Goal: Transaction & Acquisition: Purchase product/service

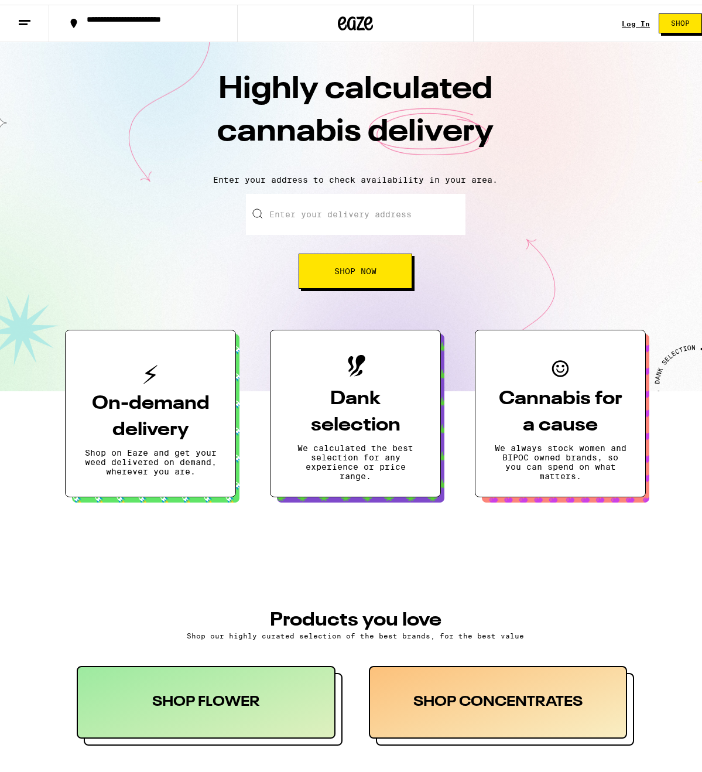
click at [627, 17] on link "Log In" at bounding box center [636, 19] width 28 height 8
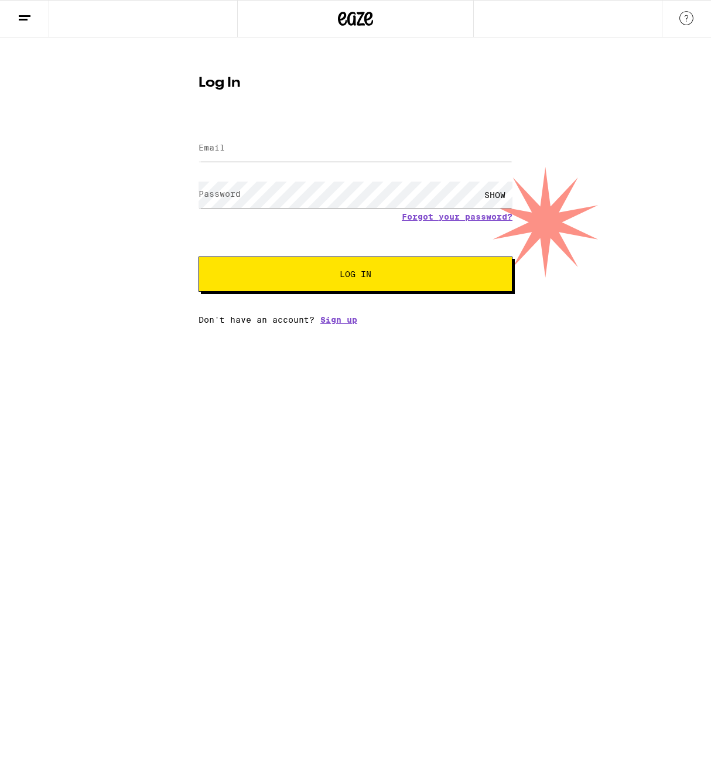
click at [268, 163] on div at bounding box center [355, 148] width 314 height 35
click at [264, 153] on input "Email" at bounding box center [355, 148] width 314 height 26
type input "t"
click at [248, 152] on input "r" at bounding box center [355, 148] width 314 height 26
type input "robyb4545@gmail.com"
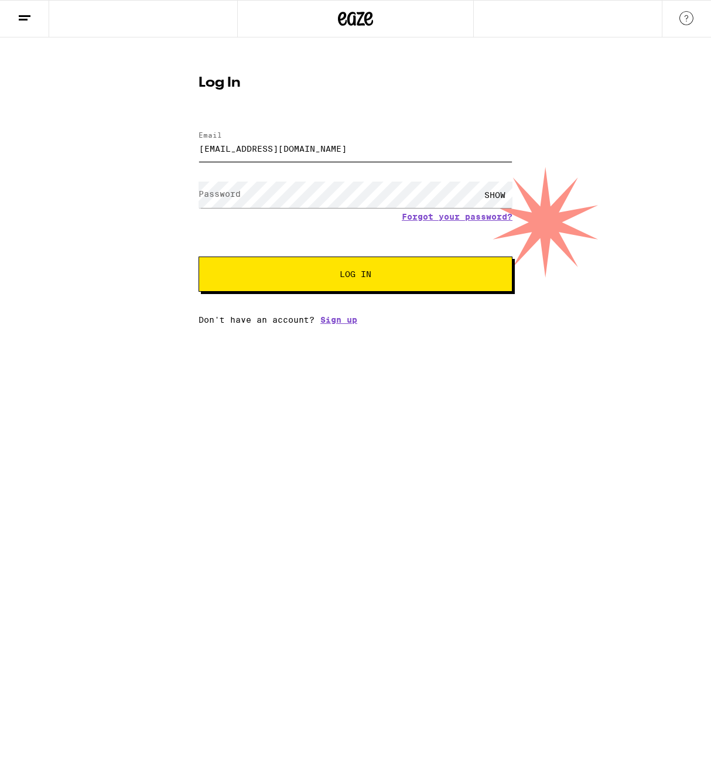
click at [198, 256] on button "Log In" at bounding box center [355, 273] width 314 height 35
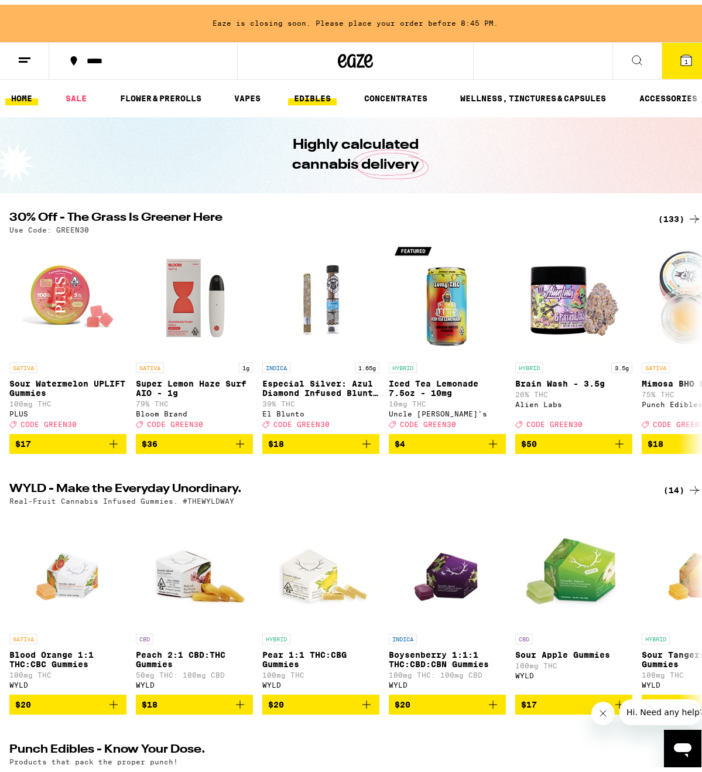
click at [310, 94] on link "EDIBLES" at bounding box center [312, 94] width 49 height 14
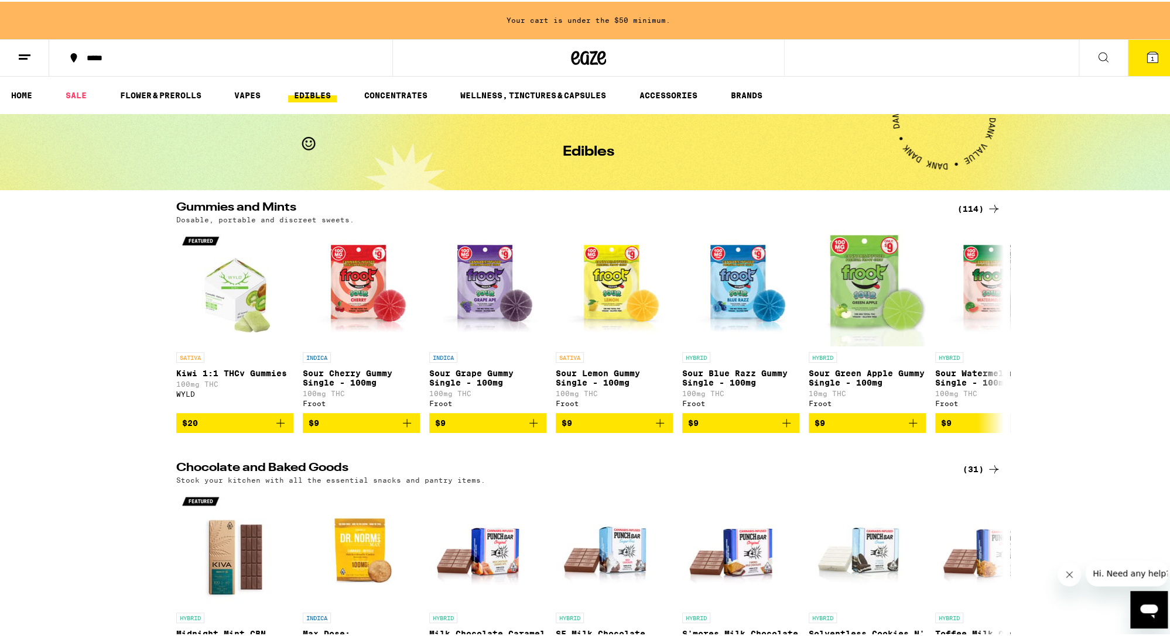
click at [701, 206] on div "(114)" at bounding box center [978, 207] width 43 height 14
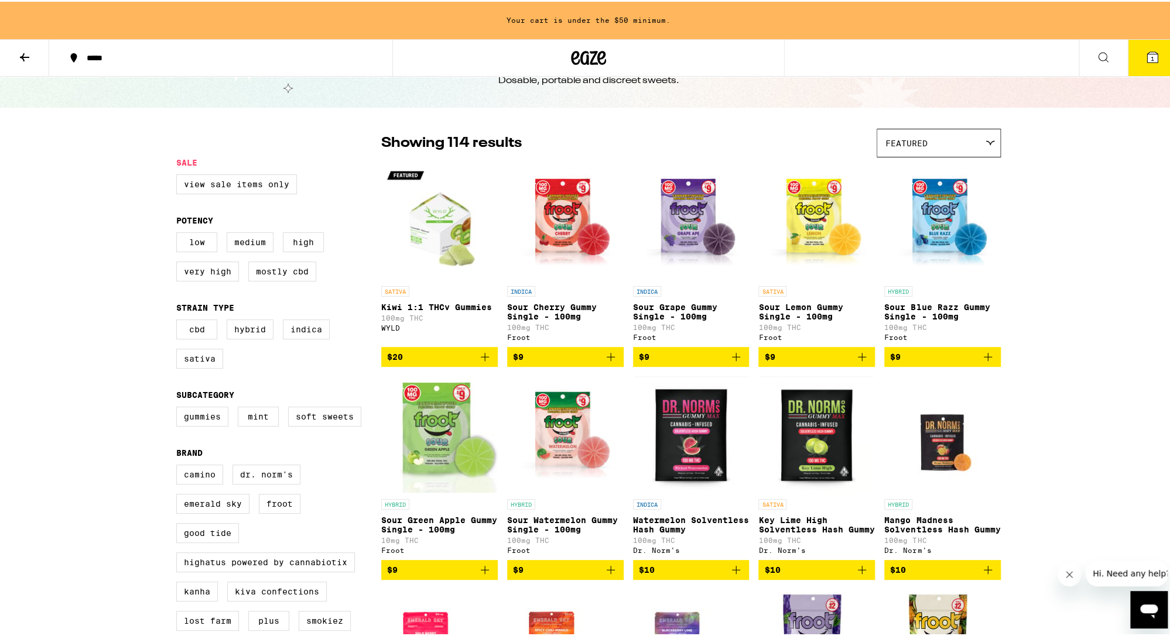
scroll to position [46, 0]
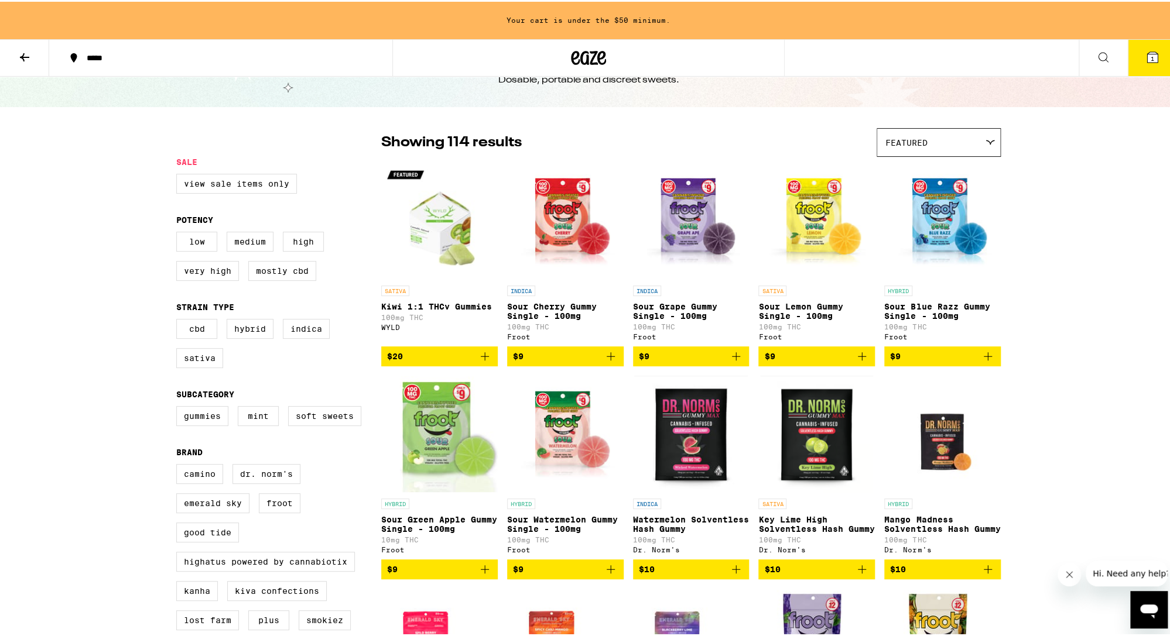
click at [701, 133] on div "Featured" at bounding box center [938, 141] width 123 height 28
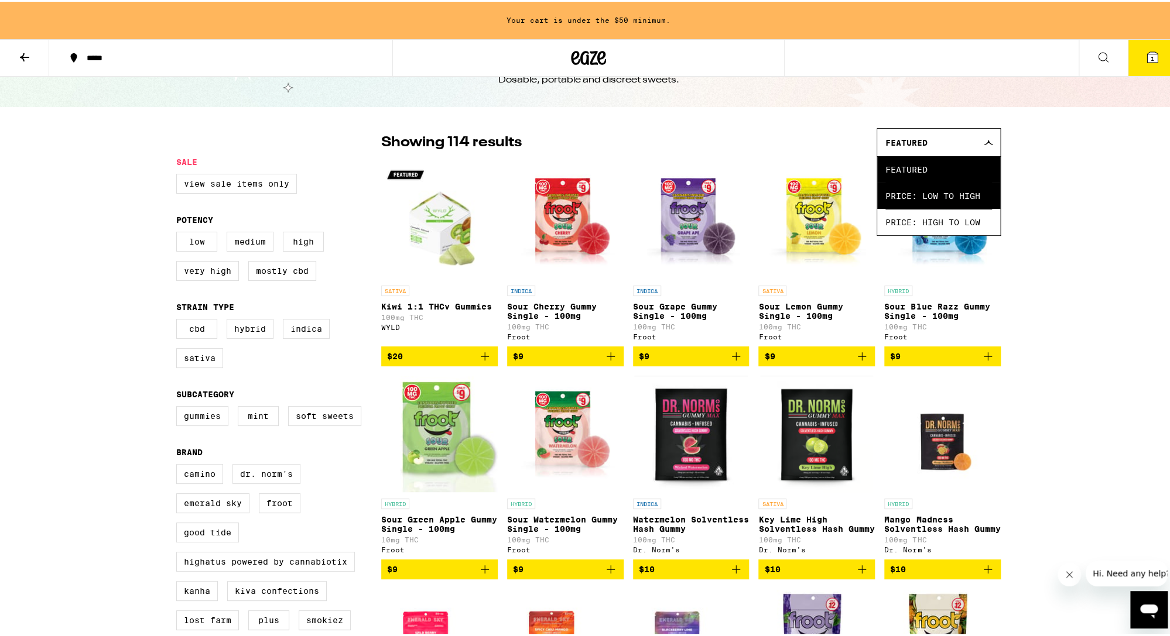
click at [701, 197] on span "Price: Low to High" at bounding box center [938, 194] width 107 height 26
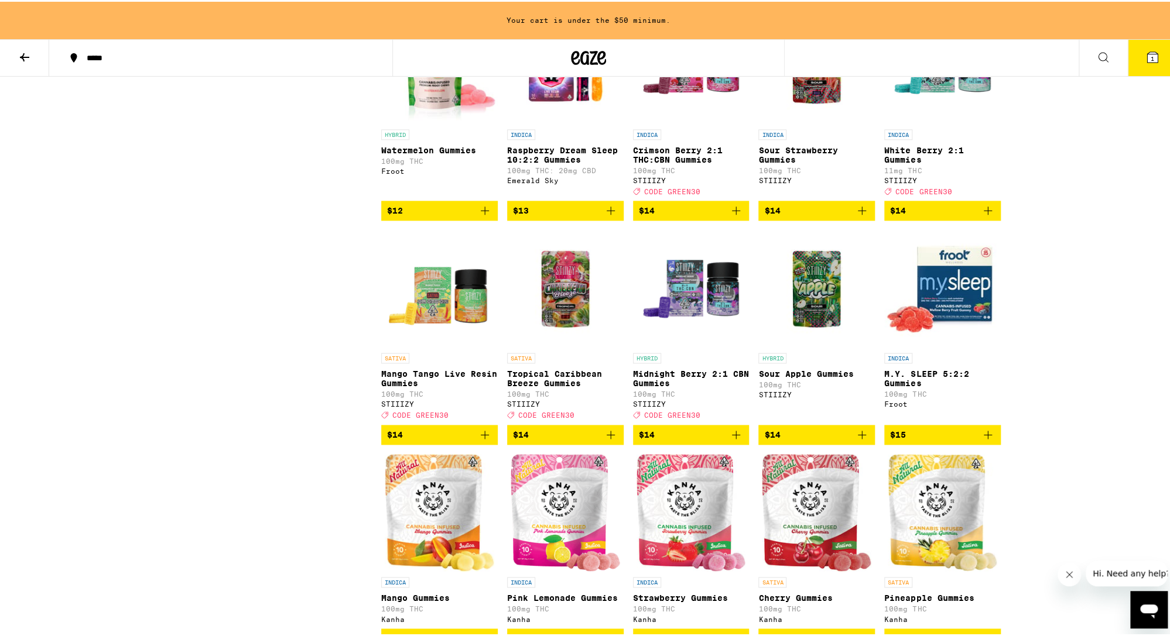
scroll to position [842, 0]
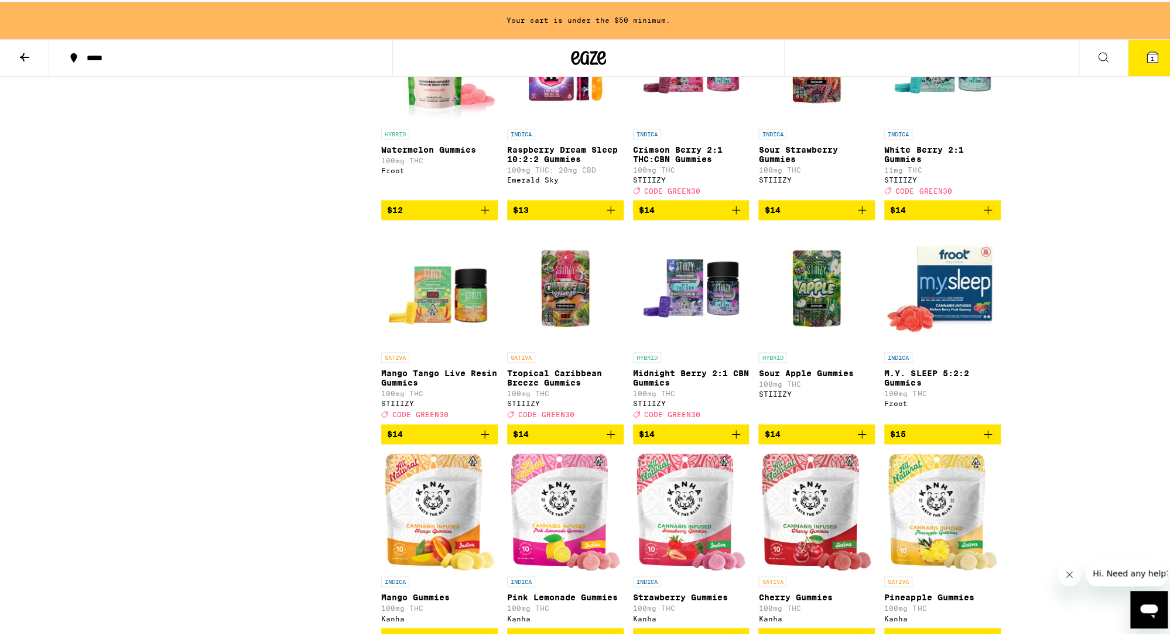
click at [701, 57] on button at bounding box center [1103, 56] width 49 height 37
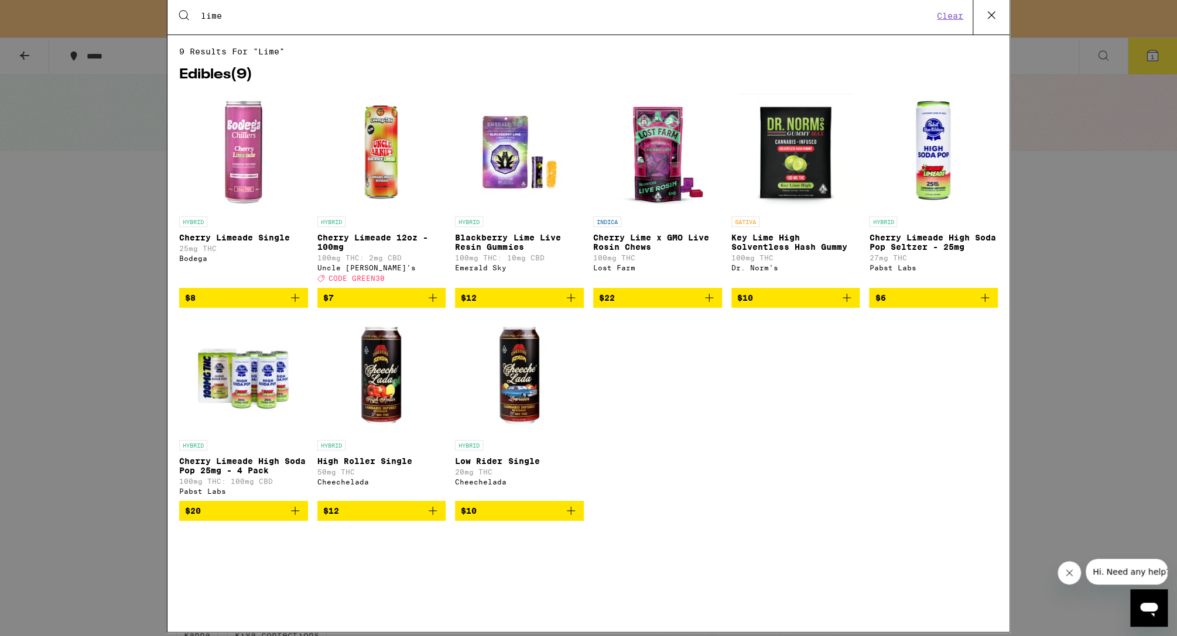
type input "lime"
click at [701, 16] on icon at bounding box center [992, 19] width 18 height 18
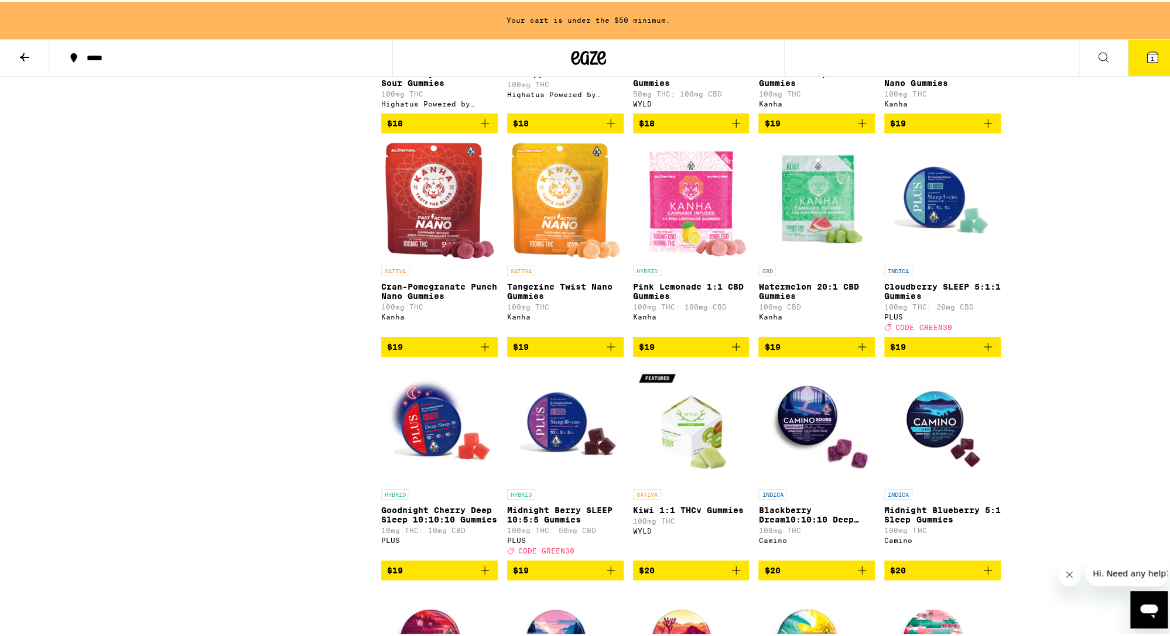
scroll to position [2433, 0]
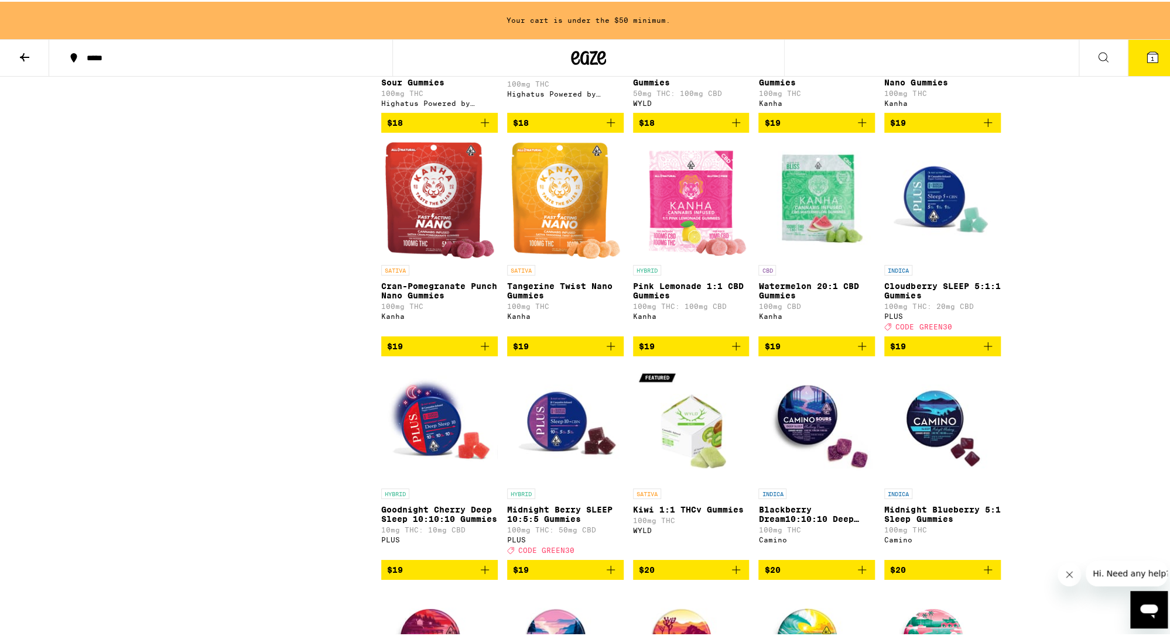
click at [478, 352] on icon "Add to bag" at bounding box center [485, 345] width 14 height 14
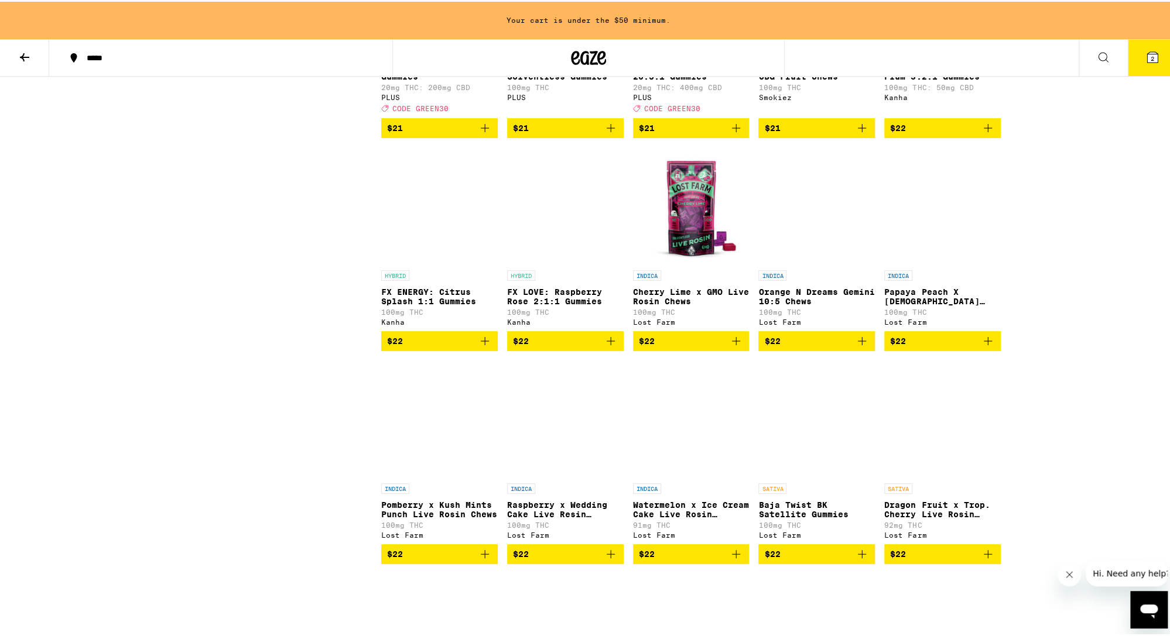
scroll to position [4166, 0]
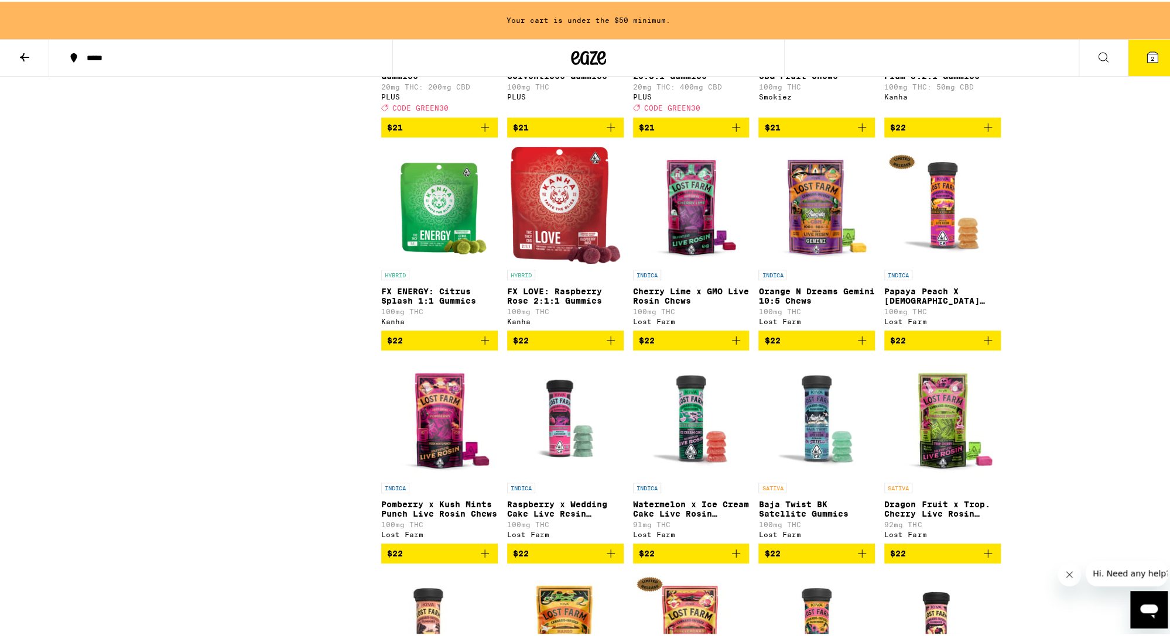
click at [580, 262] on img "Open page for FX LOVE: Raspberry Rose 2:1:1 Gummies from Kanha" at bounding box center [565, 203] width 109 height 117
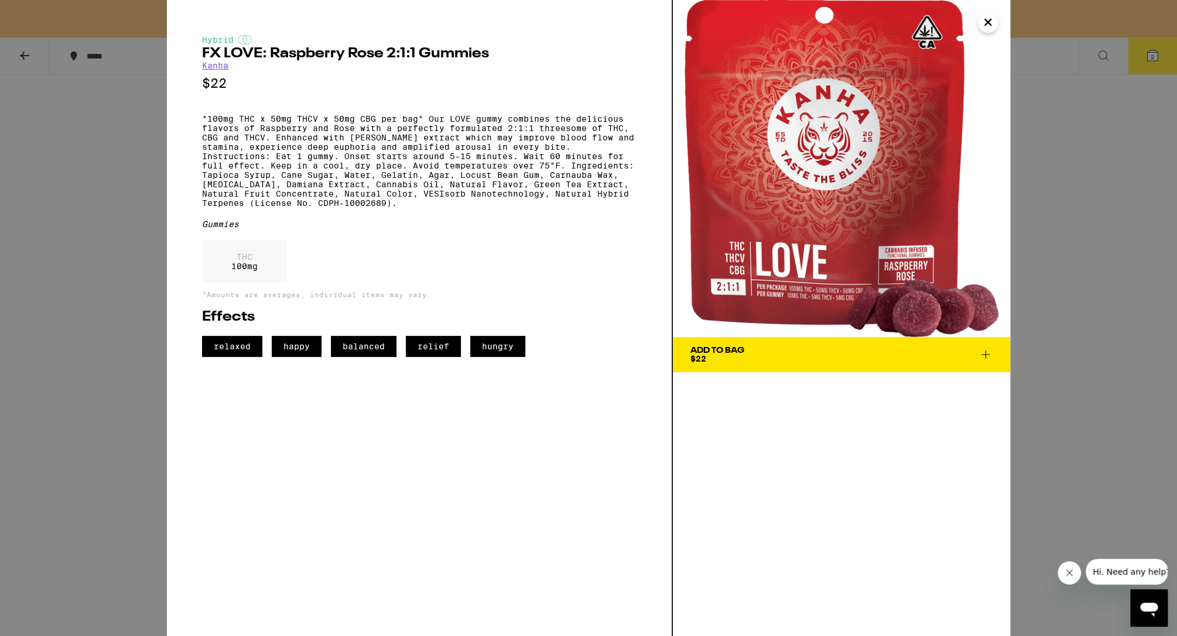
click at [142, 364] on div "Hybrid FX LOVE: Raspberry Rose 2:1:1 Gummies Kanha $22 *100mg THC x 50mg THCV x…" at bounding box center [588, 318] width 1177 height 636
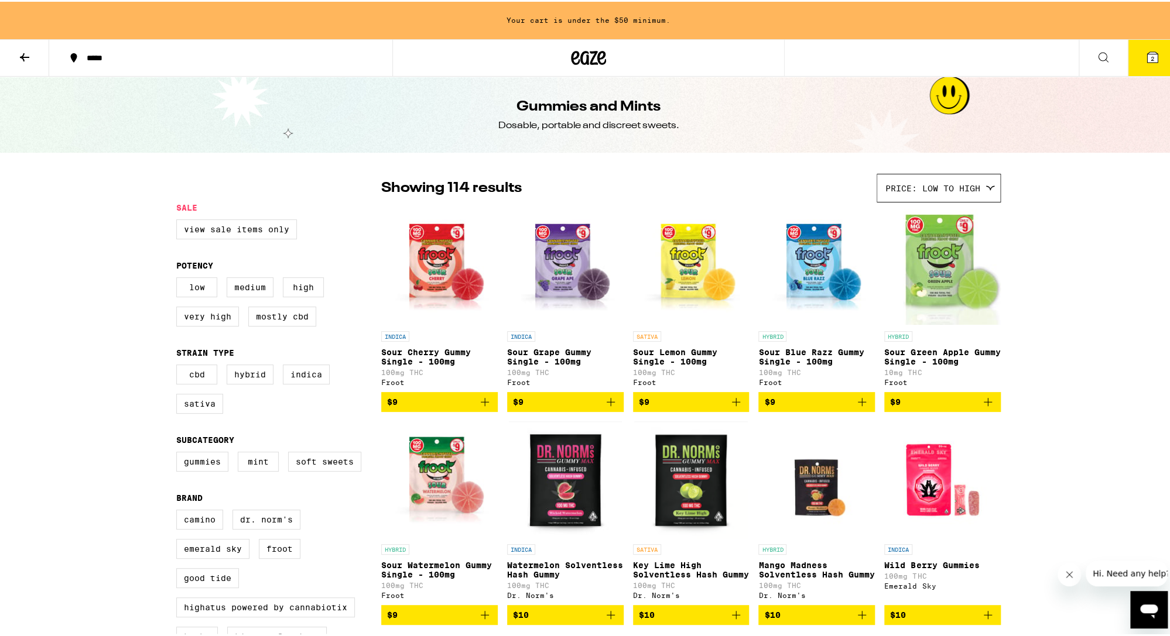
drag, startPoint x: 307, startPoint y: 433, endPoint x: 306, endPoint y: 173, distance: 260.6
click at [25, 59] on icon at bounding box center [25, 56] width 14 height 14
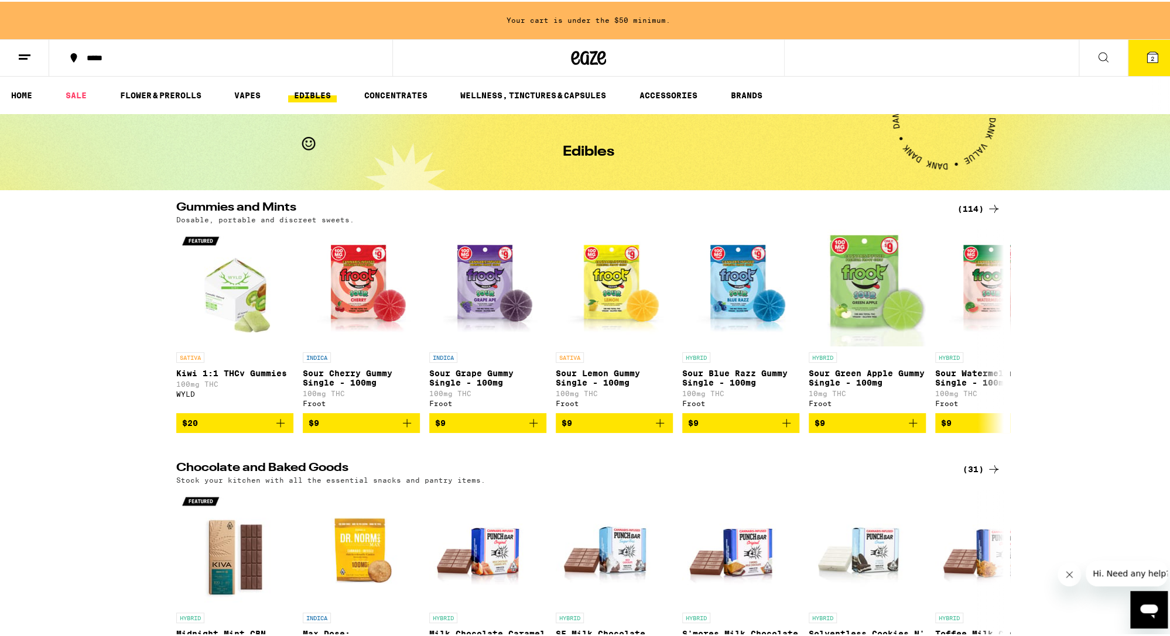
click at [28, 51] on icon at bounding box center [25, 56] width 14 height 14
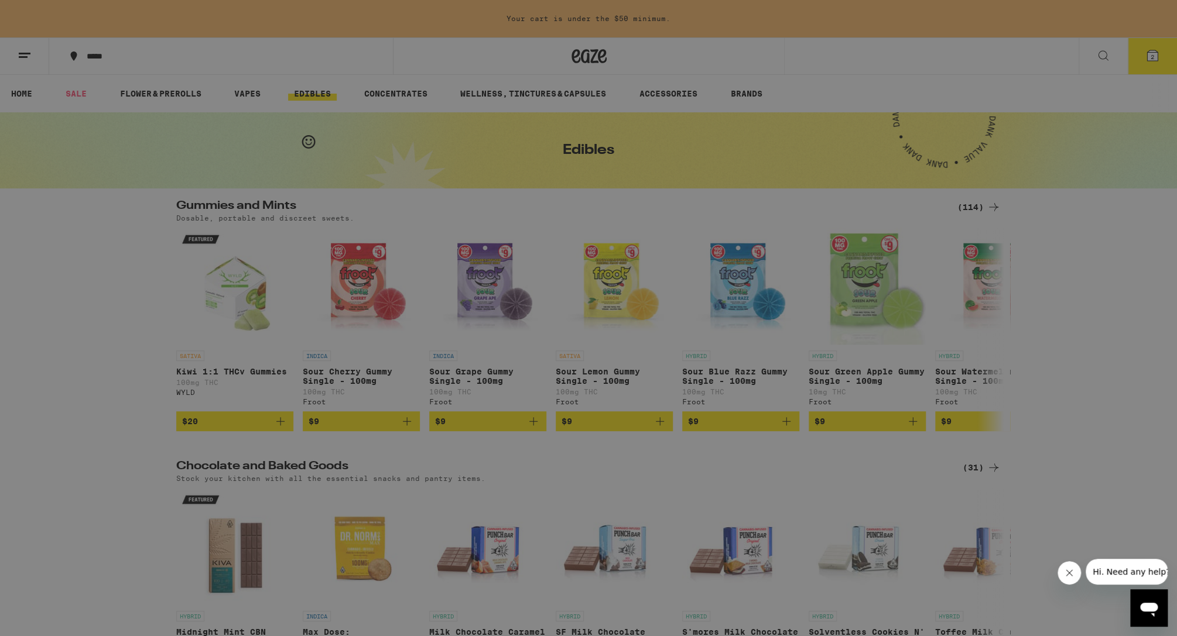
click at [163, 177] on div "Edibles" at bounding box center [163, 180] width 206 height 14
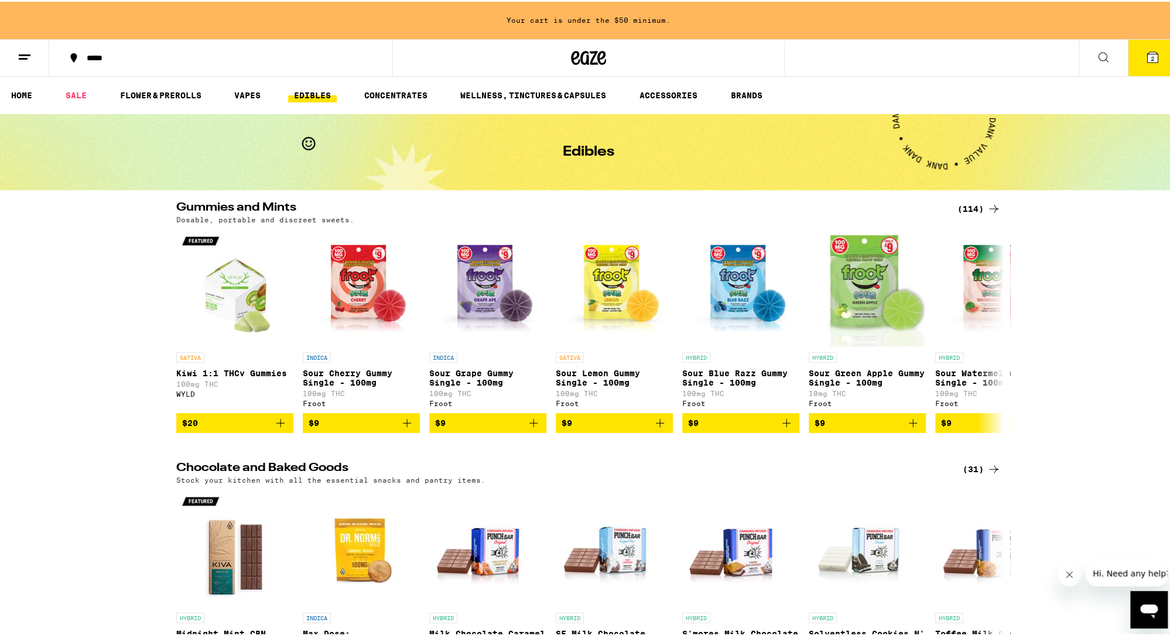
click at [701, 58] on button at bounding box center [1103, 56] width 49 height 37
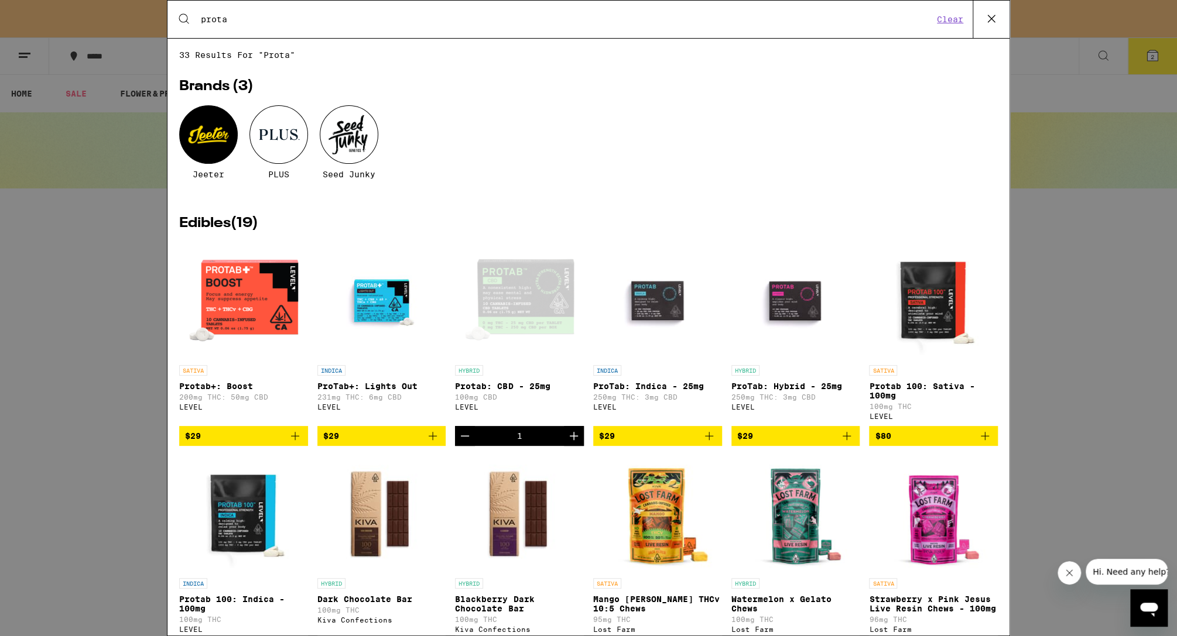
type input "prota"
click at [464, 441] on icon "Decrement" at bounding box center [465, 436] width 14 height 14
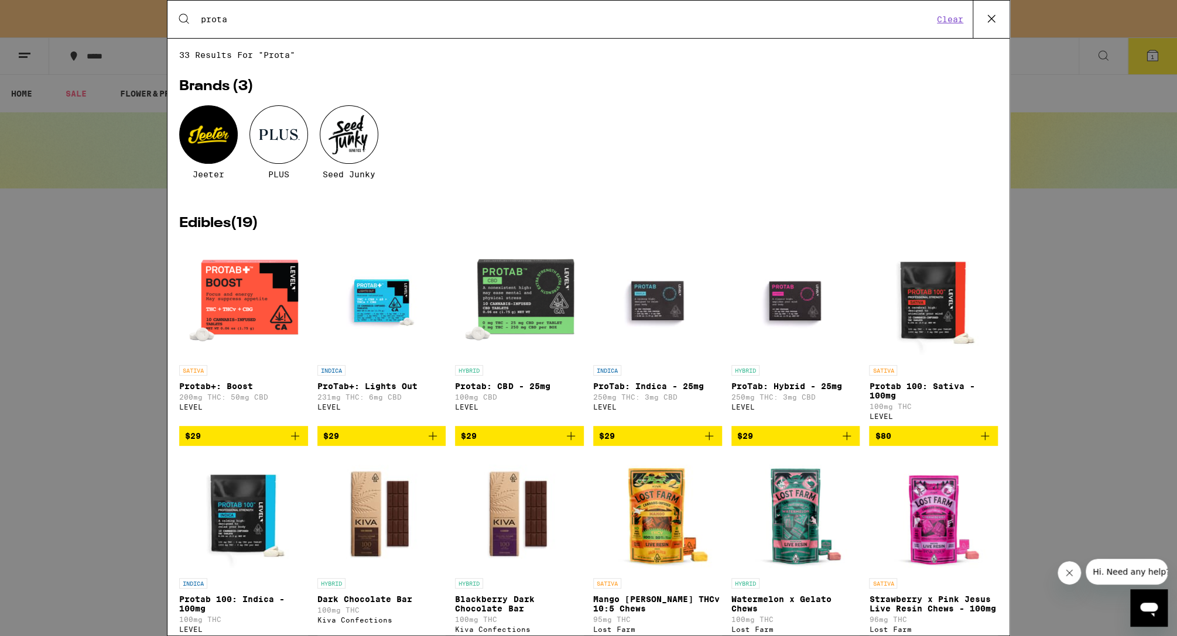
click at [292, 443] on icon "Add to bag" at bounding box center [295, 436] width 14 height 14
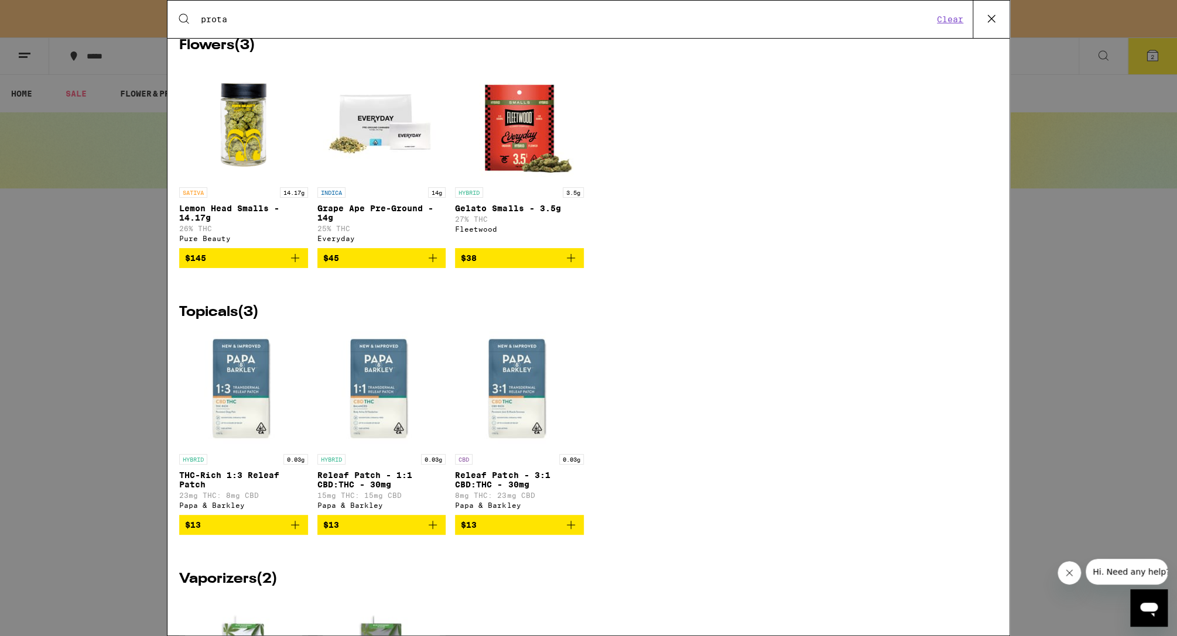
scroll to position [701, 0]
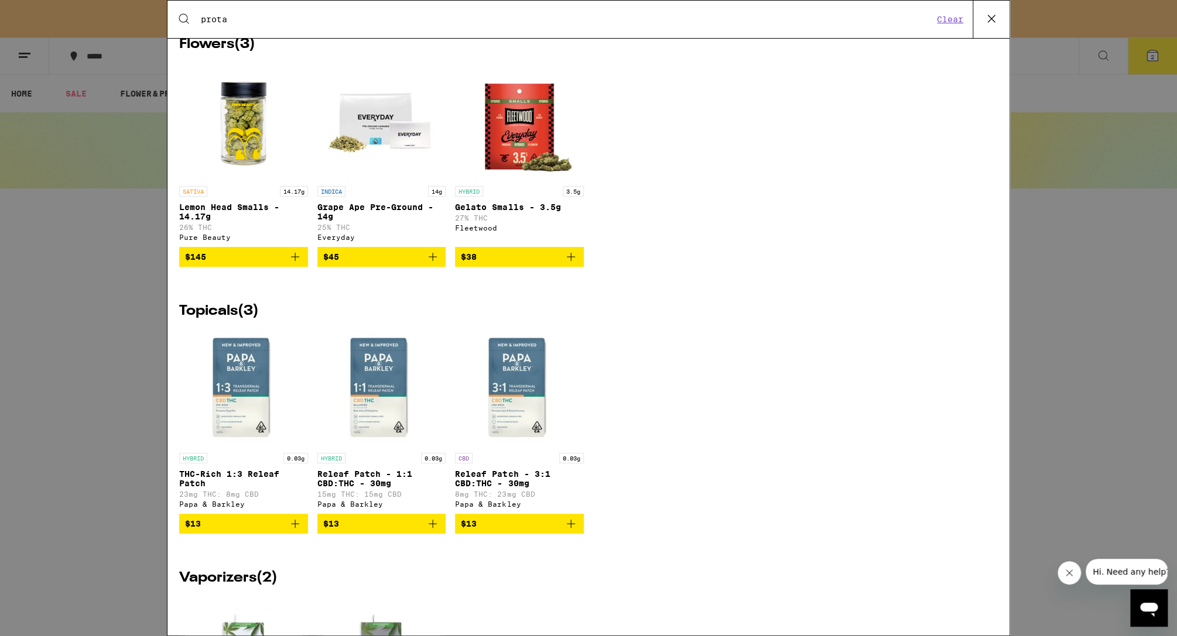
click at [701, 319] on div "Search for Products prota Clear 33 results for "prota" Brands ( 3 ) Jeeter PLUS…" at bounding box center [588, 318] width 1177 height 636
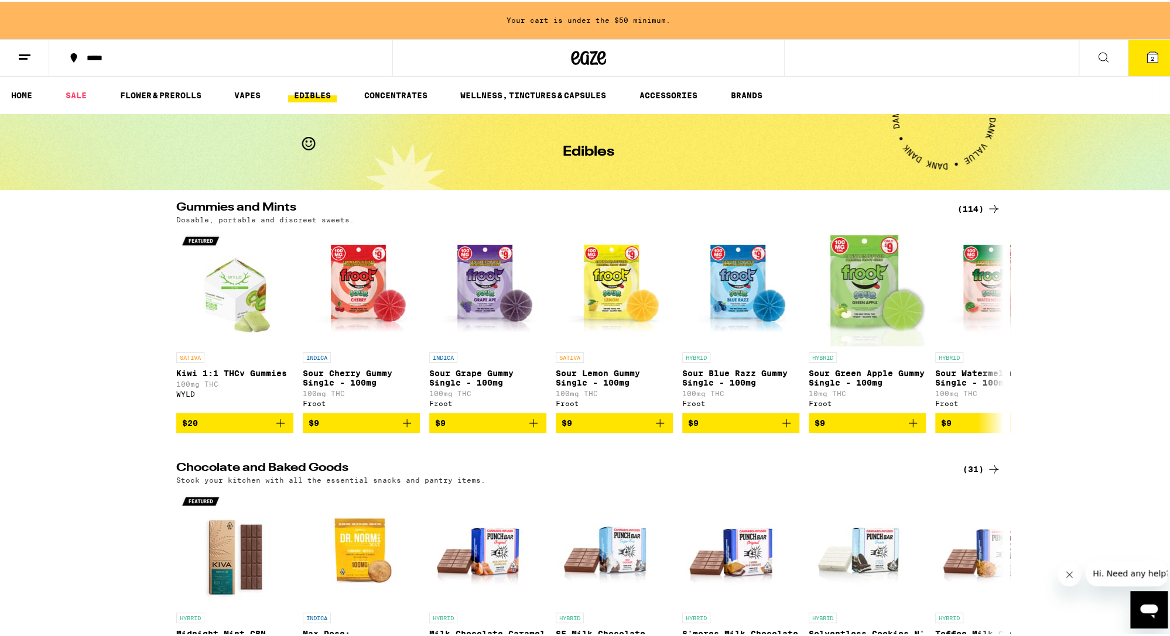
click at [701, 49] on icon at bounding box center [1152, 56] width 14 height 14
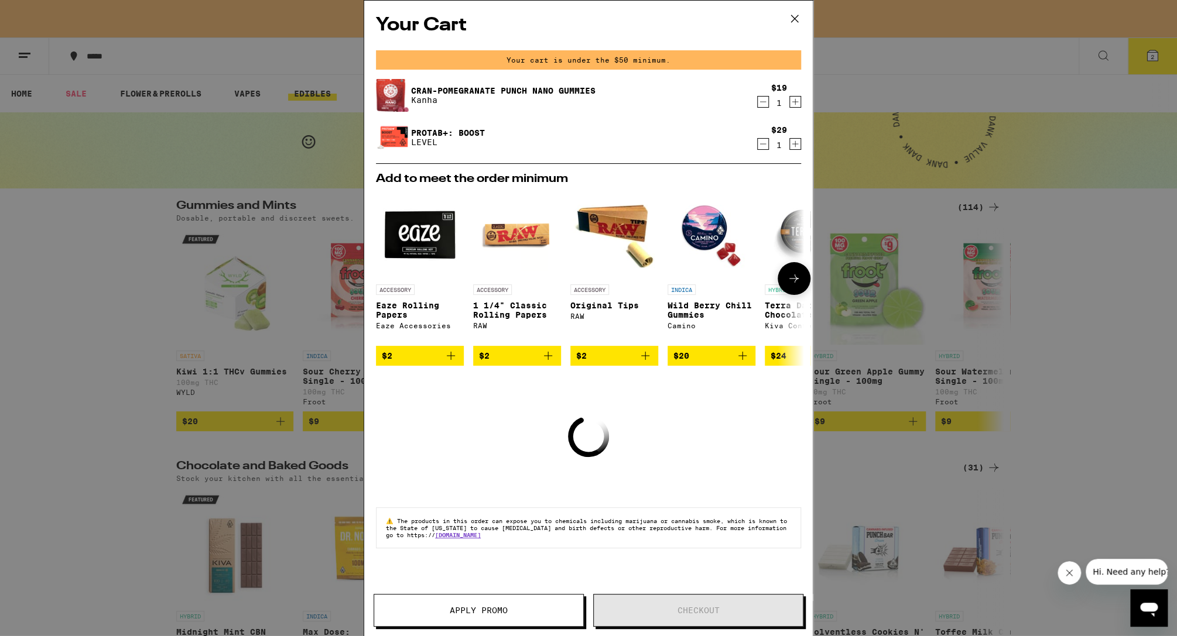
click at [701, 285] on icon at bounding box center [794, 279] width 14 height 14
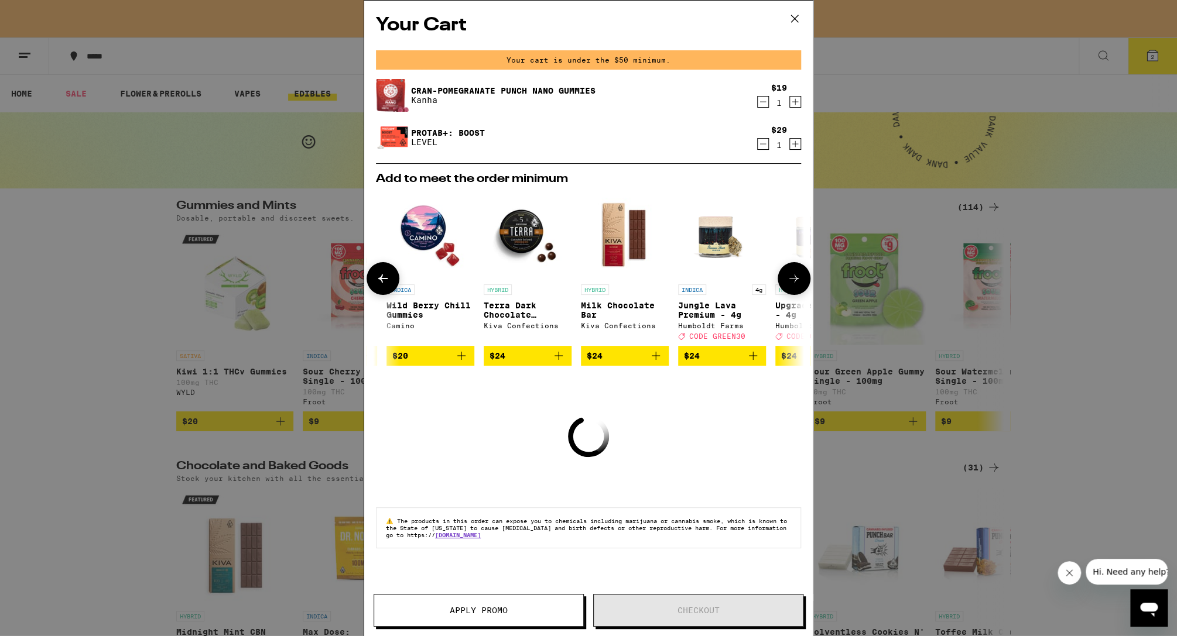
scroll to position [0, 297]
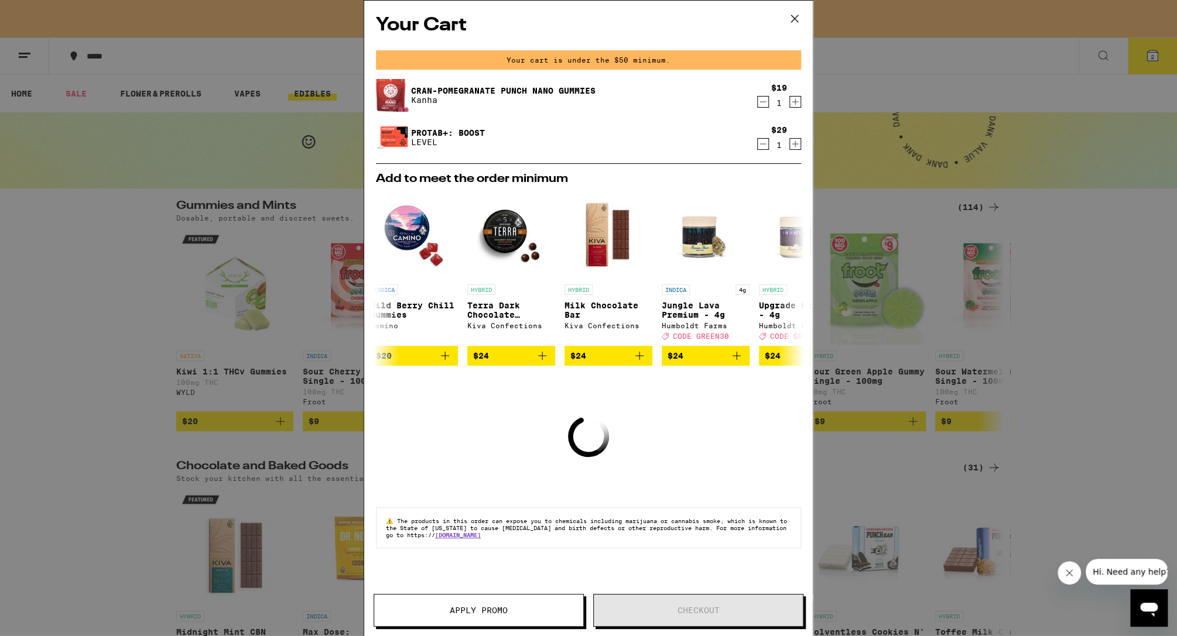
click at [59, 293] on div "Your Cart Your cart is under the $50 minimum. Cran-Pomegranate Punch Nano Gummi…" at bounding box center [588, 318] width 1177 height 636
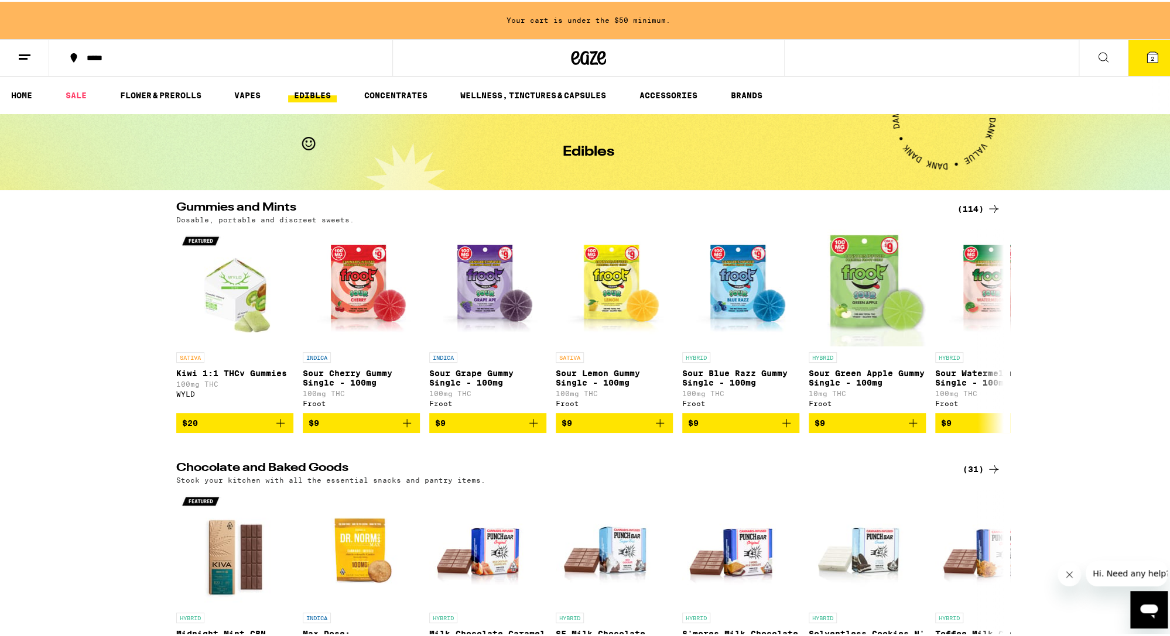
click at [701, 53] on button at bounding box center [1103, 56] width 49 height 37
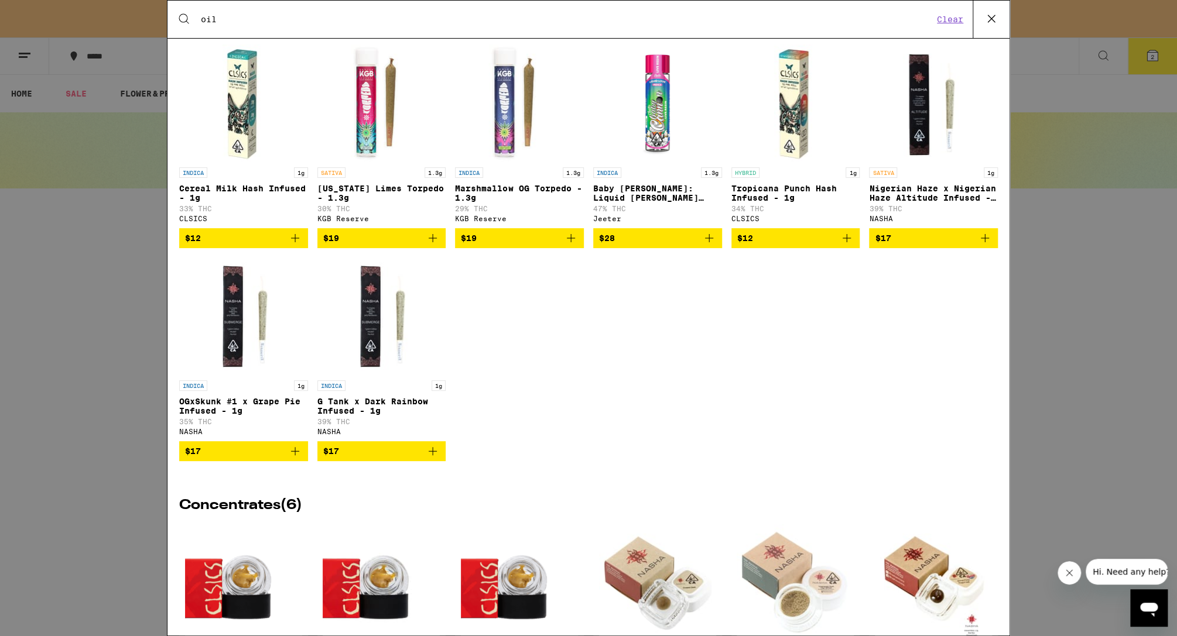
scroll to position [1733, 0]
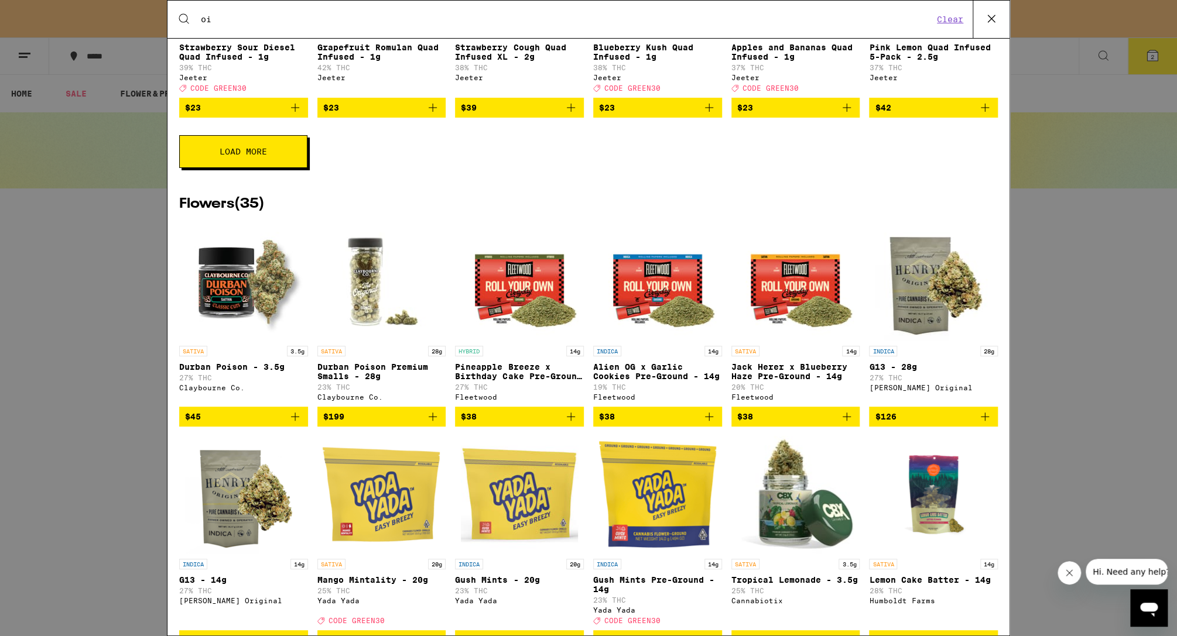
type input "o"
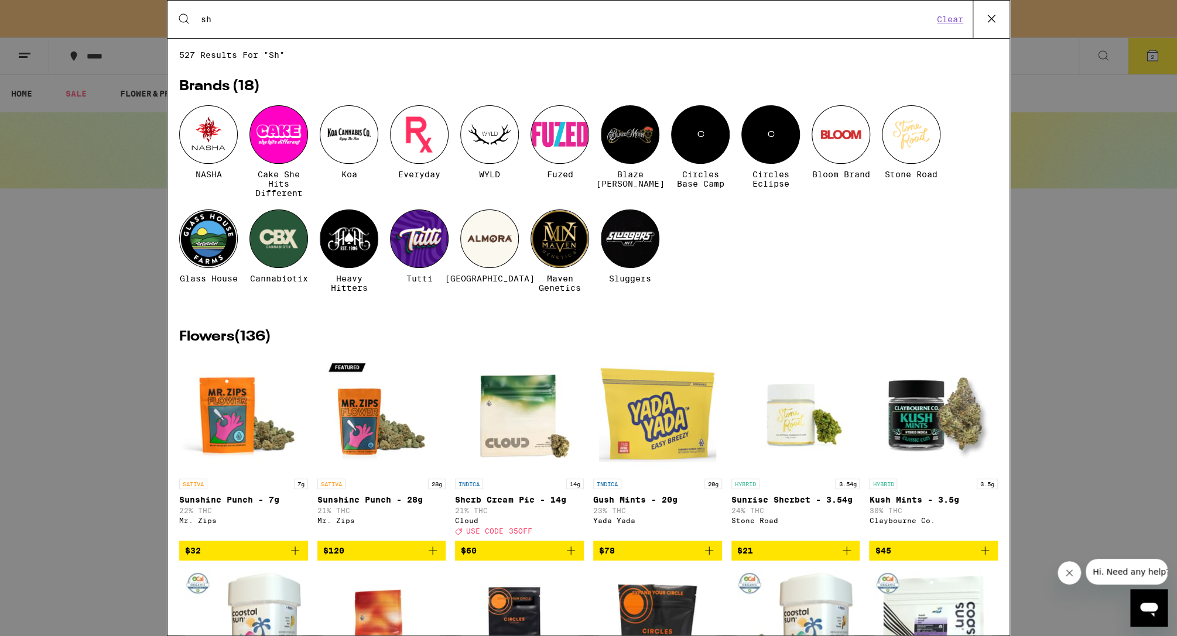
type input "s"
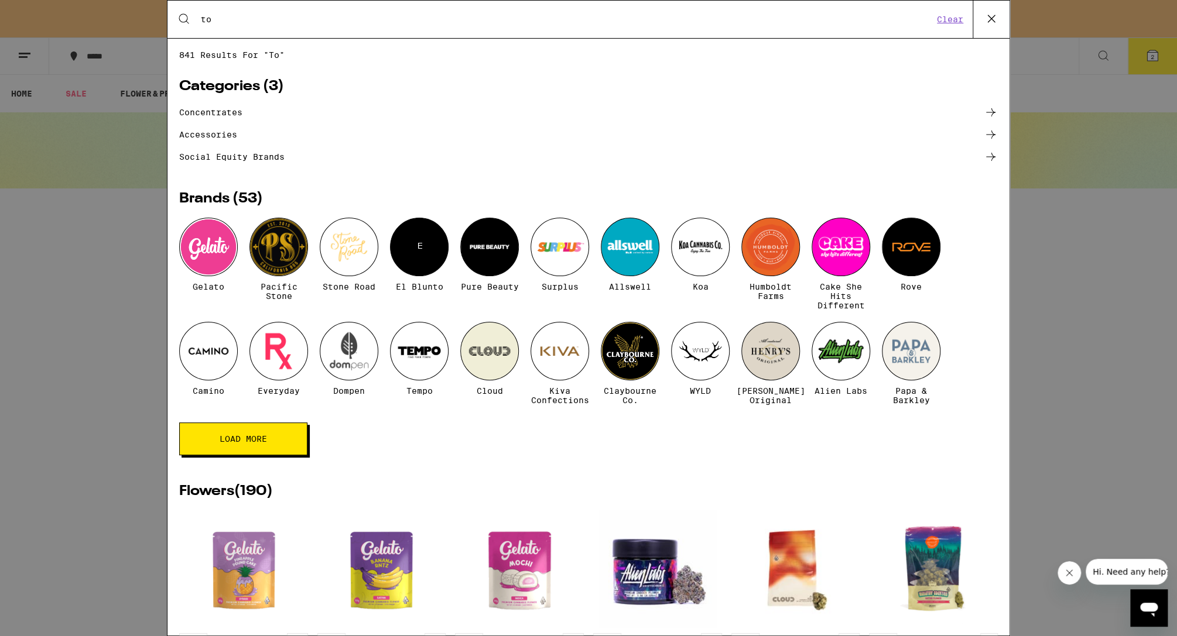
type input "t"
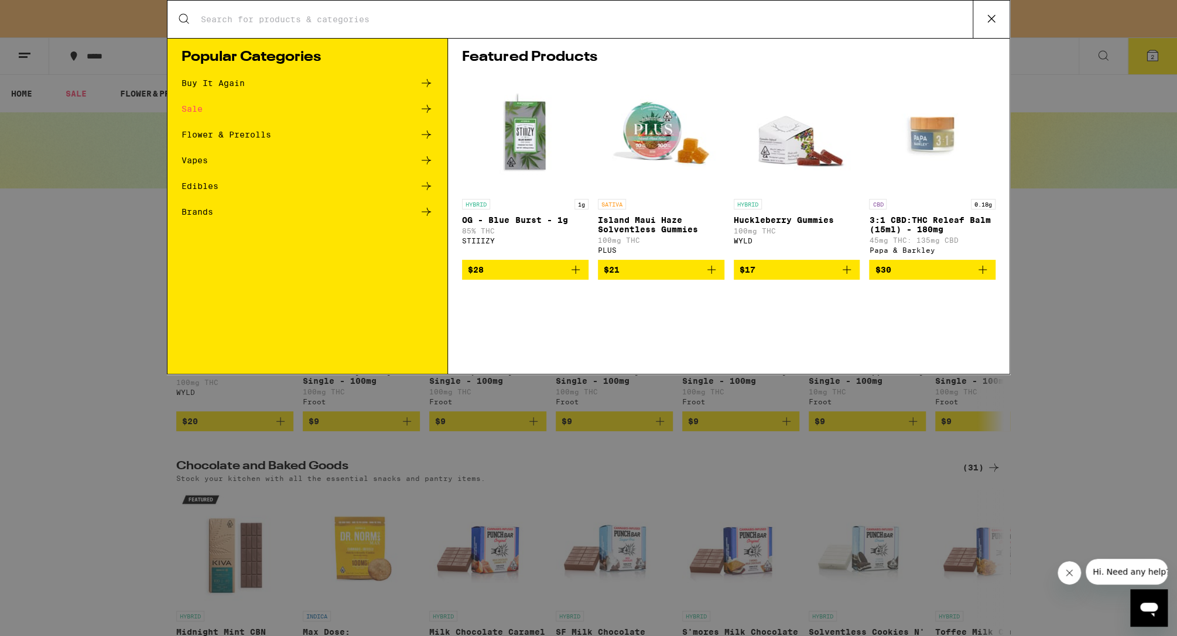
click at [280, 85] on div "Buy It Again" at bounding box center [308, 83] width 252 height 14
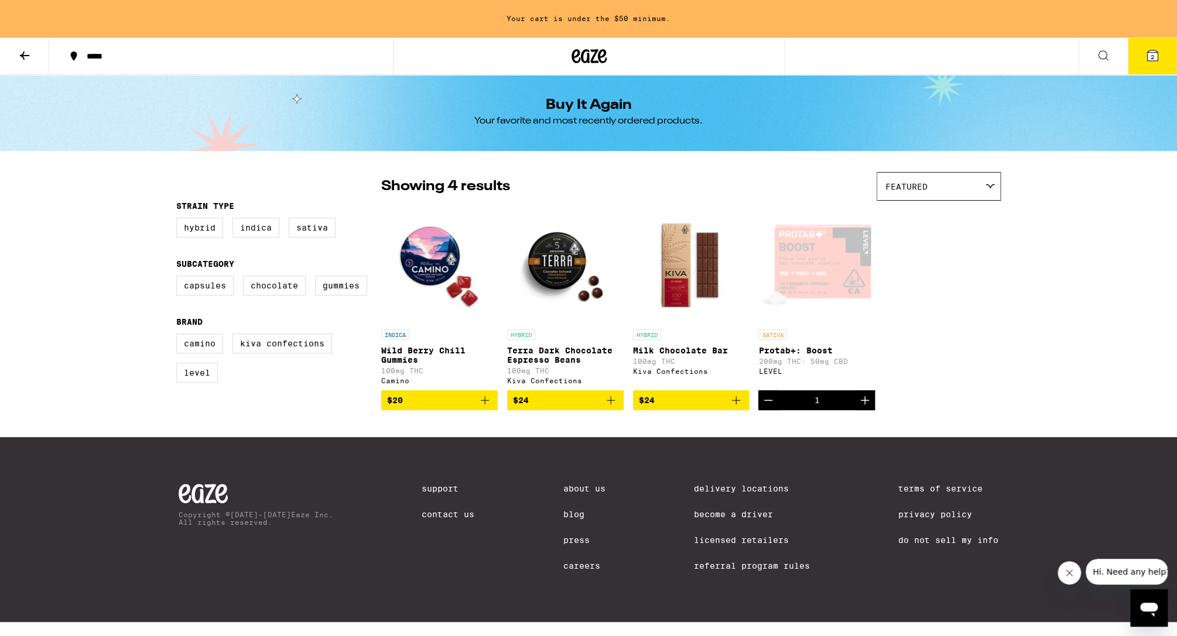
click at [701, 265] on div "Open page for Protab+: Boost from LEVEL" at bounding box center [816, 265] width 117 height 117
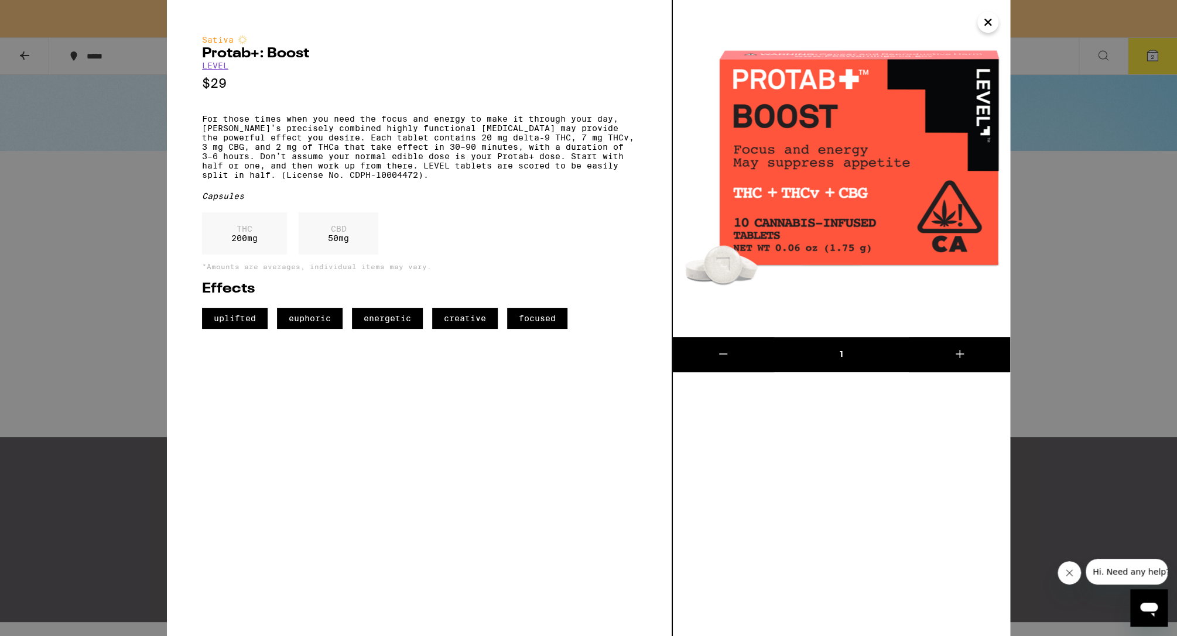
click at [128, 357] on div "Sativa Protab+: Boost LEVEL $29 For those times when you need the focus and ene…" at bounding box center [588, 318] width 1177 height 636
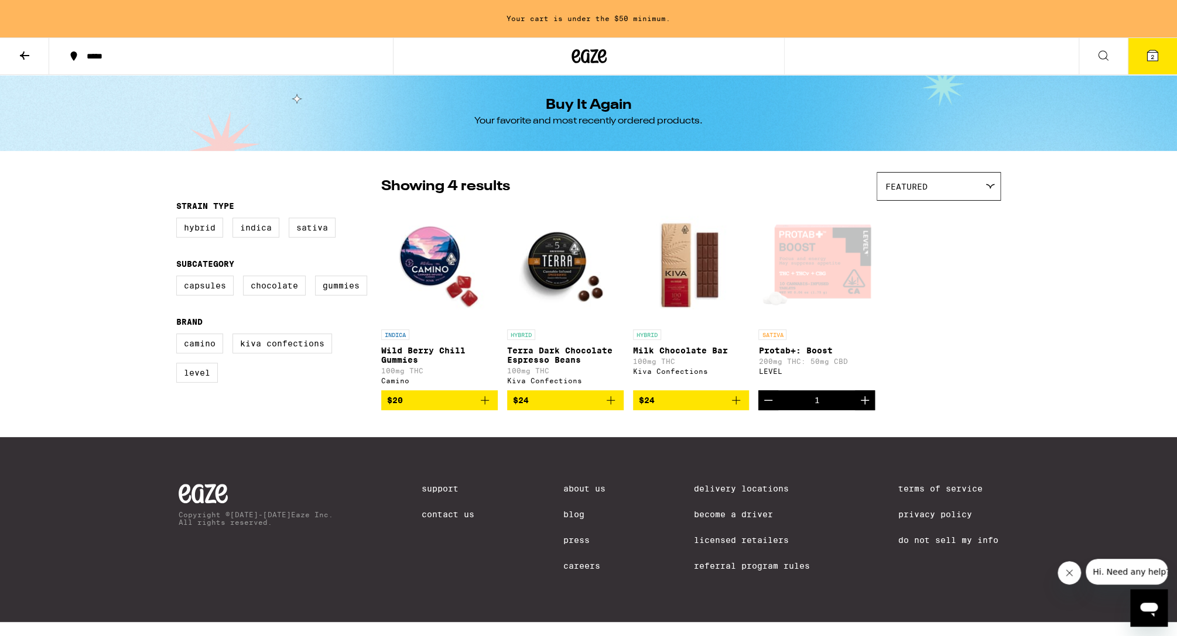
click at [30, 53] on icon at bounding box center [25, 56] width 14 height 14
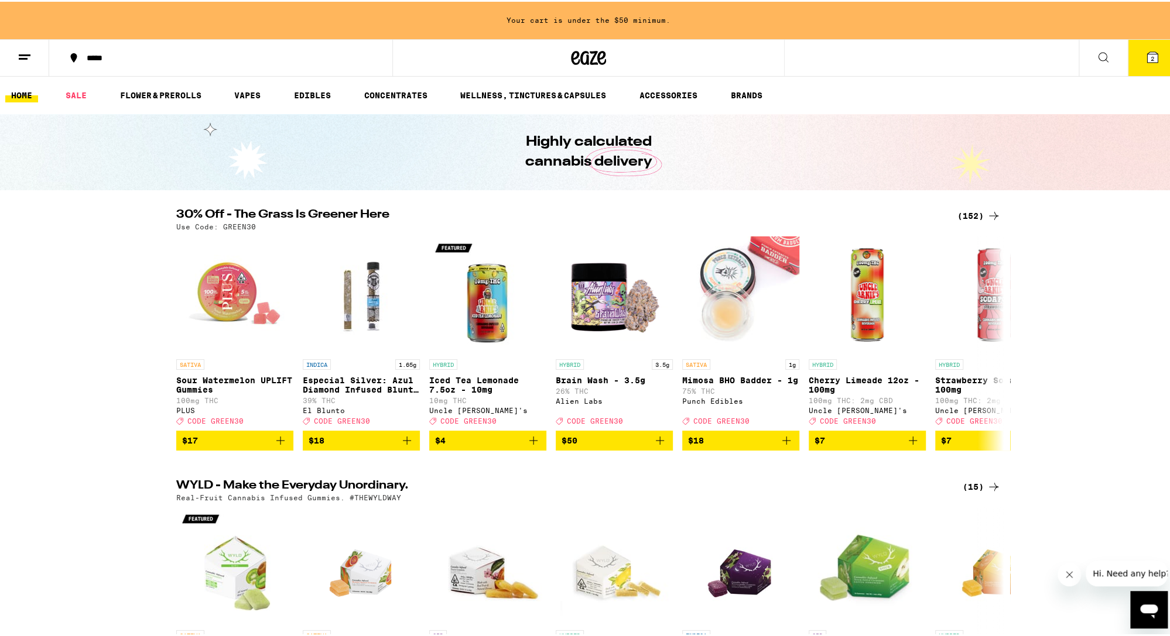
click at [33, 61] on button at bounding box center [24, 56] width 49 height 37
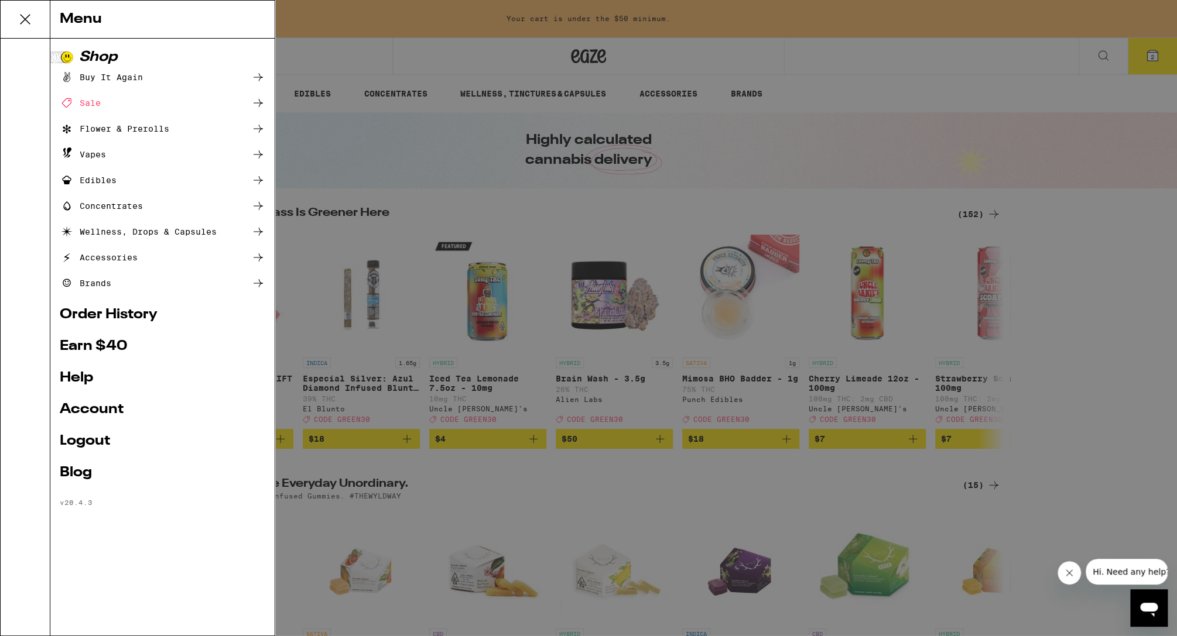
click at [23, 57] on div "Menu Shop Buy It Again Sale Flower & Prerolls Vapes Edibles Concentrates Wellne…" at bounding box center [588, 318] width 1177 height 636
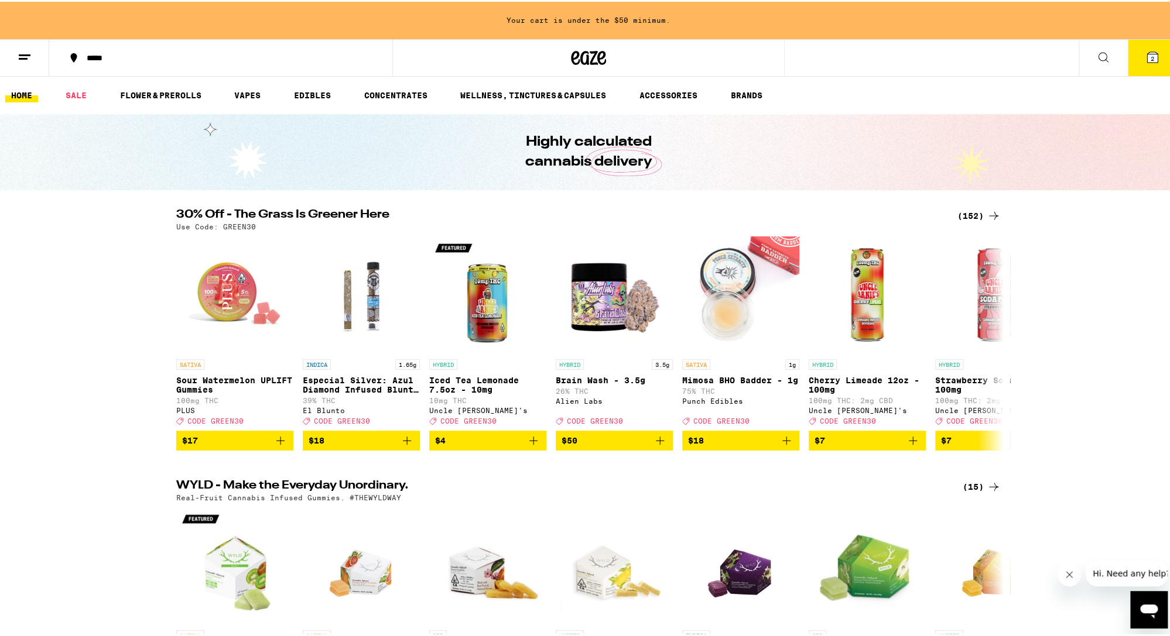
click at [23, 57] on icon at bounding box center [25, 56] width 14 height 14
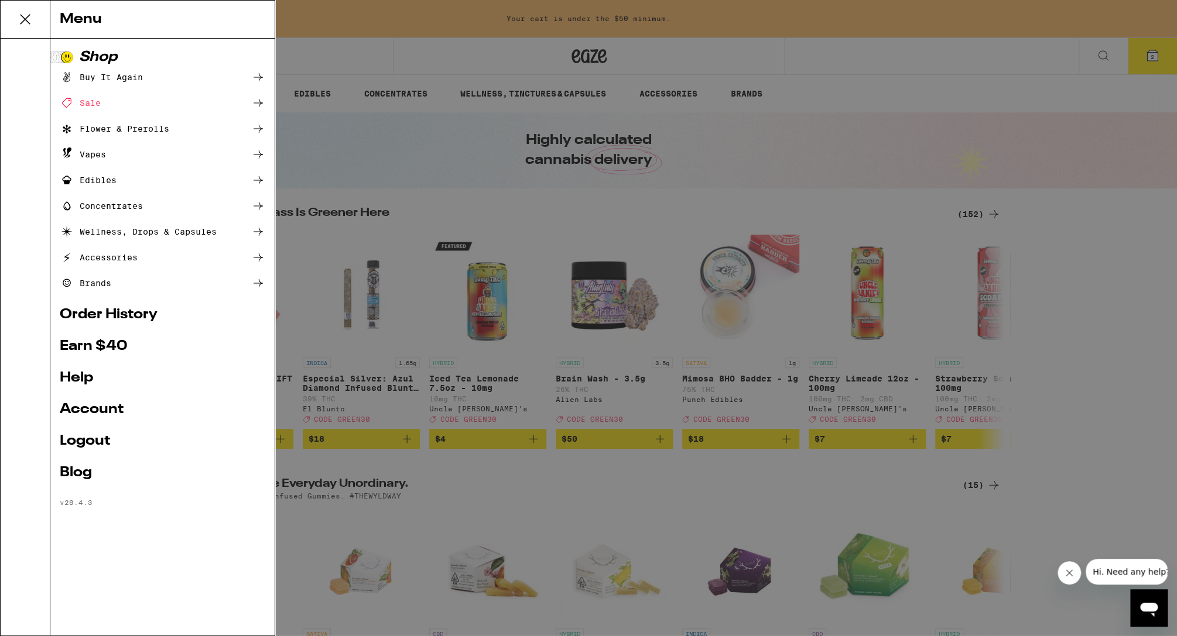
click at [126, 203] on div "Concentrates" at bounding box center [101, 206] width 83 height 14
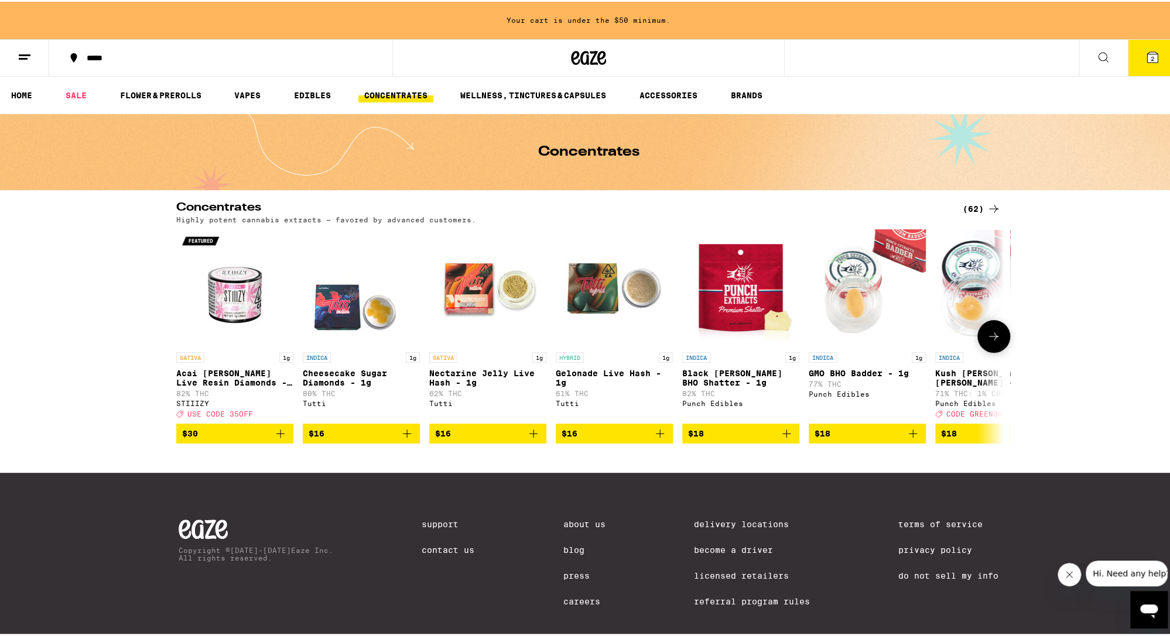
click at [701, 334] on icon at bounding box center [994, 335] width 14 height 14
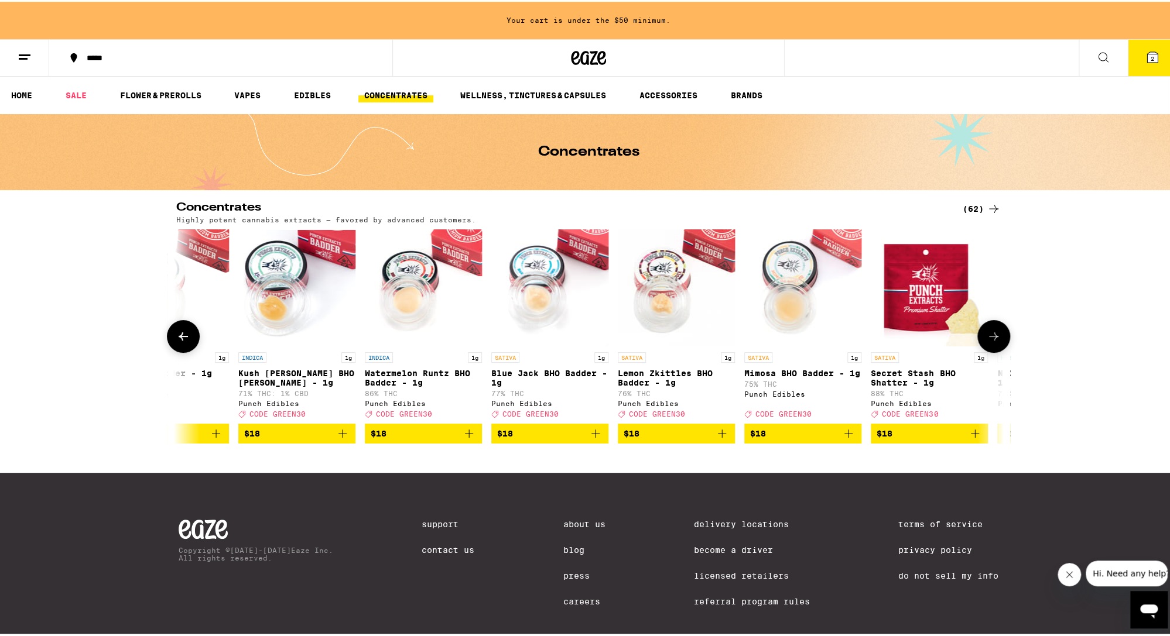
click at [701, 334] on icon at bounding box center [994, 335] width 14 height 14
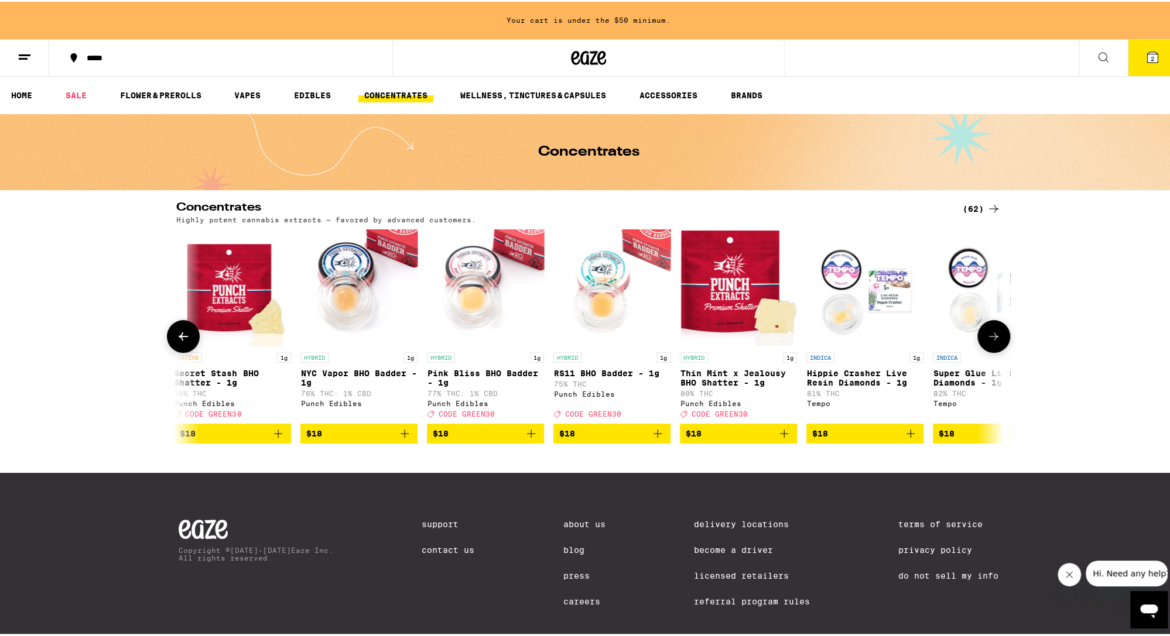
click at [701, 334] on icon at bounding box center [994, 335] width 14 height 14
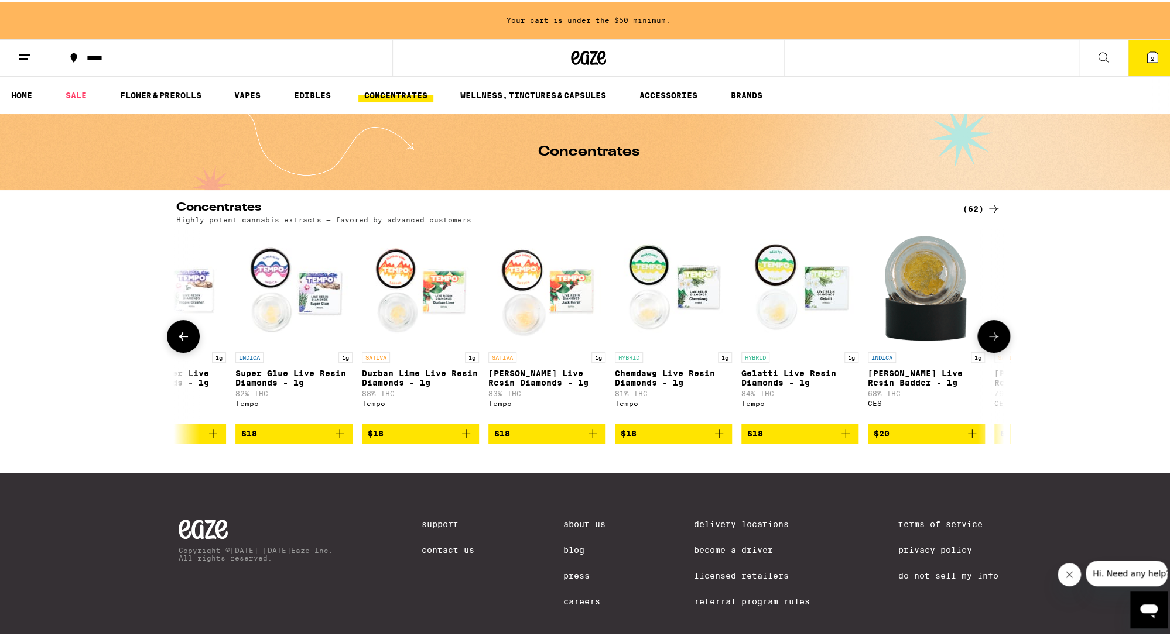
click at [701, 334] on icon at bounding box center [994, 335] width 14 height 14
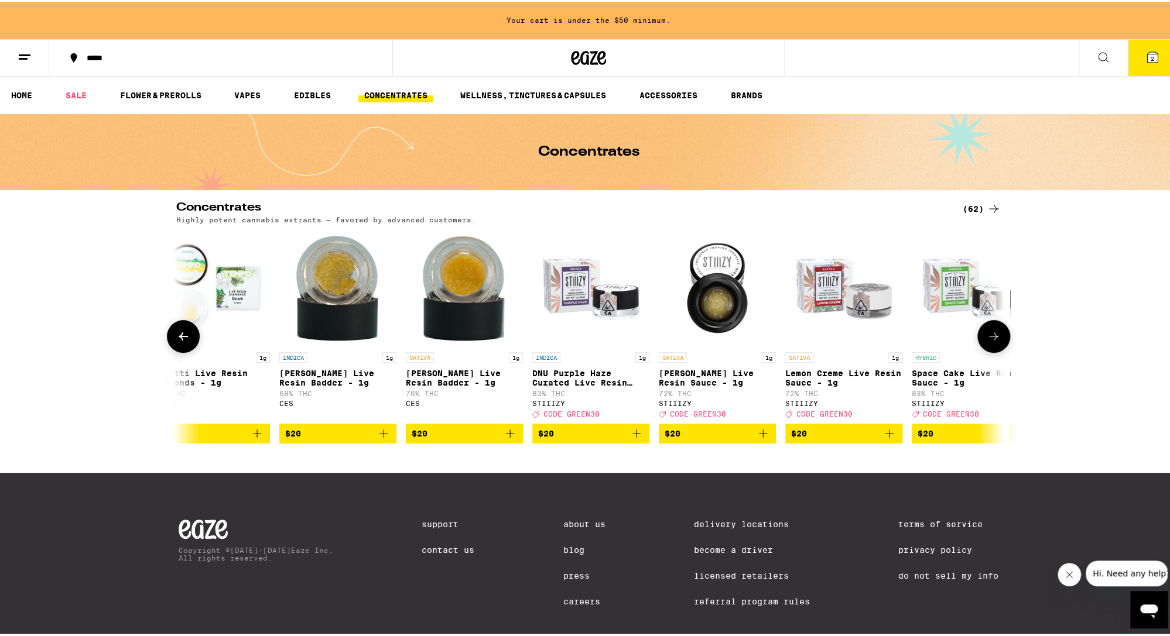
scroll to position [0, 2788]
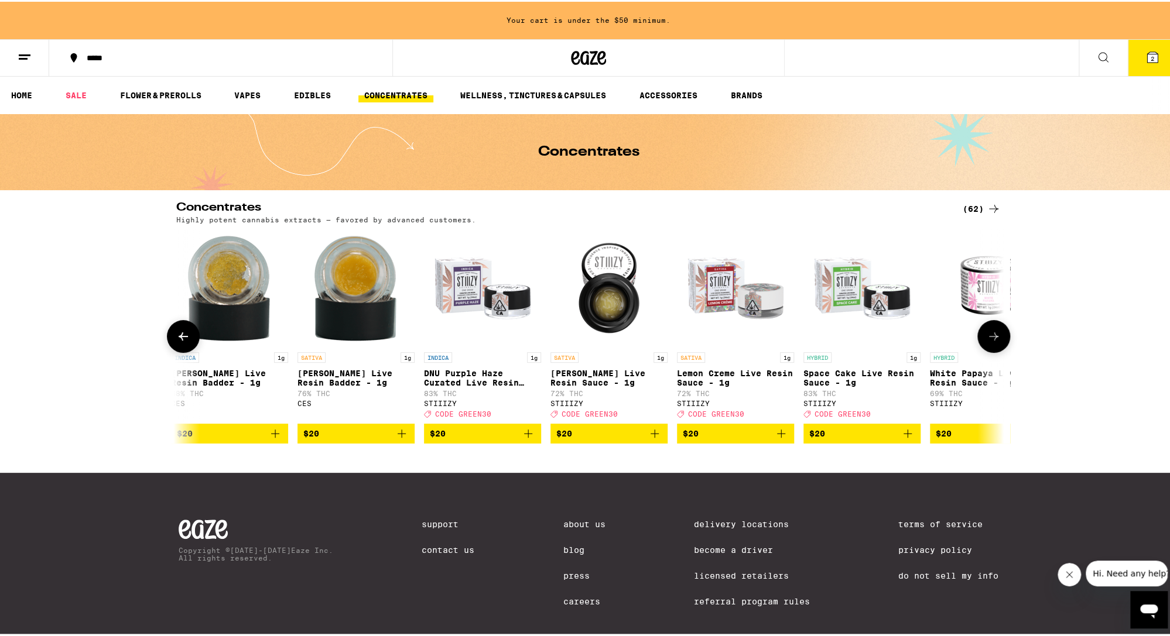
click at [701, 334] on icon at bounding box center [994, 335] width 14 height 14
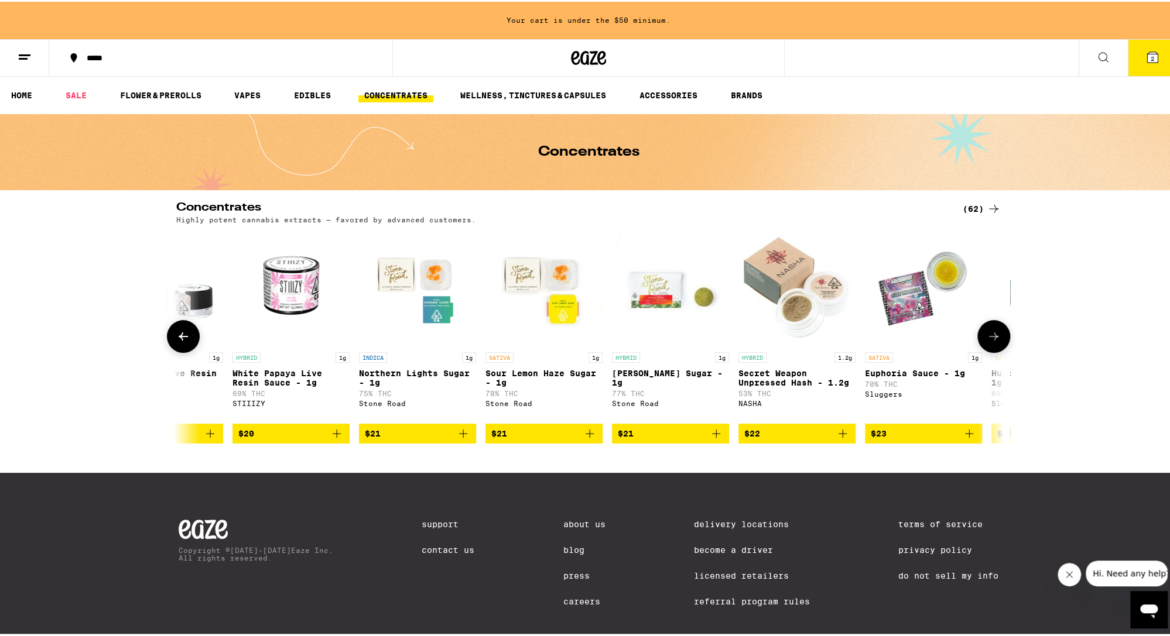
click at [701, 334] on icon at bounding box center [994, 335] width 14 height 14
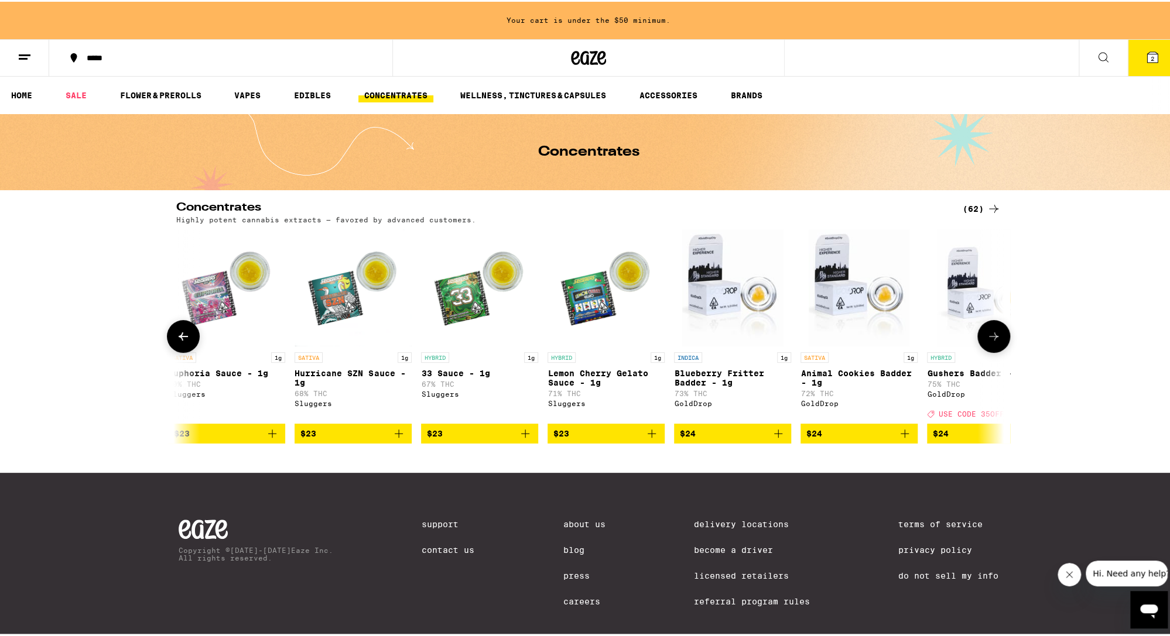
click at [701, 340] on icon at bounding box center [994, 335] width 14 height 14
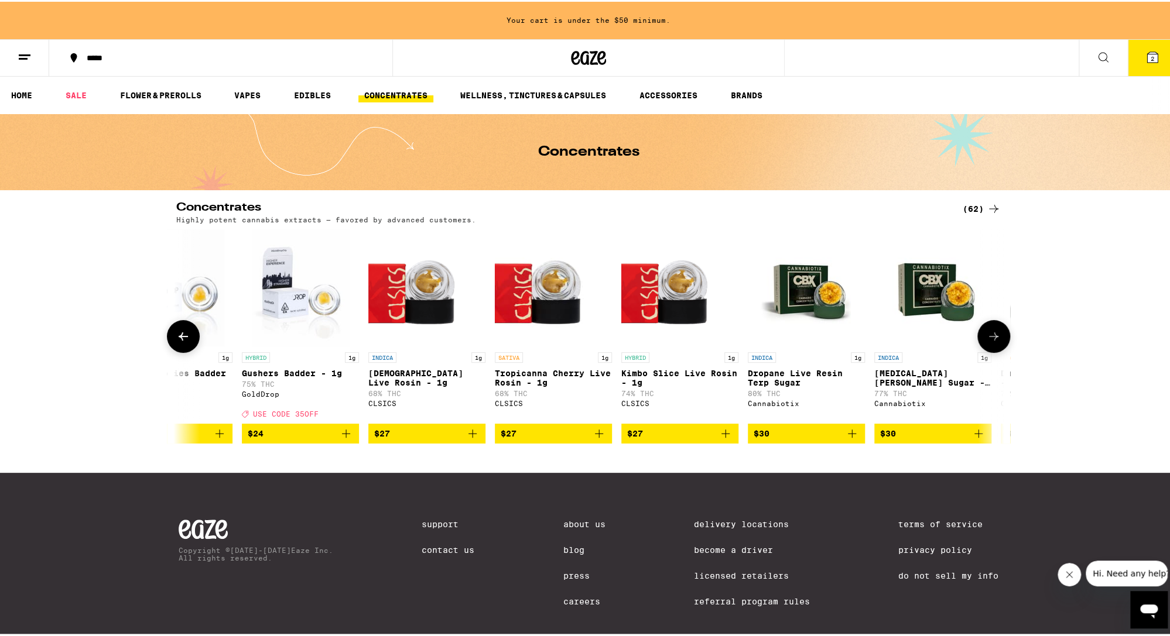
scroll to position [0, 4879]
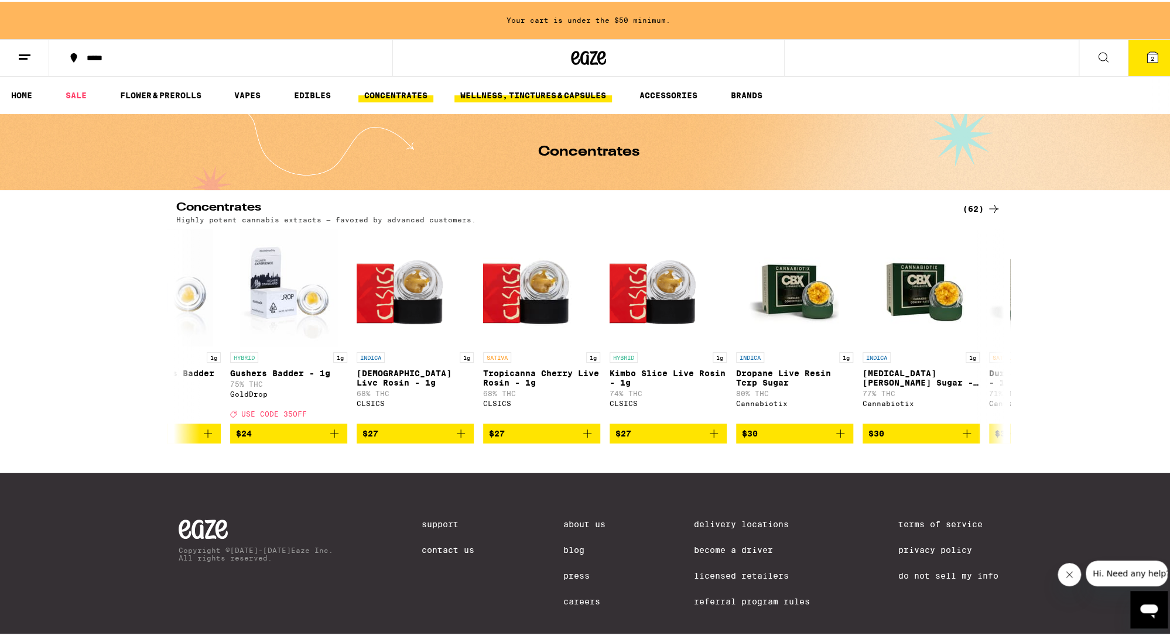
click at [511, 96] on link "WELLNESS, TINCTURES & CAPSULES" at bounding box center [533, 94] width 158 height 14
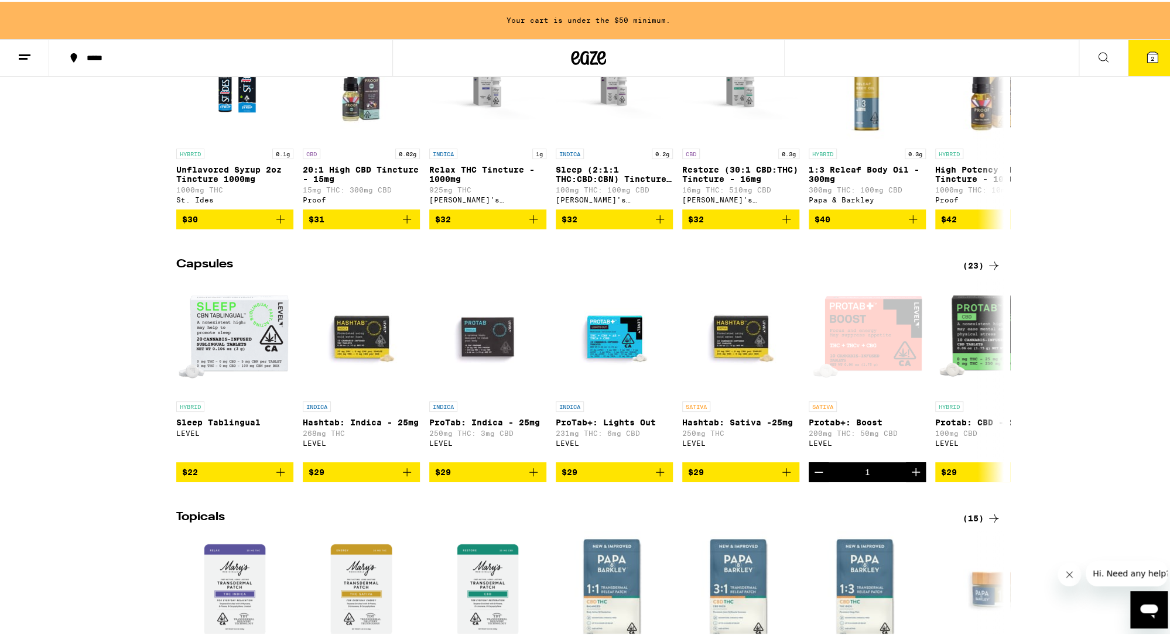
scroll to position [468, 0]
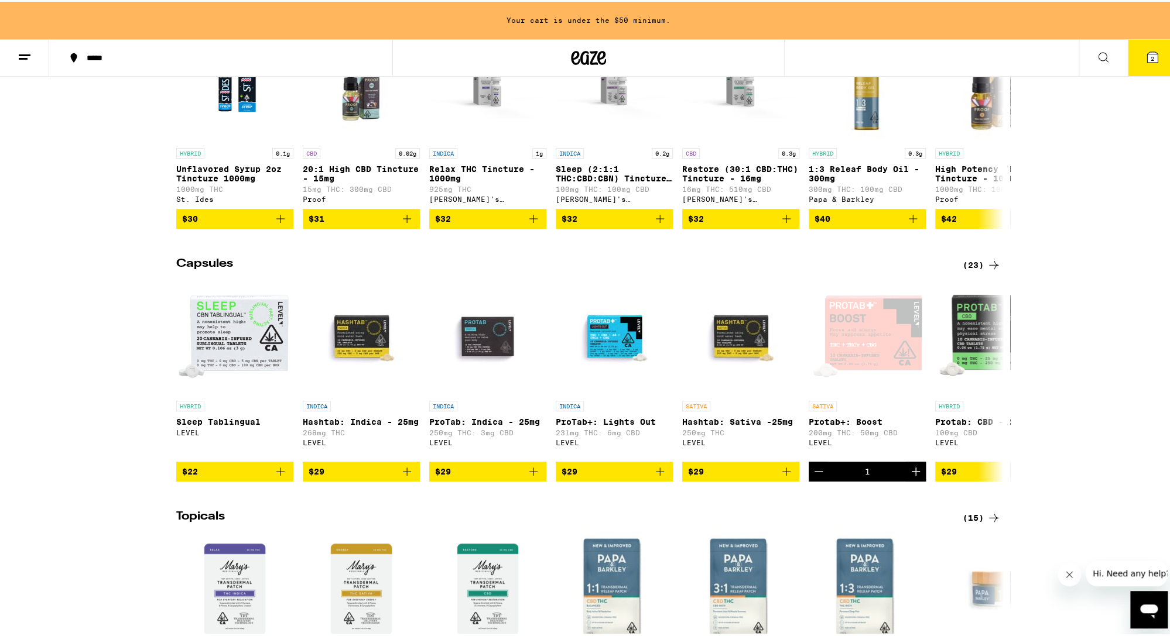
click at [701, 271] on div "(23)" at bounding box center [982, 263] width 38 height 14
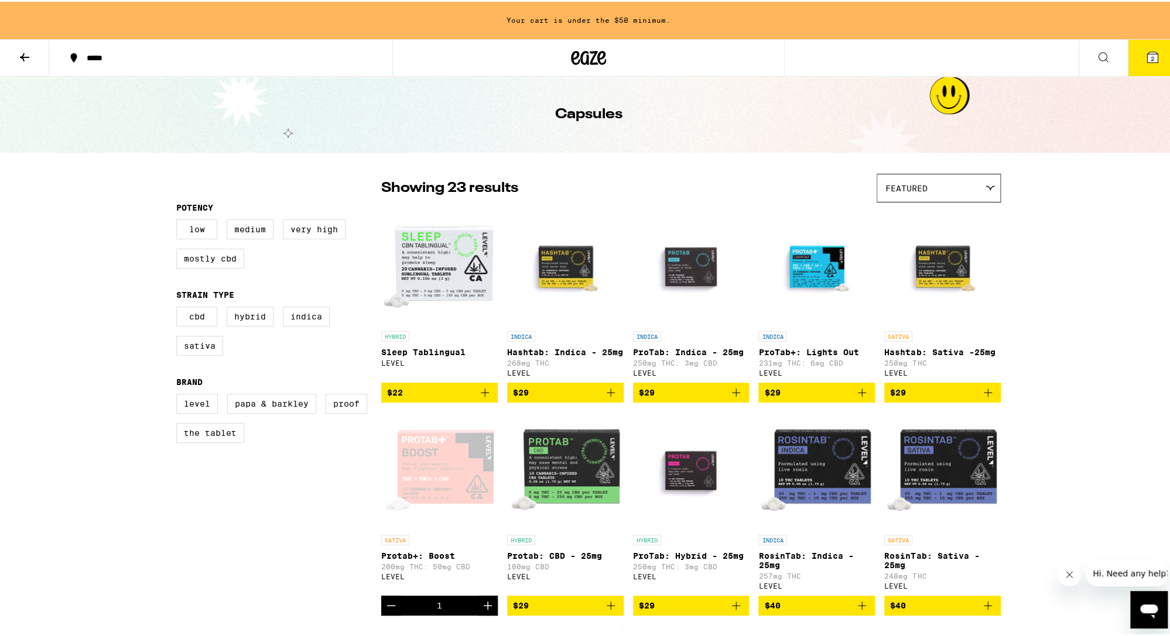
click at [7, 55] on button at bounding box center [24, 56] width 49 height 37
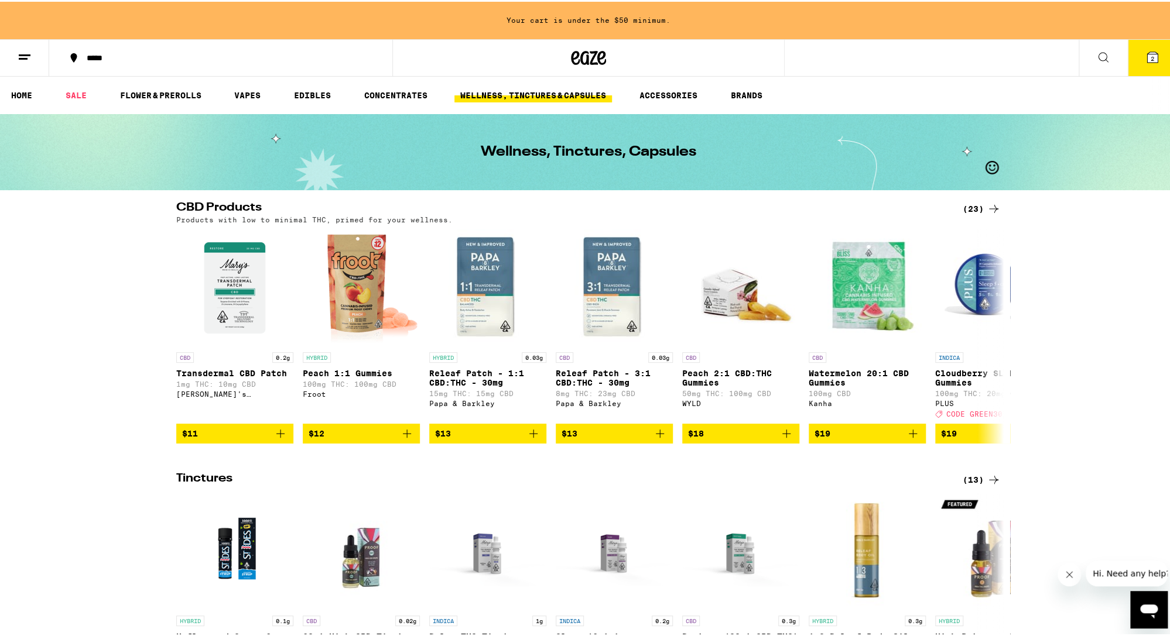
click at [701, 57] on icon at bounding box center [1103, 56] width 14 height 14
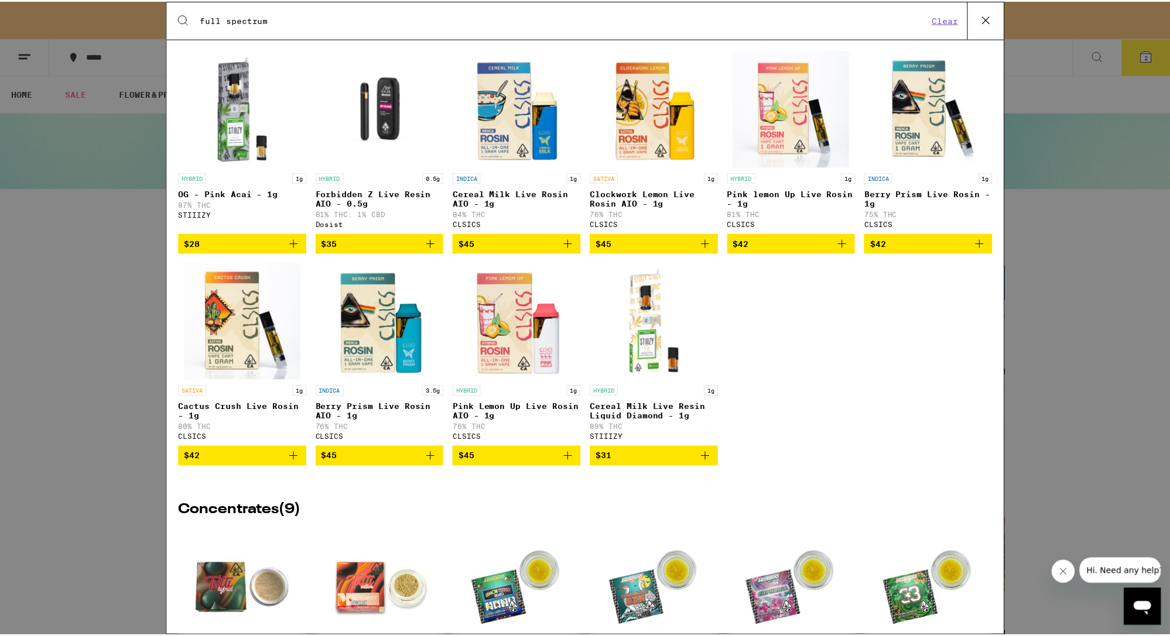
scroll to position [47, 0]
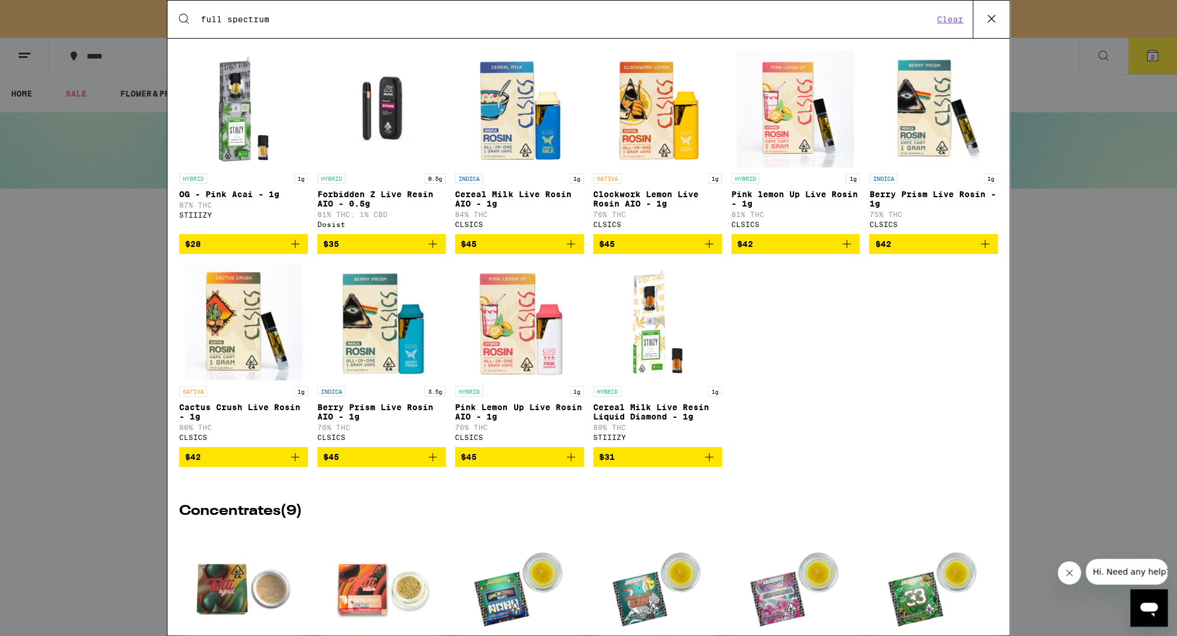
type input "full spectrum"
click at [361, 340] on img "Open page for Berry Prism Live Rosin AIO - 1g from CLSICS" at bounding box center [381, 321] width 117 height 117
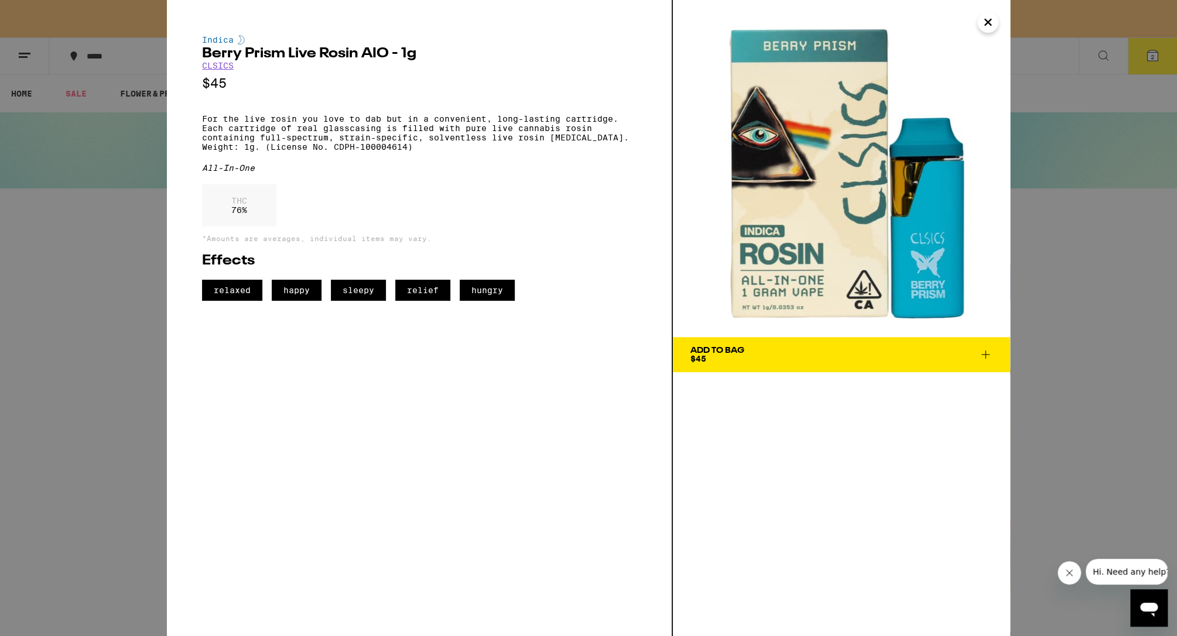
click at [224, 69] on link "CLSICS" at bounding box center [218, 65] width 32 height 9
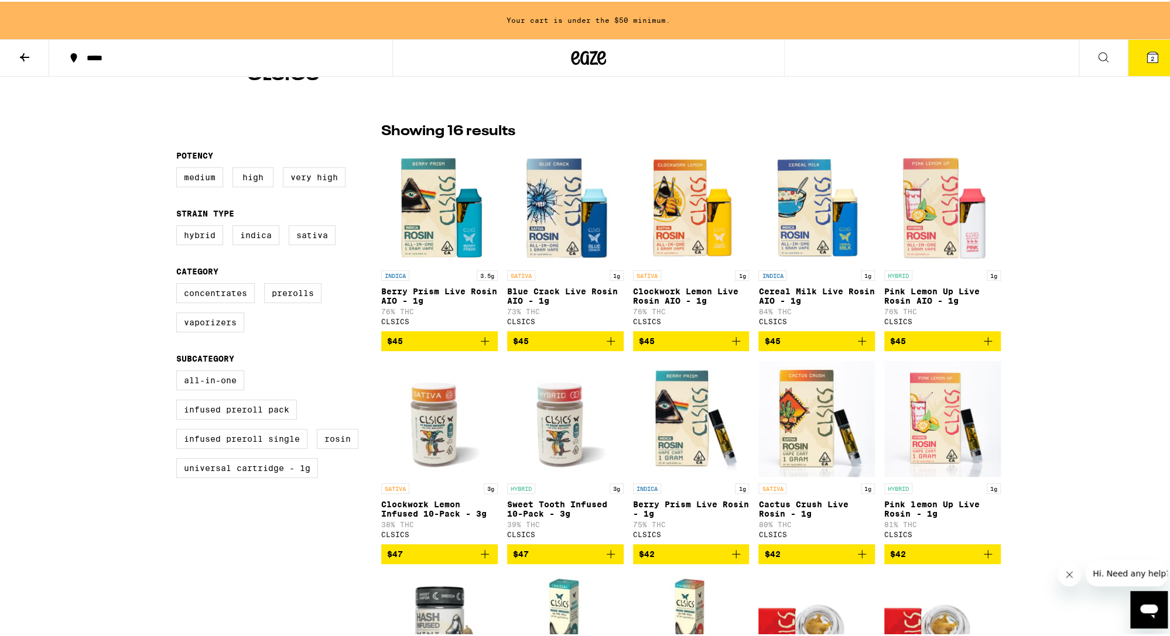
scroll to position [234, 0]
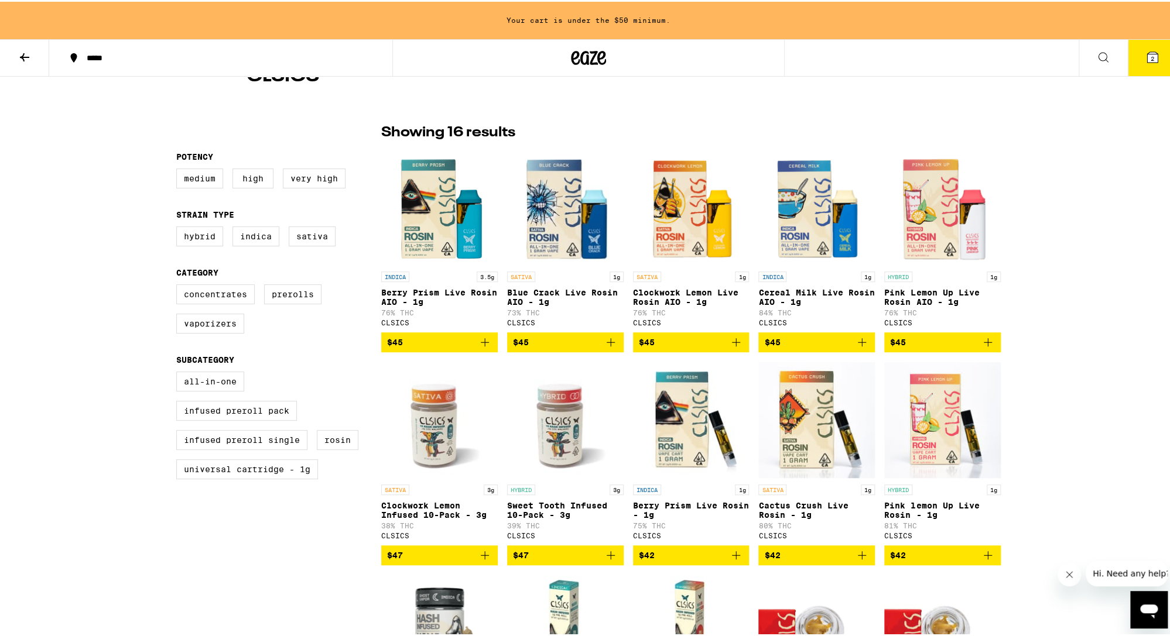
click at [454, 419] on img "Open page for Clockwork Lemon Infused 10-Pack - 3g from CLSICS" at bounding box center [439, 418] width 117 height 117
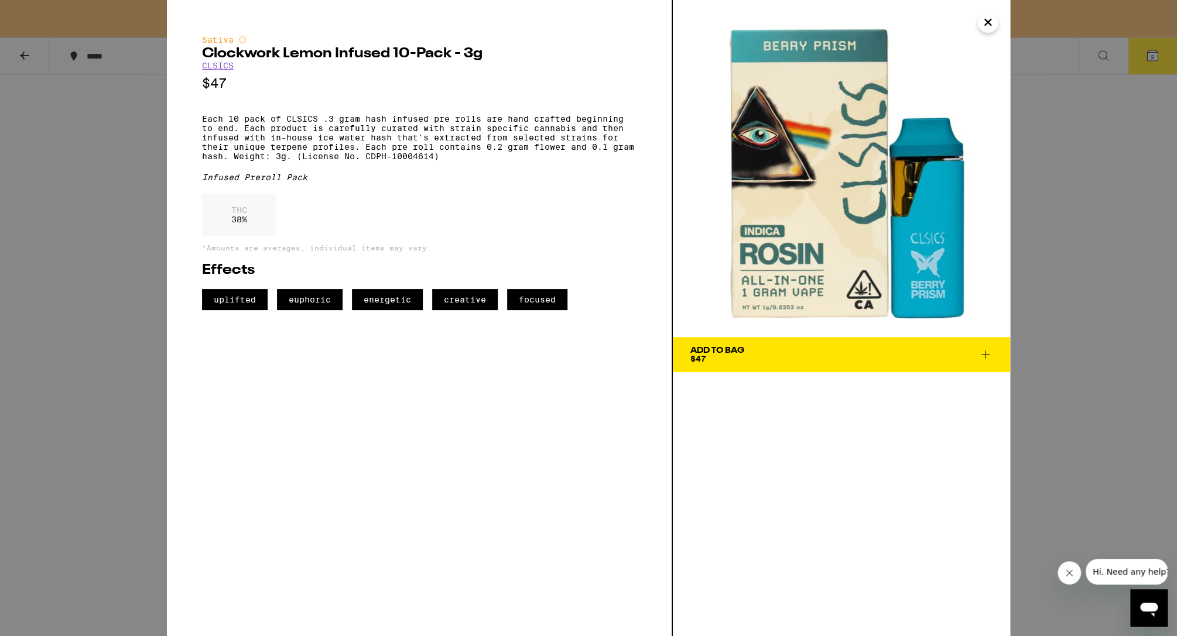
click at [67, 415] on div "Sativa Clockwork Lemon Infused 10-Pack - 3g CLSICS $47 Each 10 pack of CLSICS .…" at bounding box center [588, 318] width 1177 height 636
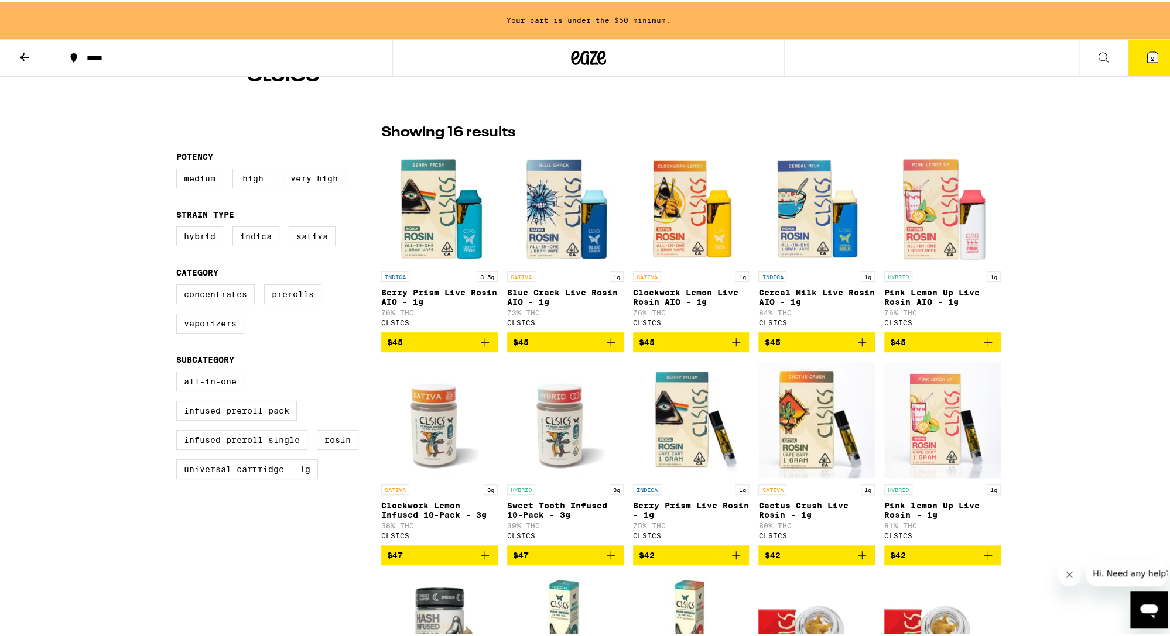
click at [426, 415] on img "Open page for Clockwork Lemon Infused 10-Pack - 3g from CLSICS" at bounding box center [439, 418] width 117 height 117
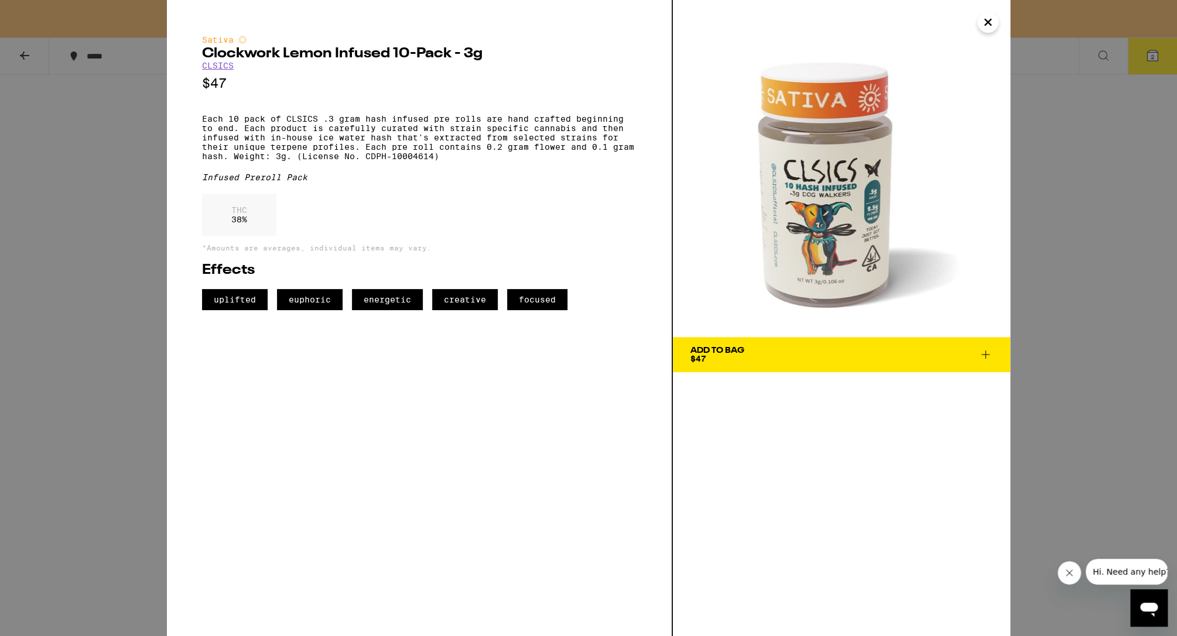
click at [117, 378] on div "Sativa Clockwork Lemon Infused 10-Pack - 3g CLSICS $47 Each 10 pack of CLSICS .…" at bounding box center [588, 318] width 1177 height 636
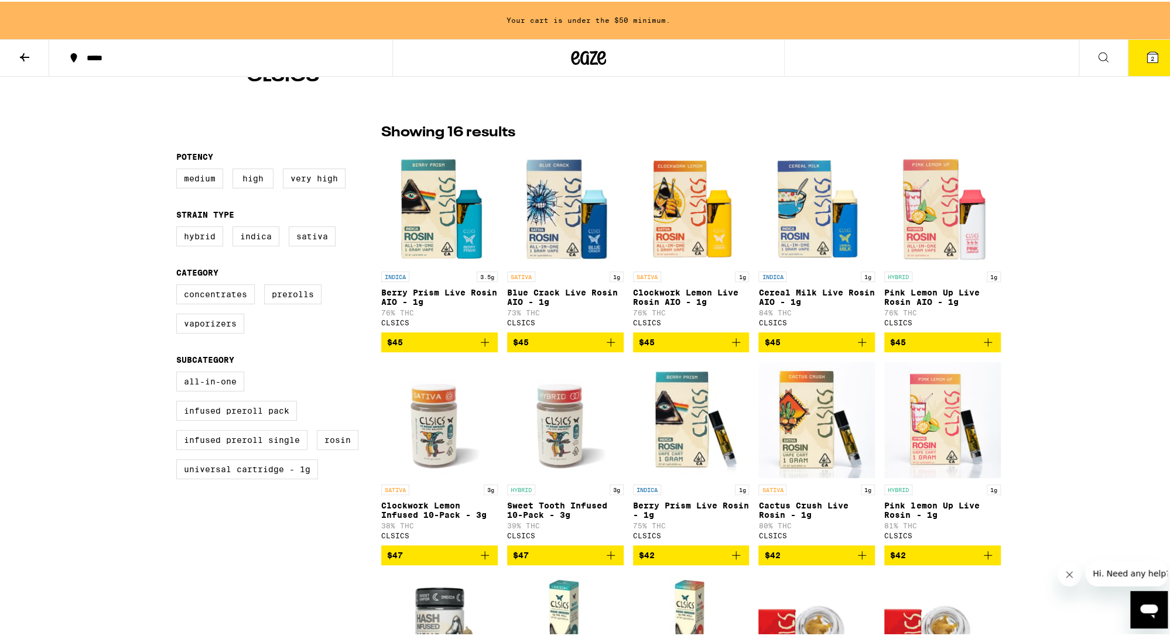
click at [419, 238] on img "Open page for Berry Prism Live Rosin AIO - 1g from CLSICS" at bounding box center [439, 205] width 117 height 117
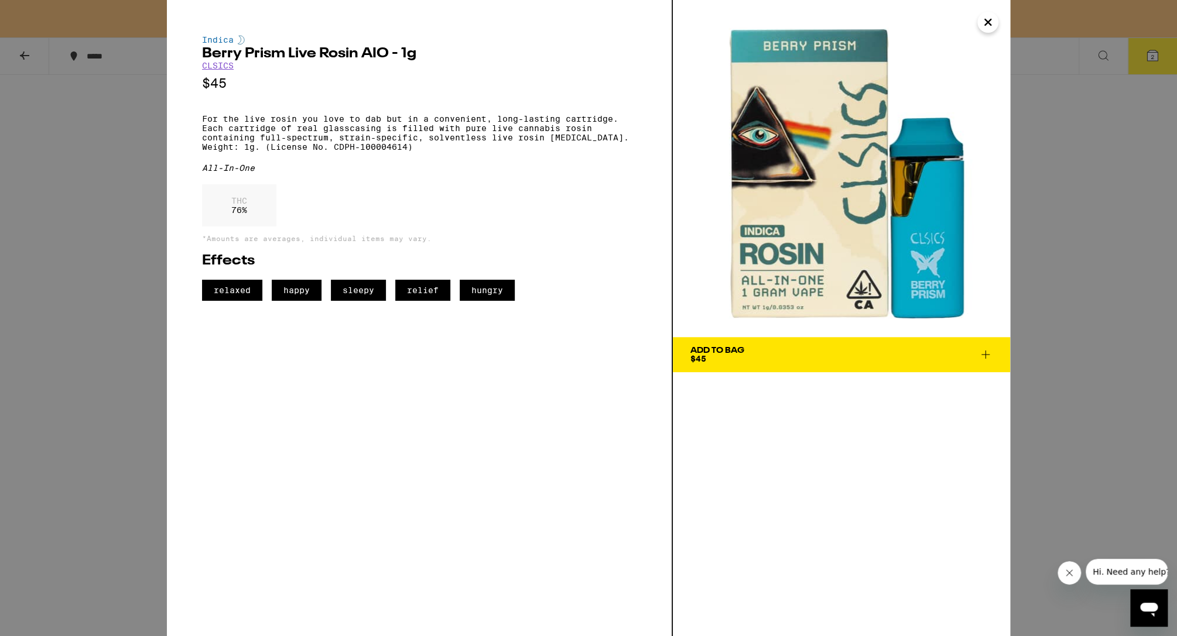
click at [701, 354] on span "Add To Bag $45" at bounding box center [841, 355] width 302 height 16
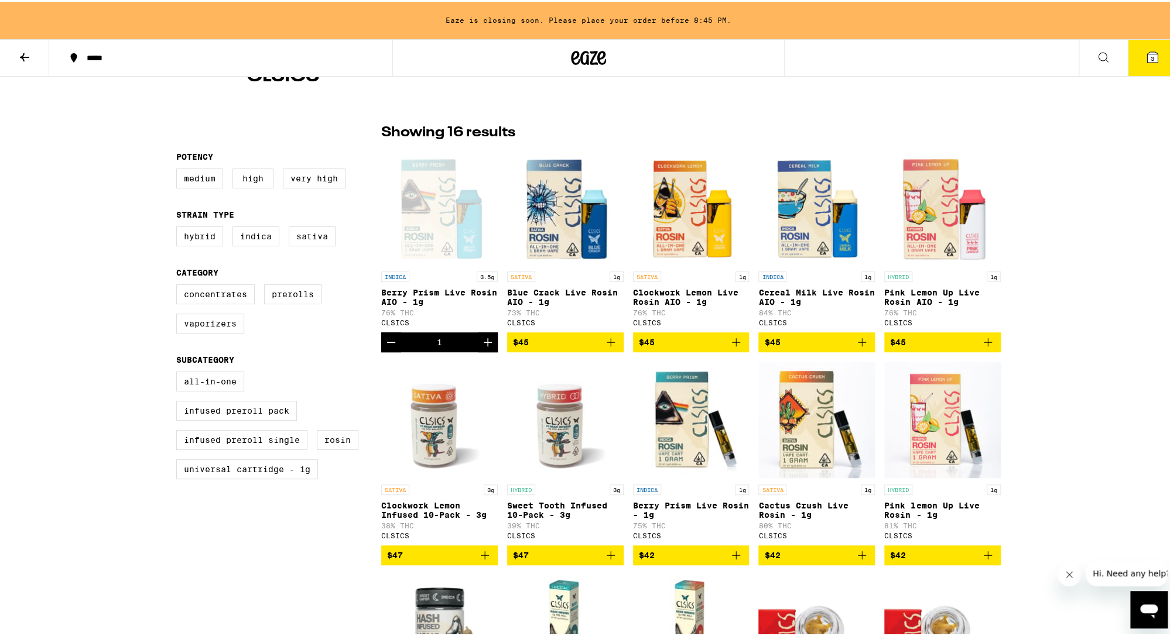
click at [701, 54] on icon at bounding box center [1152, 56] width 14 height 14
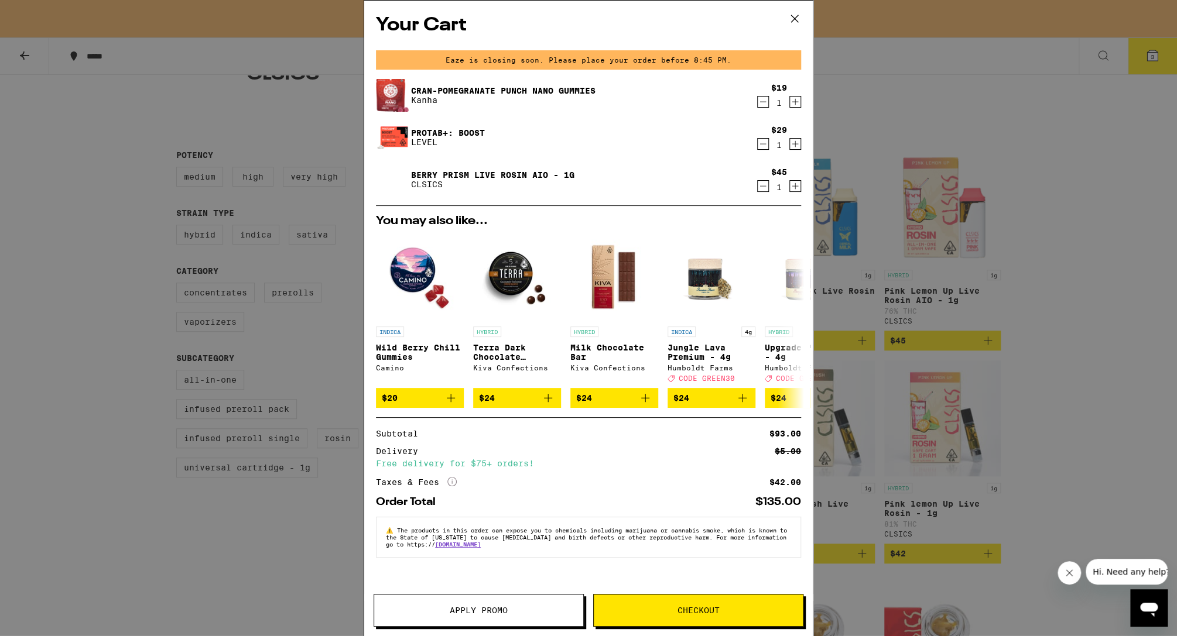
click at [701, 142] on icon "Decrement" at bounding box center [763, 144] width 11 height 14
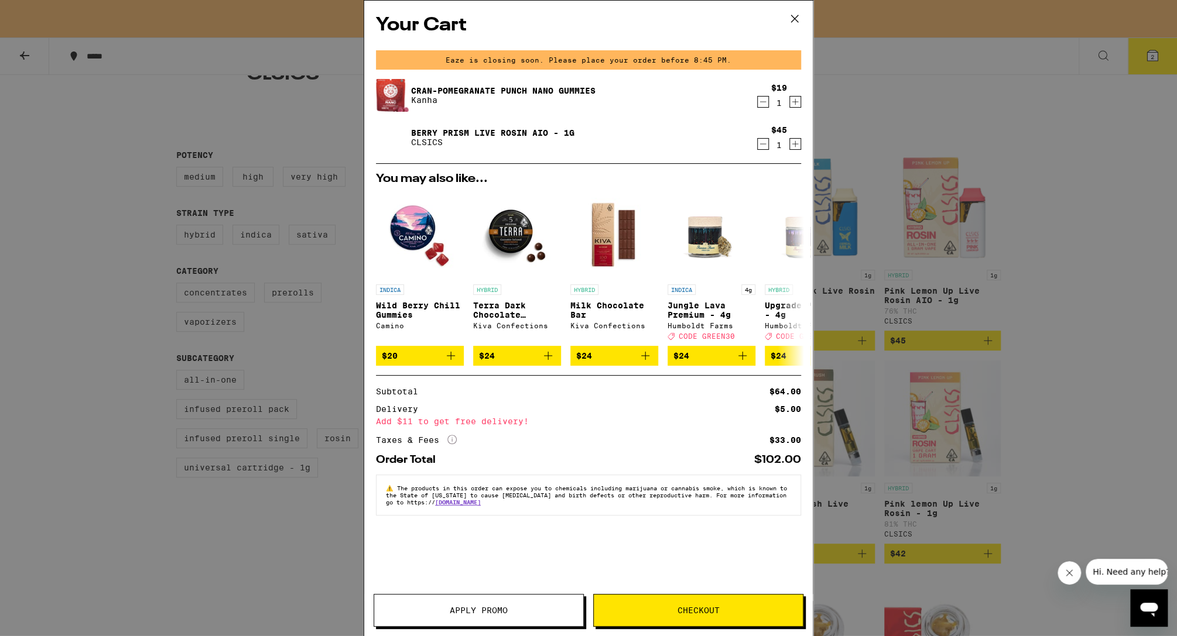
click at [701, 19] on icon at bounding box center [795, 19] width 18 height 18
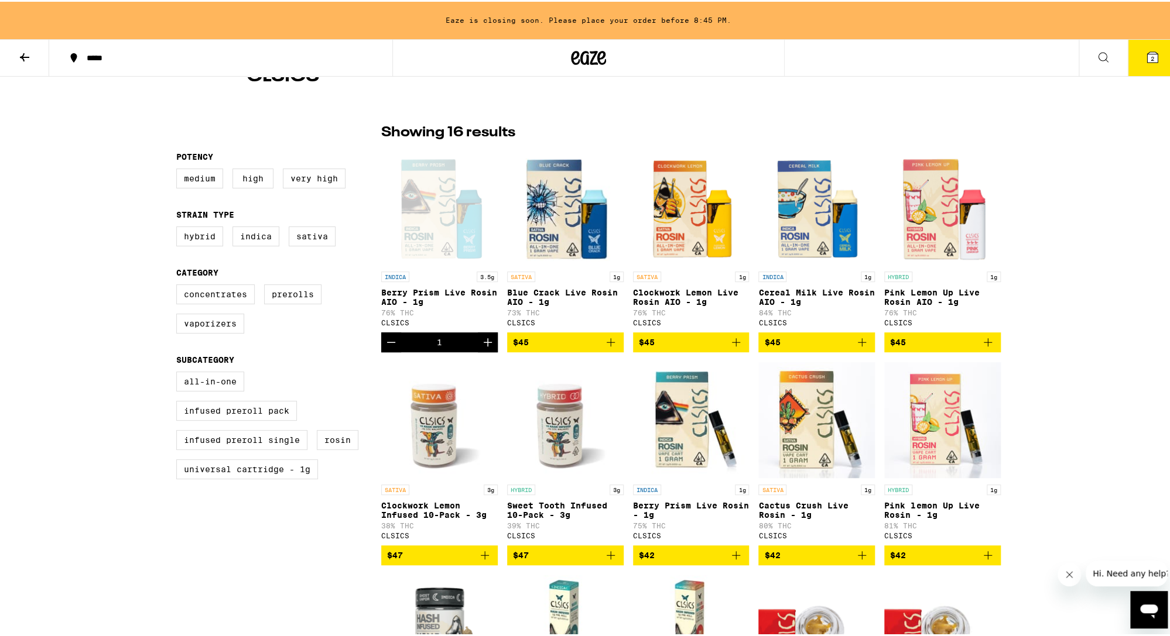
click at [73, 376] on div "C CLSICS FILTER Potency Medium High Very High Strain Type Hybrid Indica Sativa …" at bounding box center [588, 577] width 1177 height 1472
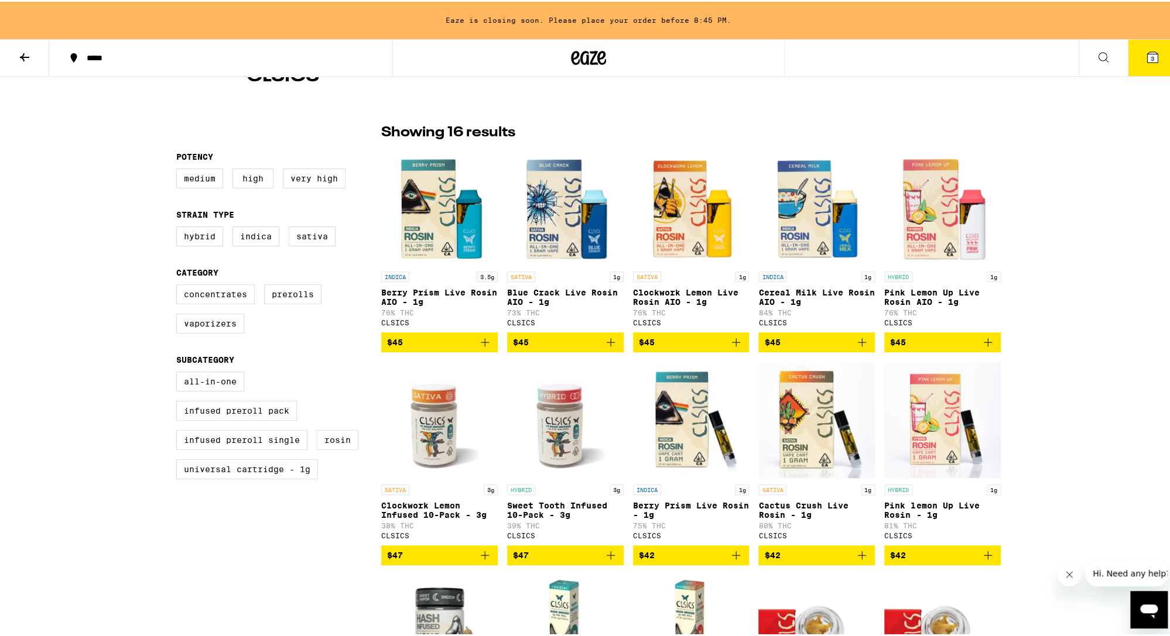
click at [207, 519] on div "Potency Medium High Very High Strain Type Hybrid Indica Sativa Category Concent…" at bounding box center [278, 564] width 205 height 886
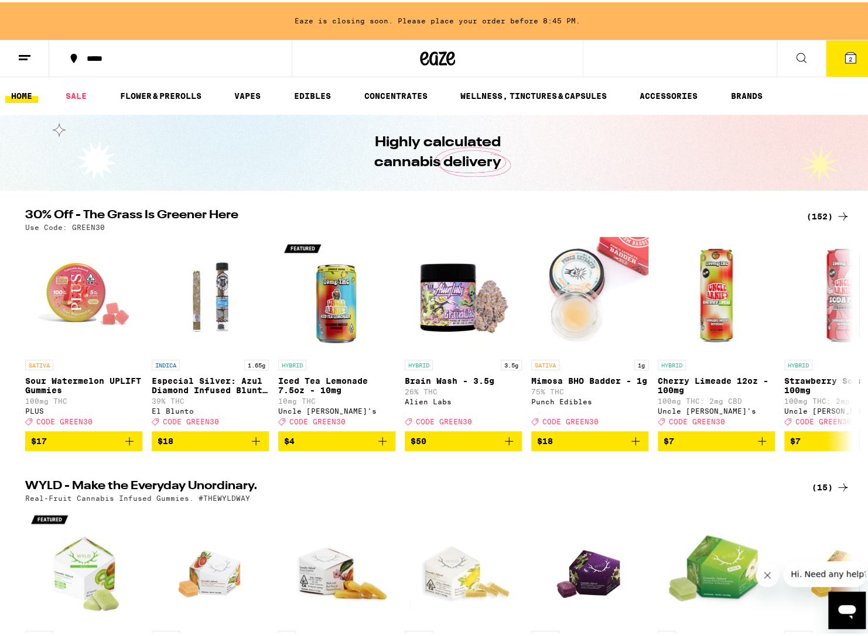
click at [843, 61] on icon at bounding box center [850, 56] width 14 height 14
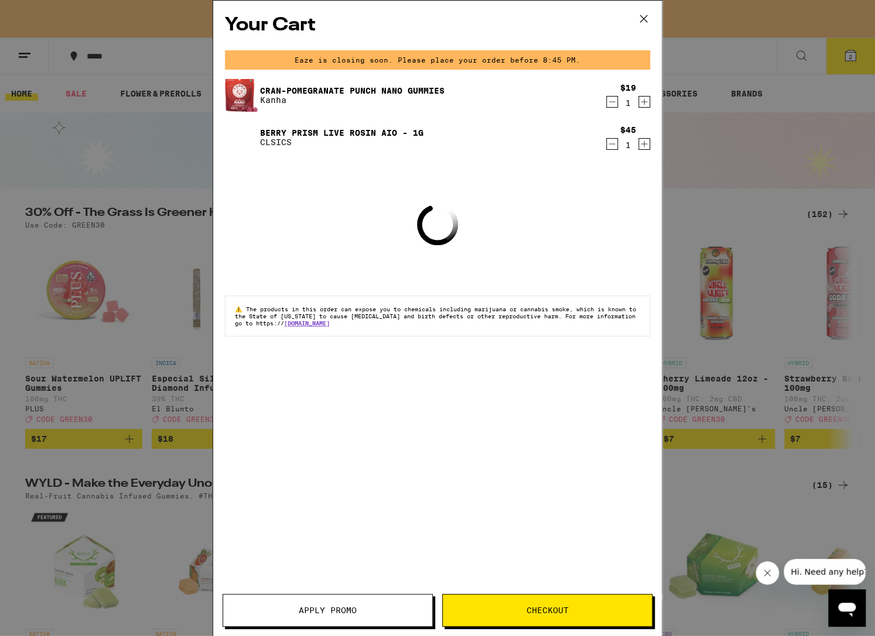
click at [347, 607] on span "Apply Promo" at bounding box center [328, 611] width 58 height 8
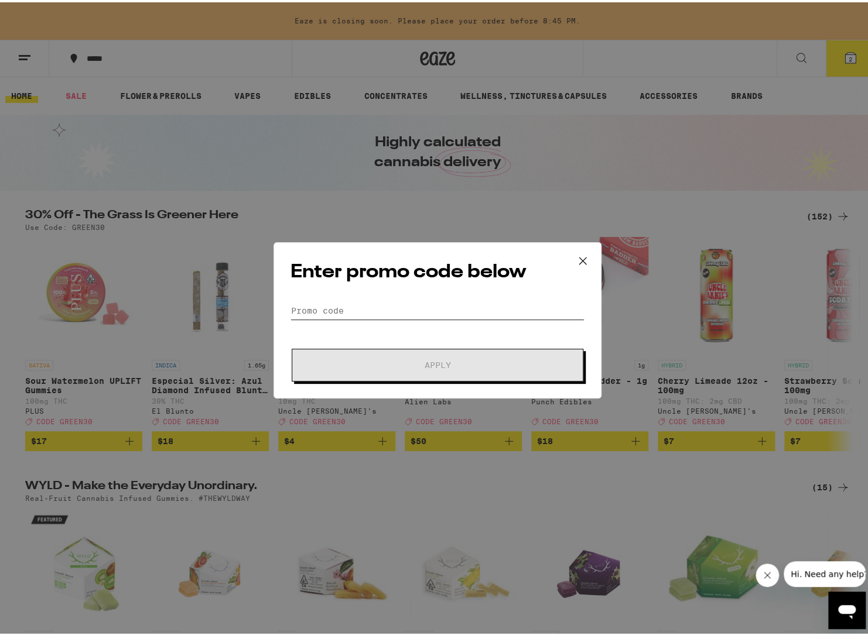
click at [394, 312] on input "Promo Code" at bounding box center [437, 309] width 294 height 18
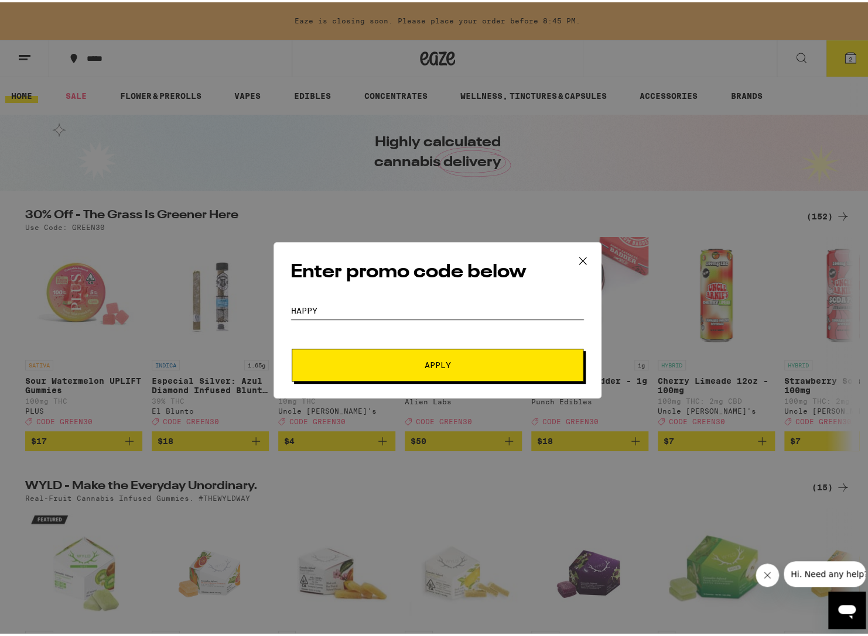
type input "HAPPY"
click at [425, 398] on div "Enter promo code below Promo Code HAPPY Apply" at bounding box center [437, 318] width 875 height 636
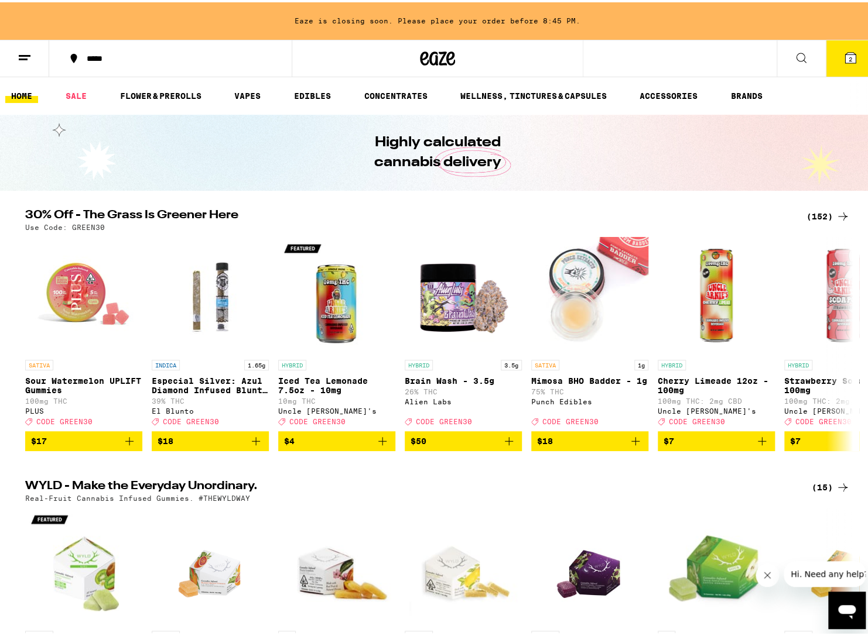
click at [834, 59] on button "2" at bounding box center [850, 56] width 49 height 36
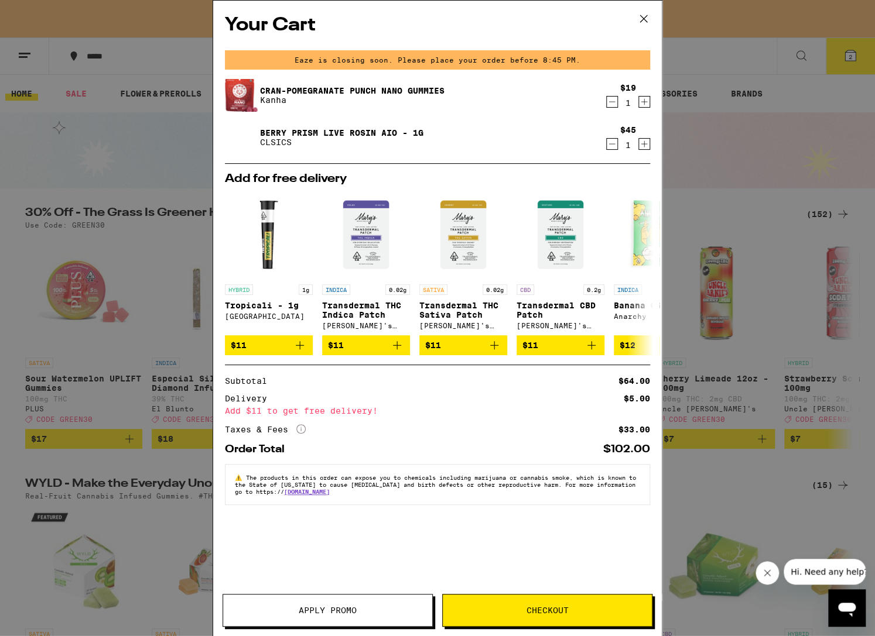
click at [377, 618] on button "Apply Promo" at bounding box center [327, 610] width 210 height 33
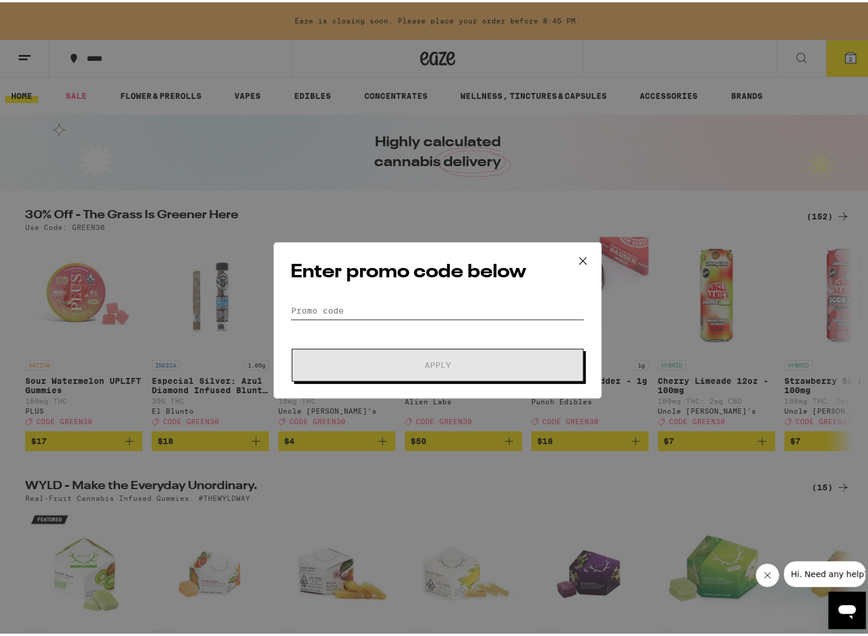
click at [389, 304] on input "Promo Code" at bounding box center [437, 309] width 294 height 18
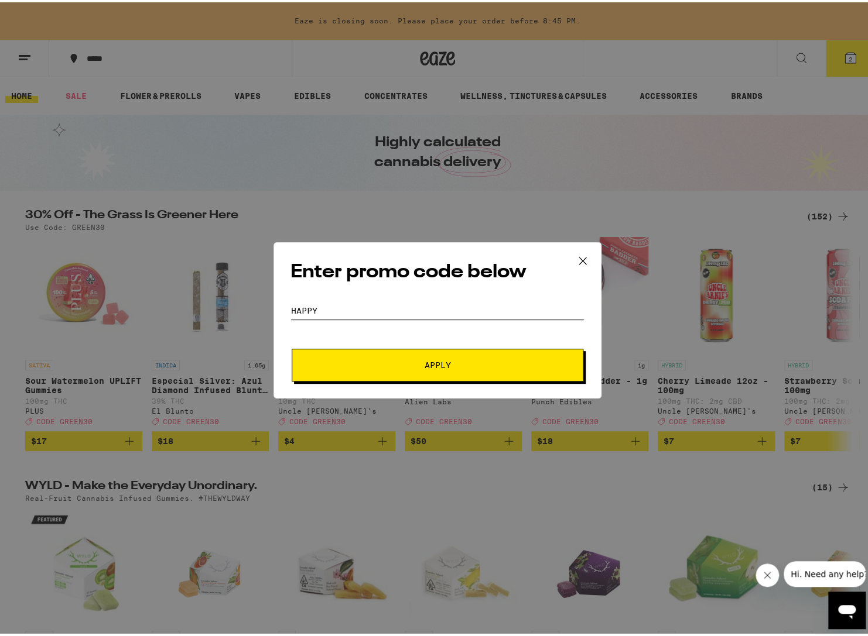
type input "HAPPY"
click at [417, 361] on span "Apply" at bounding box center [437, 363] width 211 height 8
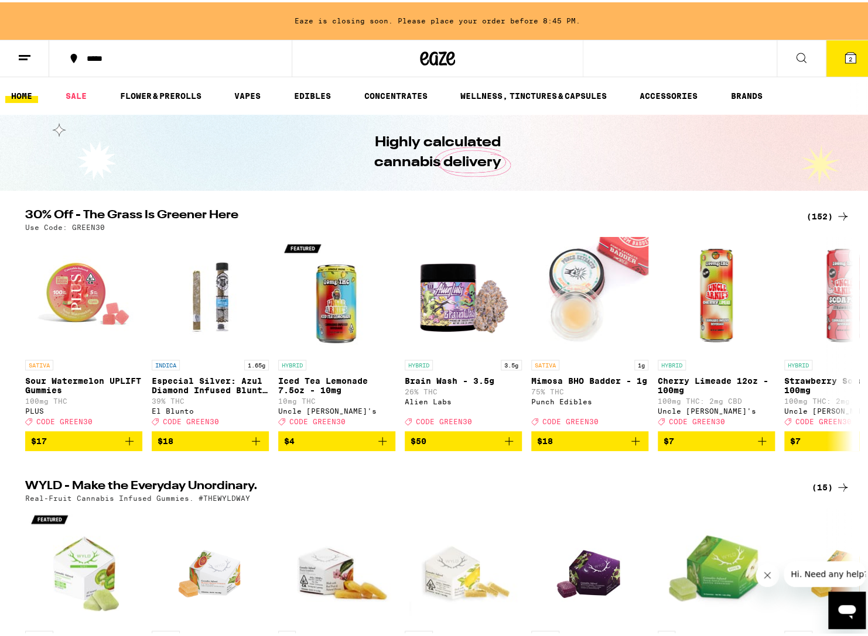
click at [845, 57] on icon at bounding box center [850, 55] width 11 height 11
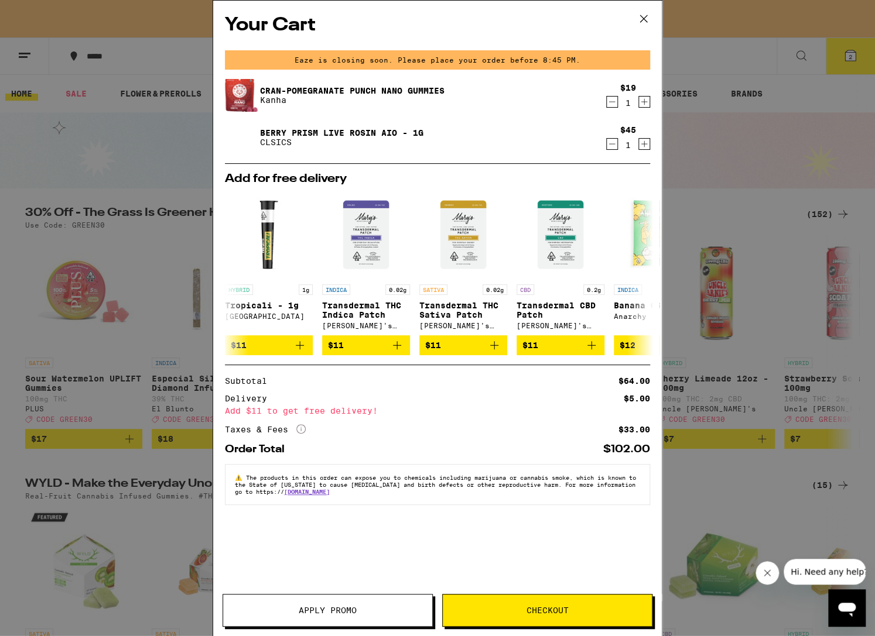
click at [337, 616] on button "Apply Promo" at bounding box center [327, 610] width 210 height 33
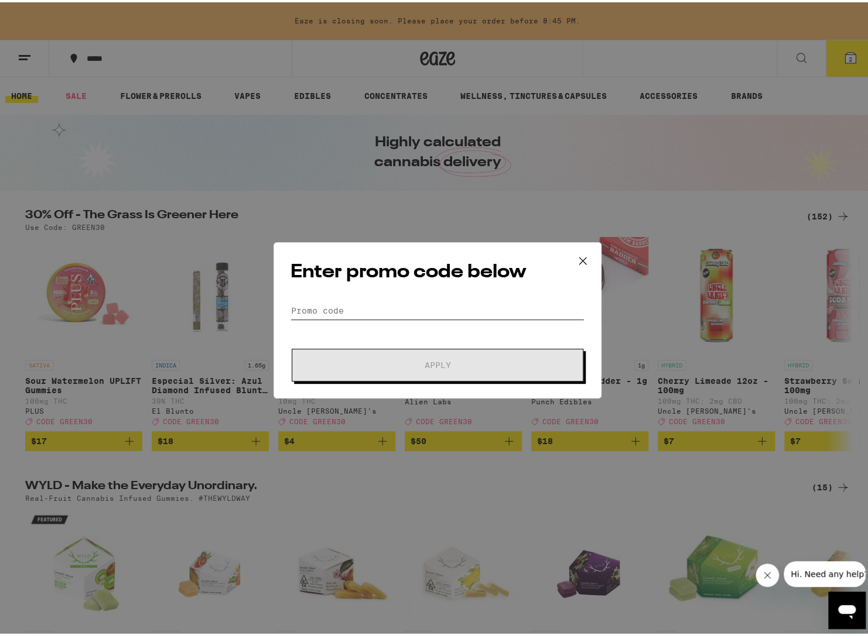
click at [381, 316] on input "Promo Code" at bounding box center [437, 309] width 294 height 18
paste input "USA420"
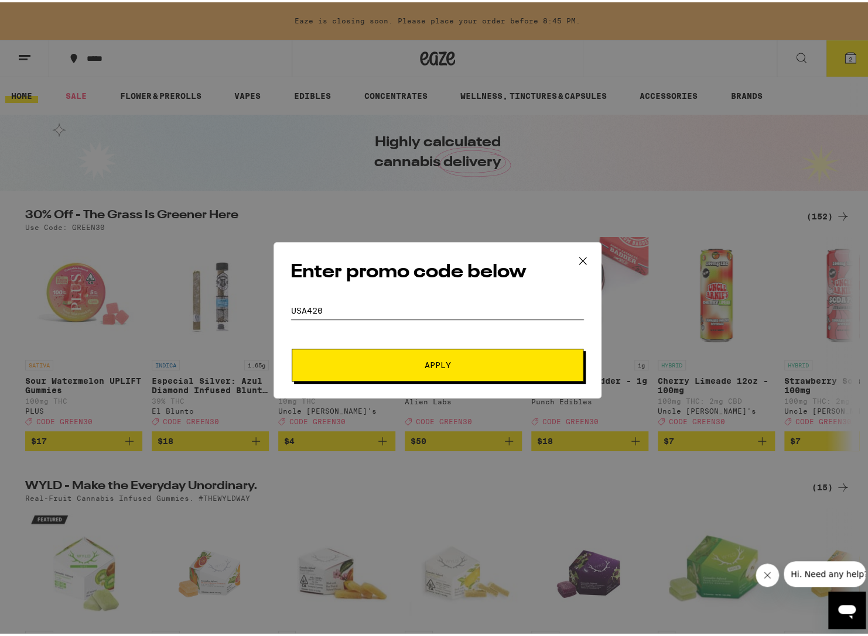
type input "USA420"
click at [402, 372] on button "Apply" at bounding box center [438, 363] width 292 height 33
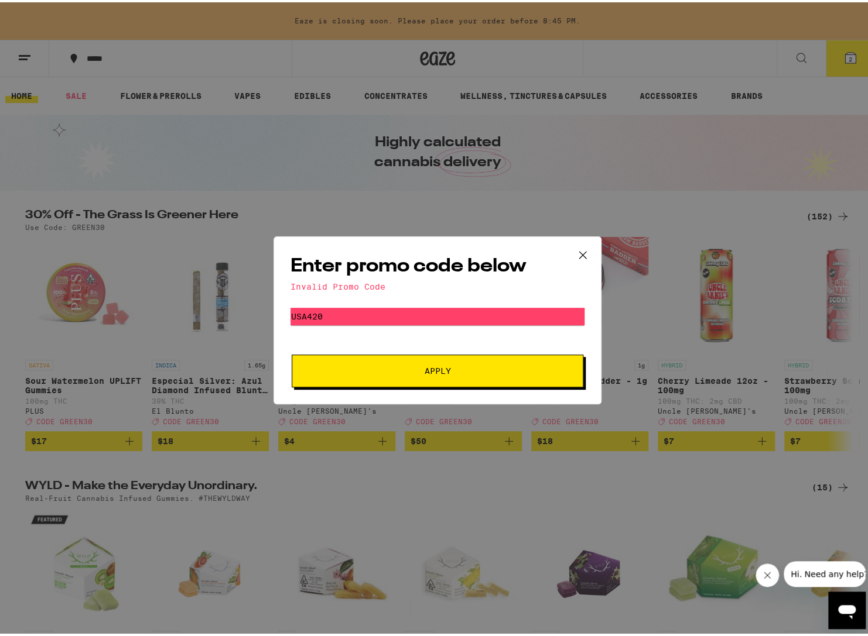
click at [576, 254] on icon at bounding box center [583, 253] width 18 height 18
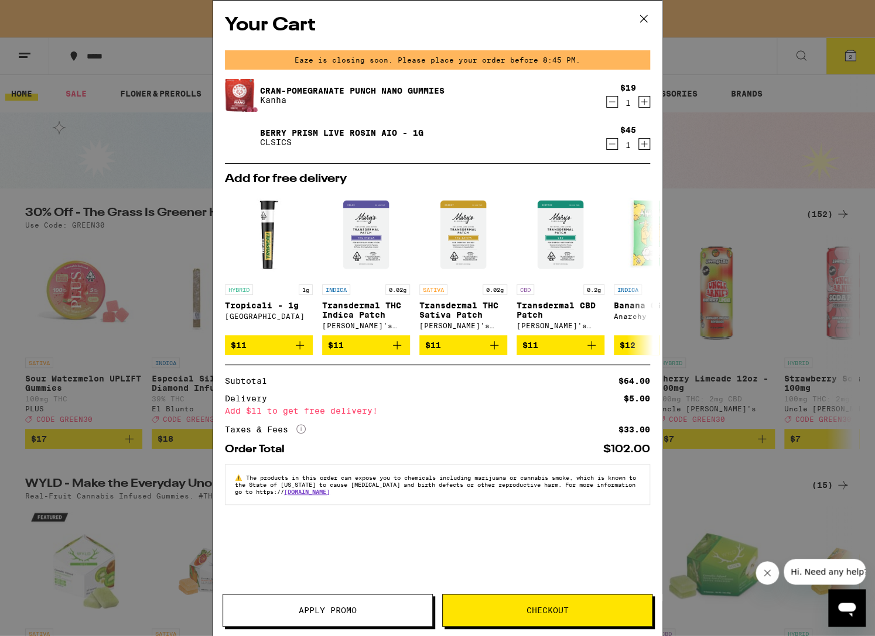
click at [169, 479] on div "Your Cart Eaze is closing soon. Please place your order before 8:45 PM. Cran-Po…" at bounding box center [437, 318] width 875 height 636
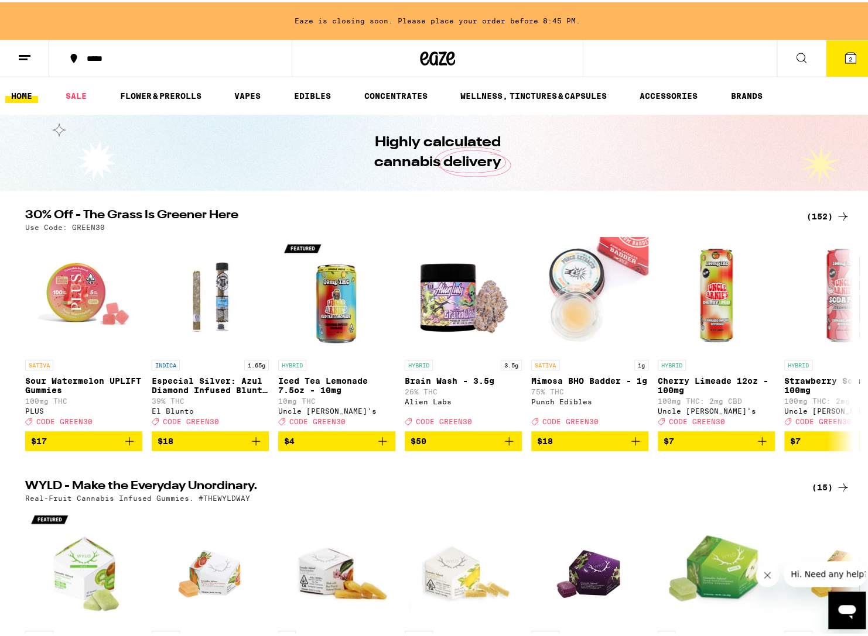
click at [848, 57] on span "2" at bounding box center [850, 56] width 4 height 7
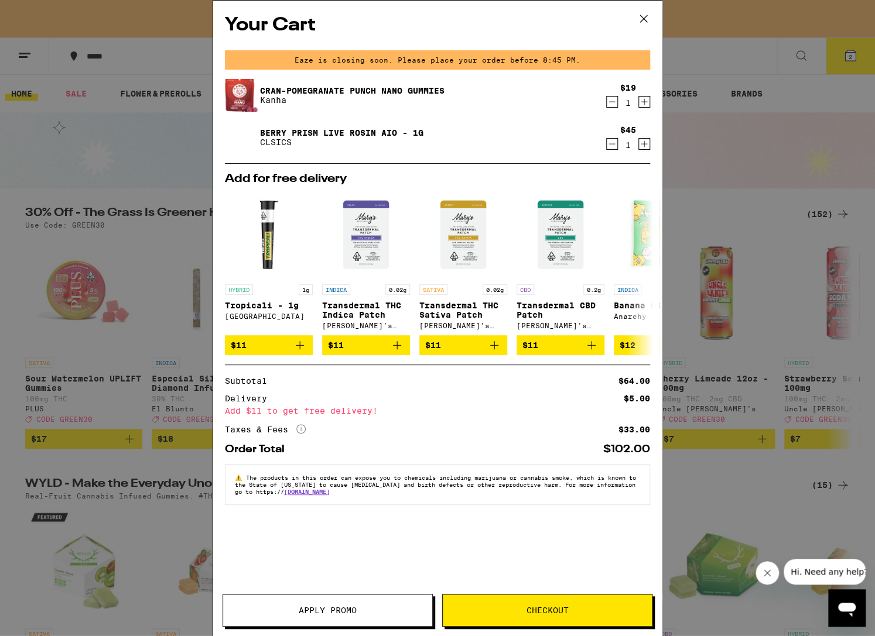
click at [612, 143] on icon "Decrement" at bounding box center [612, 144] width 11 height 14
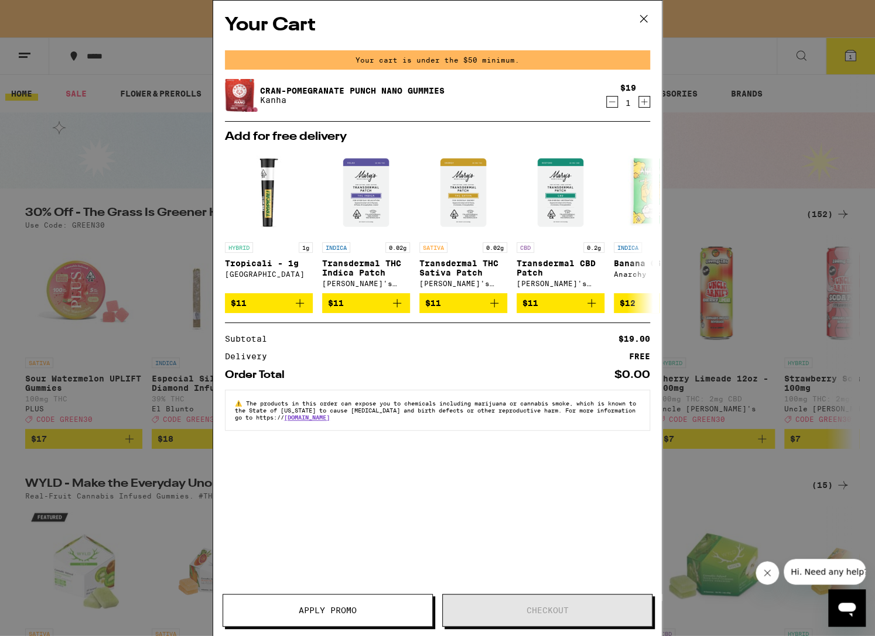
click at [642, 14] on icon at bounding box center [644, 19] width 18 height 18
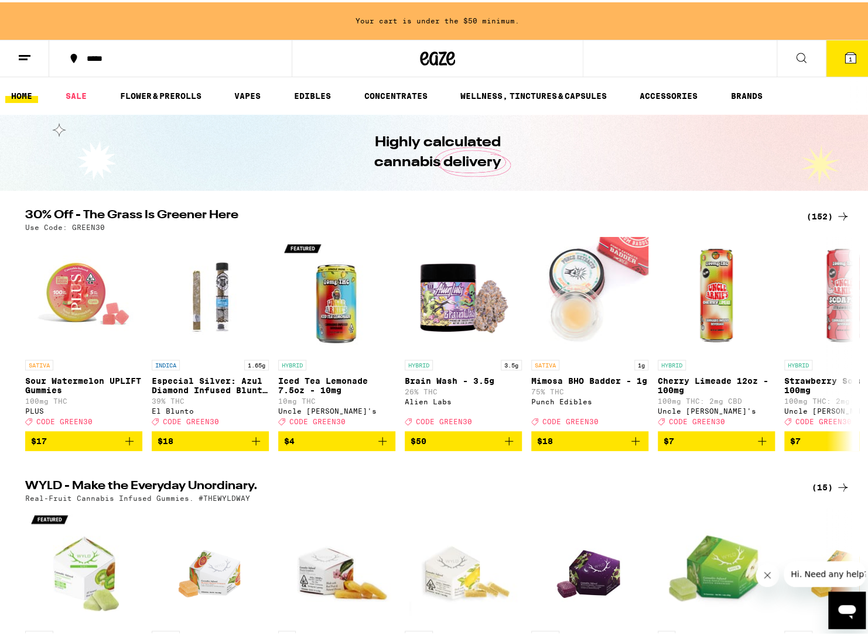
click at [796, 54] on icon at bounding box center [801, 56] width 14 height 14
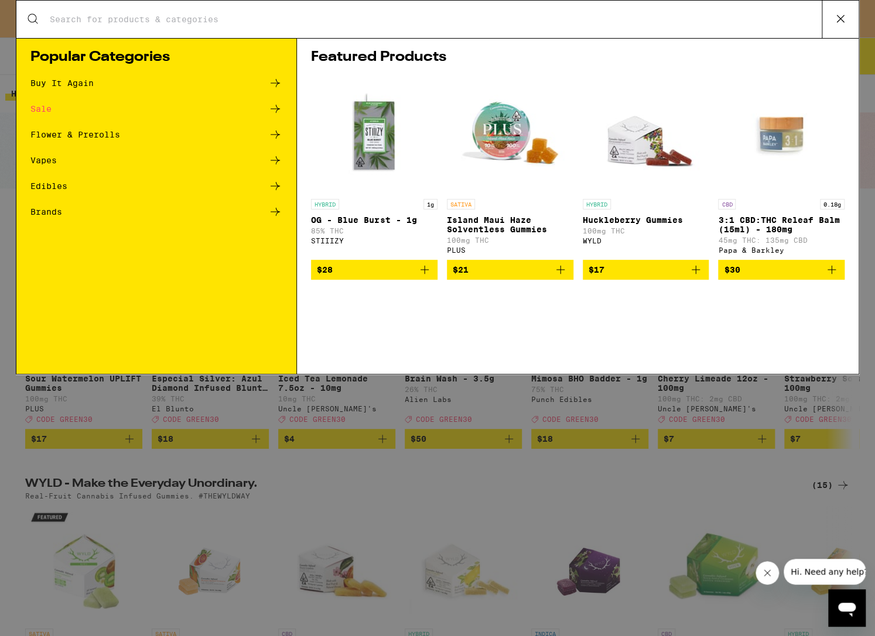
type input "R"
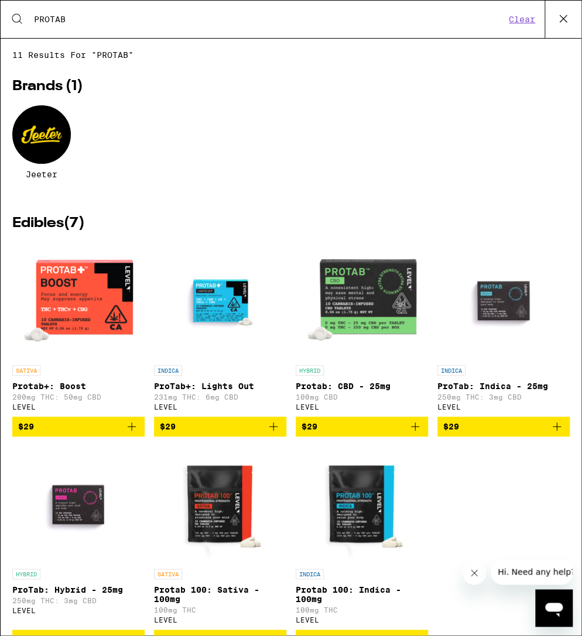
click at [189, 16] on input "PROTAB" at bounding box center [269, 19] width 472 height 11
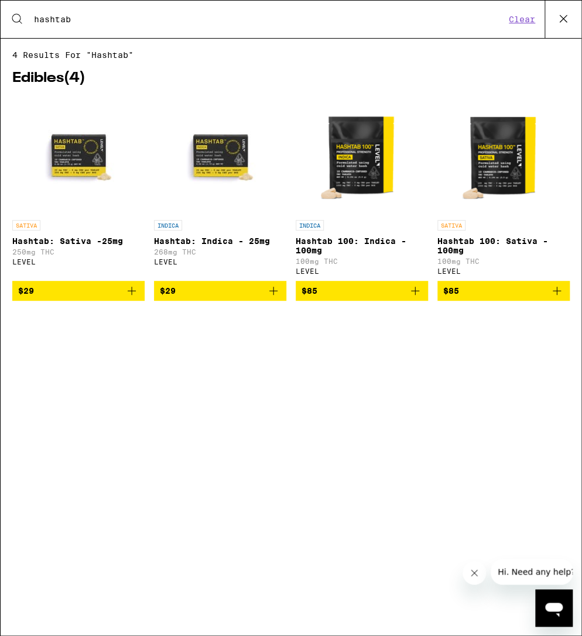
type input "hashtab"
click at [128, 295] on icon "Add to bag" at bounding box center [132, 291] width 8 height 8
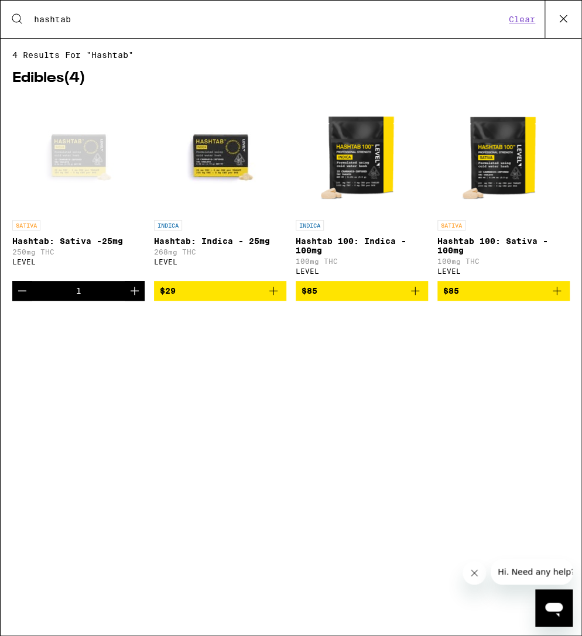
click at [562, 18] on icon at bounding box center [563, 18] width 7 height 7
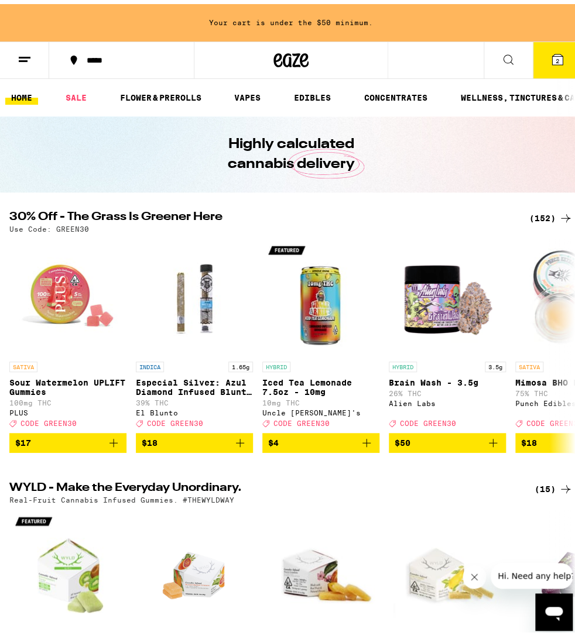
click at [544, 44] on button "2" at bounding box center [557, 56] width 49 height 36
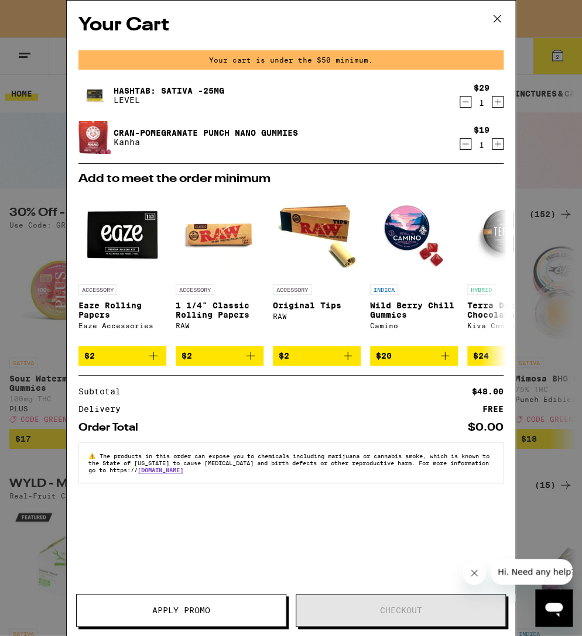
click at [473, 573] on icon "Close message from company" at bounding box center [474, 573] width 9 height 9
click at [497, 15] on icon at bounding box center [497, 19] width 18 height 18
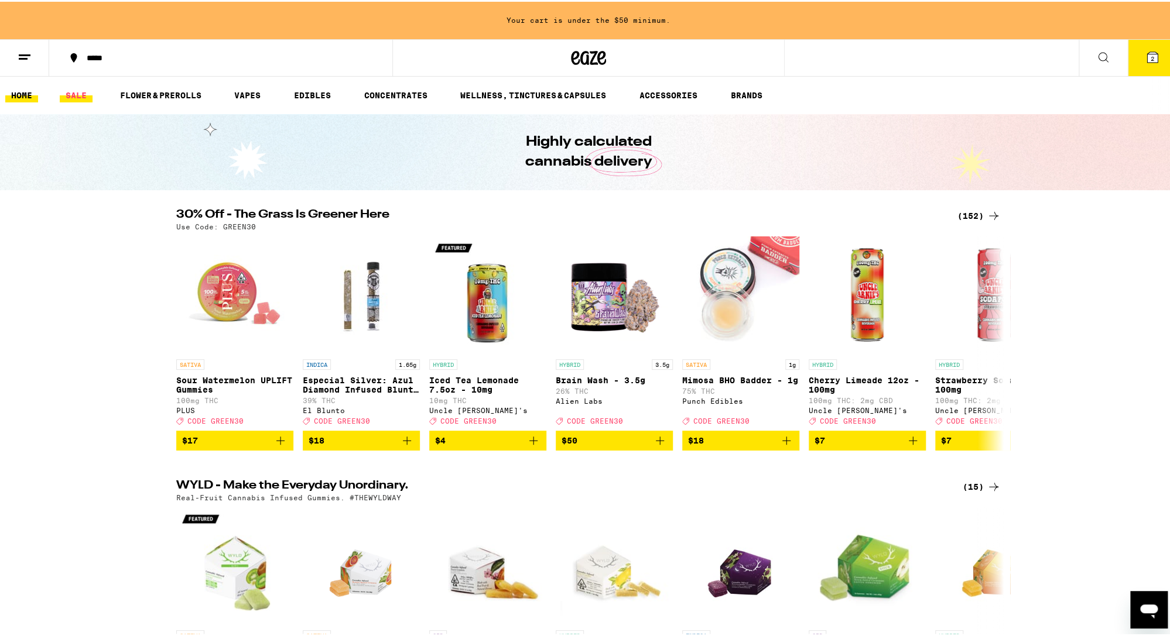
click at [87, 91] on link "SALE" at bounding box center [76, 94] width 33 height 14
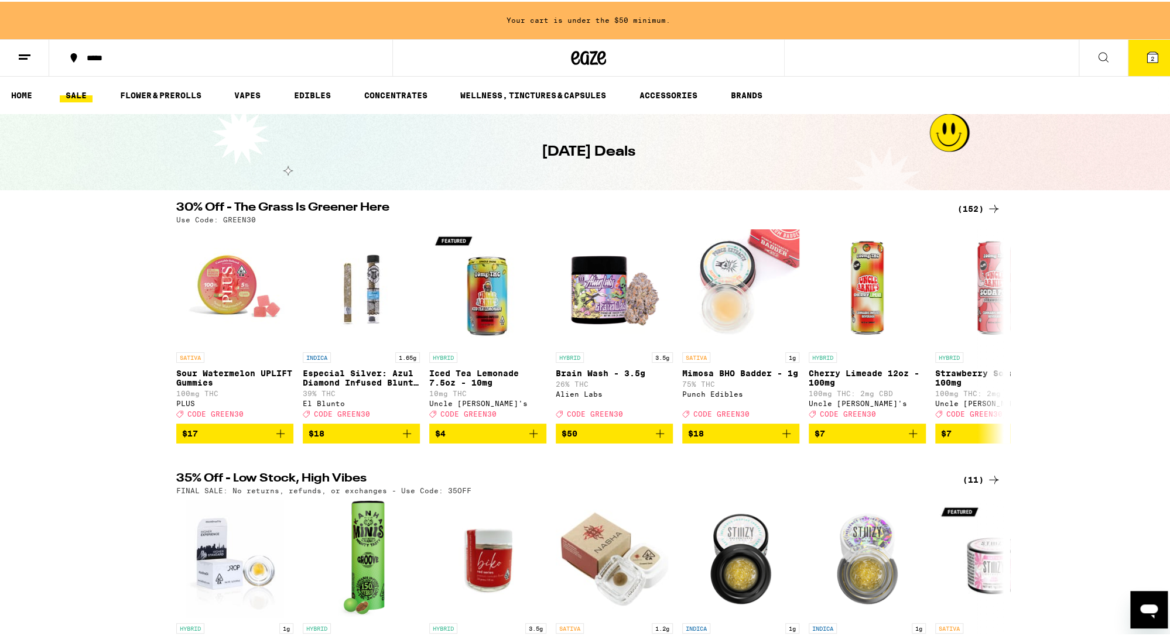
click at [867, 209] on div "(152)" at bounding box center [978, 207] width 43 height 14
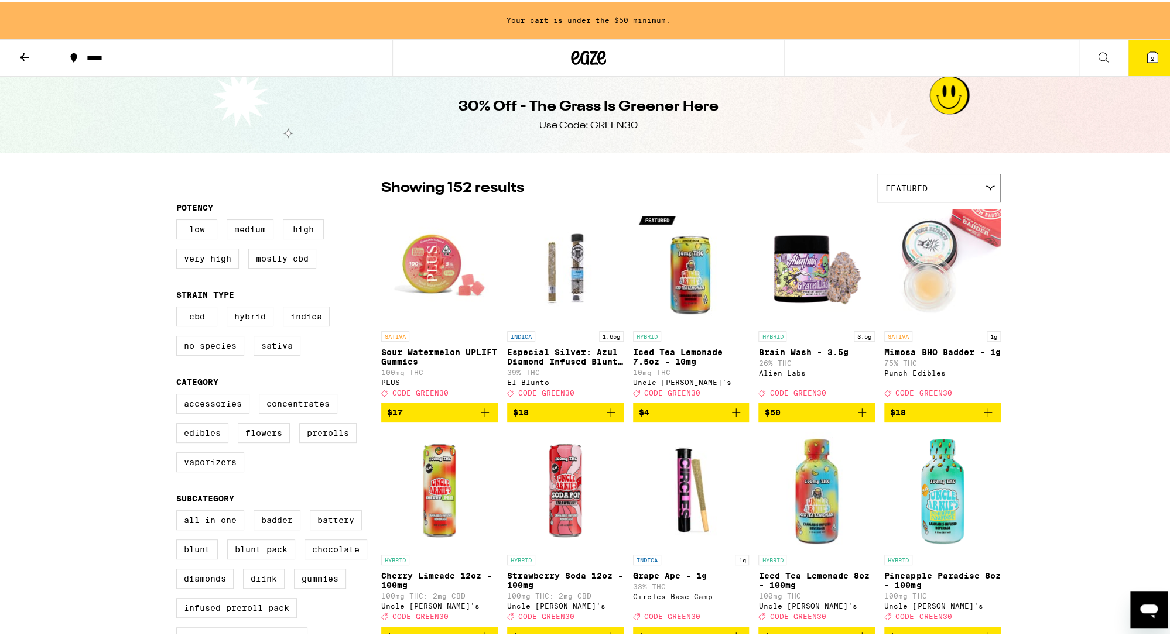
click at [867, 178] on div "Featured" at bounding box center [938, 187] width 123 height 28
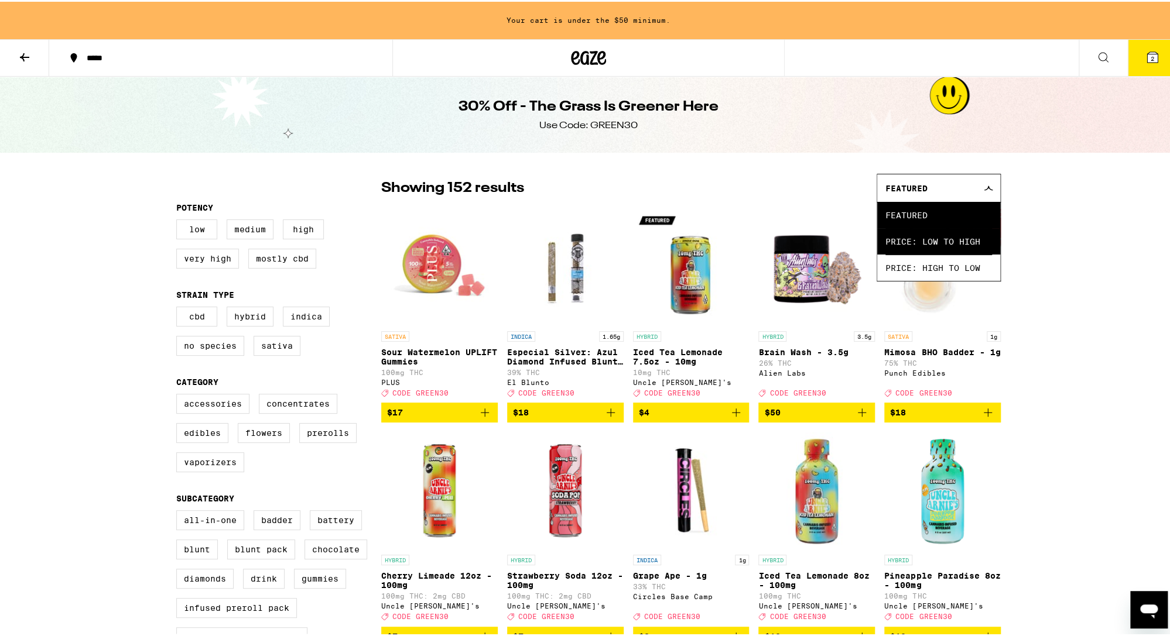
click at [867, 238] on span "Price: Low to High" at bounding box center [938, 240] width 107 height 26
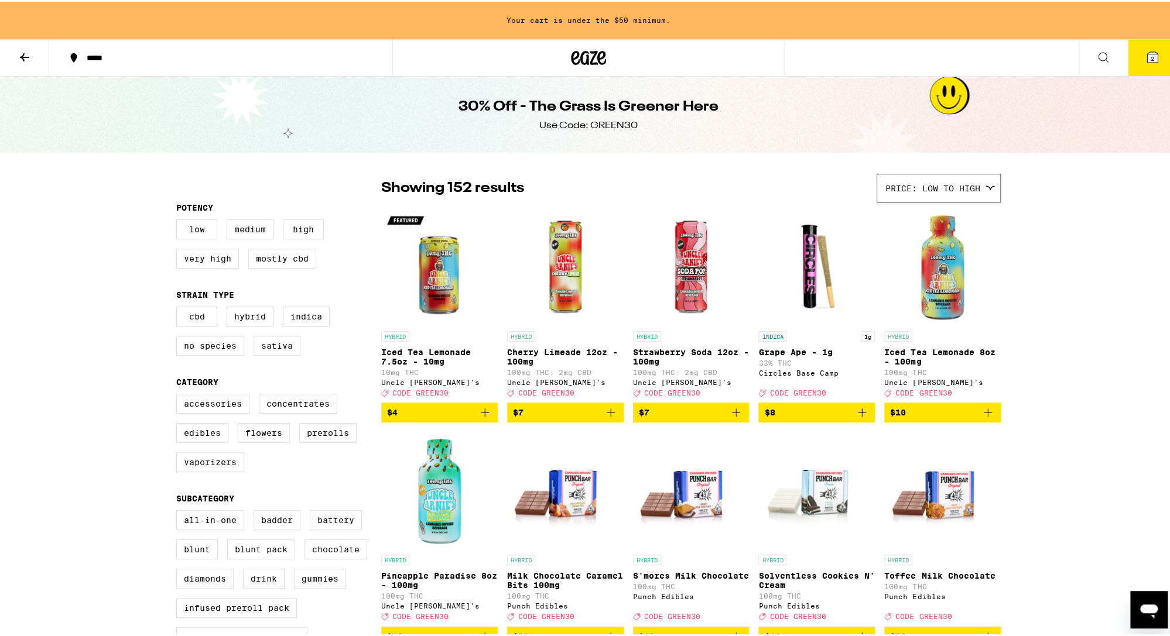
click at [406, 418] on span "$4" at bounding box center [439, 411] width 105 height 14
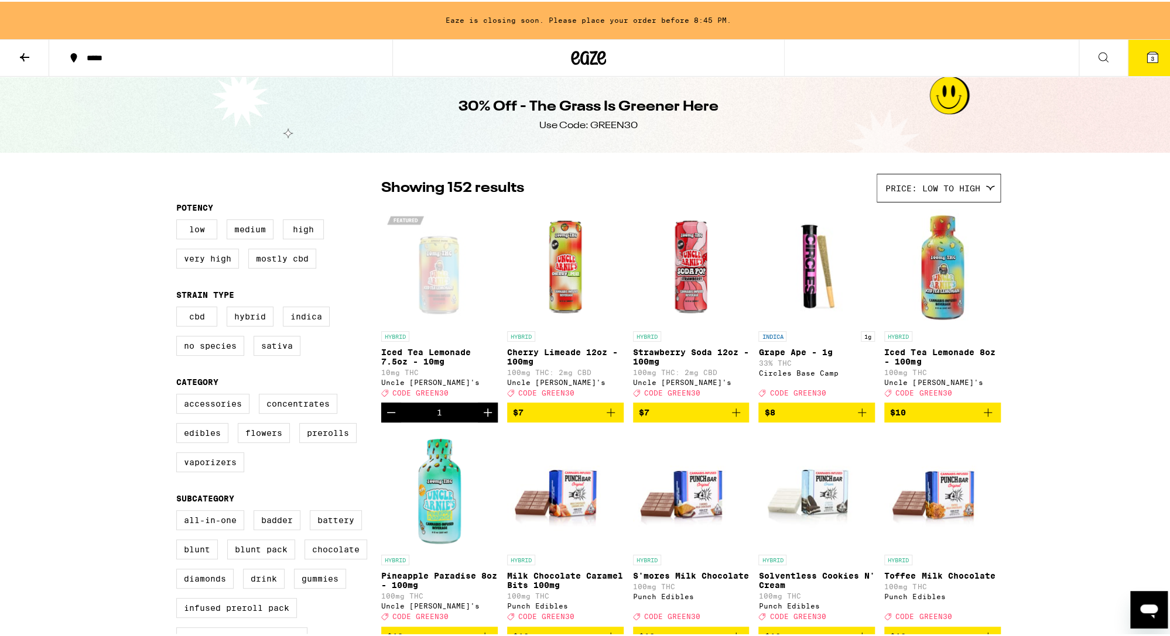
click at [867, 61] on icon at bounding box center [1152, 56] width 14 height 14
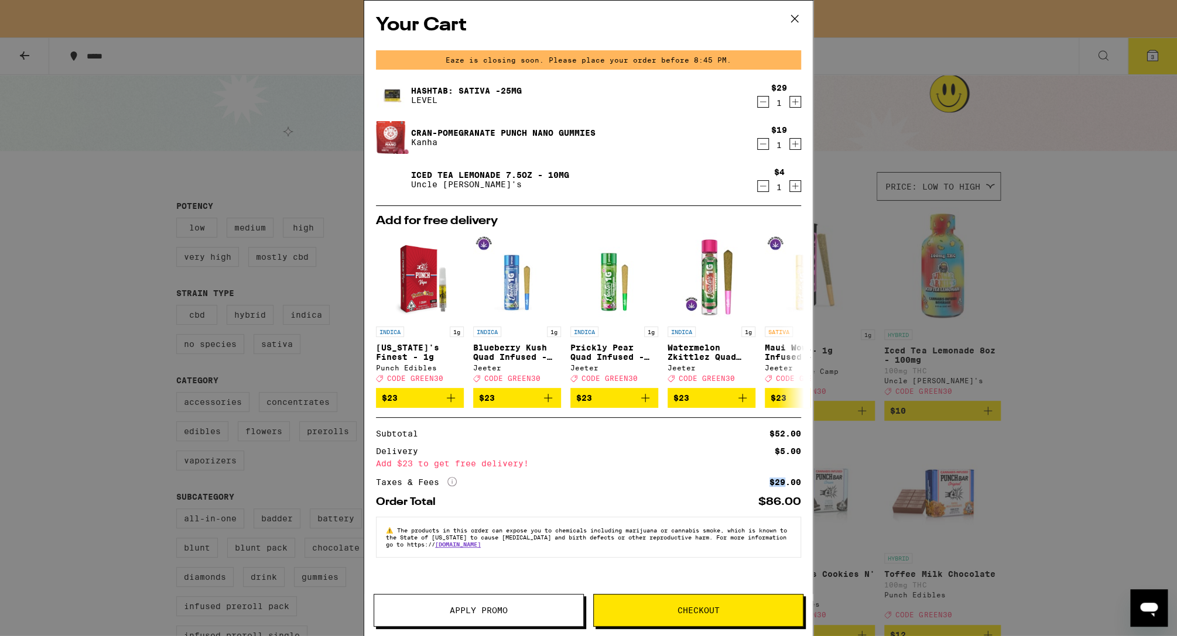
drag, startPoint x: 786, startPoint y: 487, endPoint x: 753, endPoint y: 490, distance: 32.9
click at [753, 488] on div "Taxes & Fees More Info $29.00" at bounding box center [588, 482] width 425 height 11
drag, startPoint x: 753, startPoint y: 490, endPoint x: 683, endPoint y: 487, distance: 69.7
click at [683, 487] on div "Taxes & Fees More Info $29.00" at bounding box center [588, 482] width 425 height 11
click at [451, 487] on icon "More Info" at bounding box center [451, 481] width 9 height 9
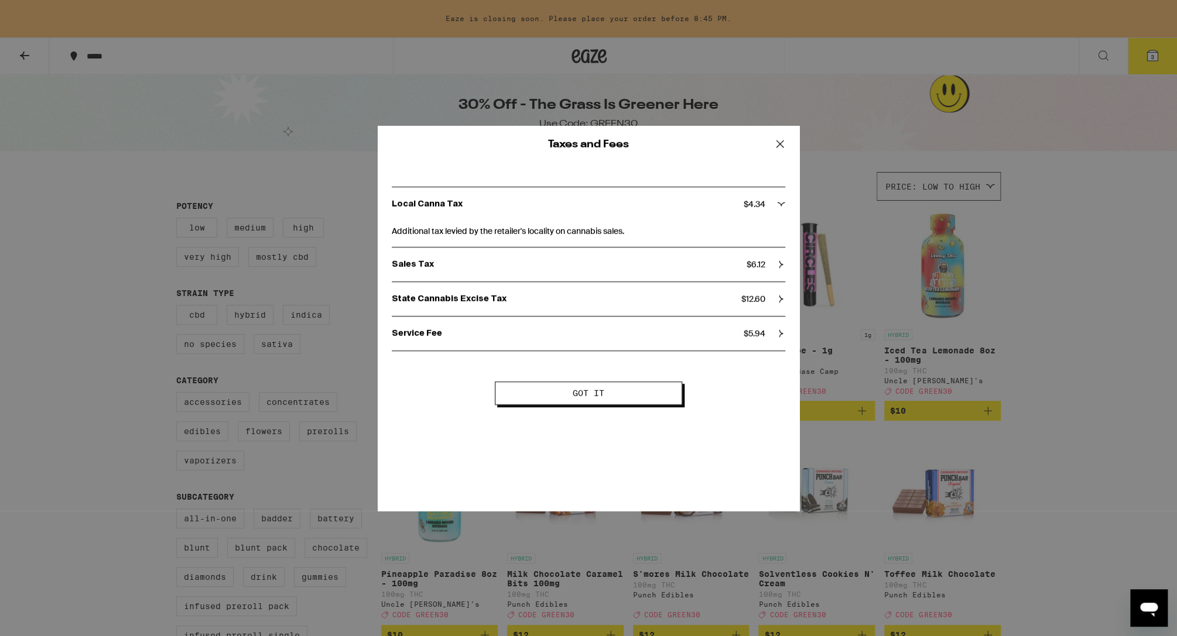
click at [775, 203] on div "Local Canna Tax $ 4.34" at bounding box center [588, 204] width 393 height 11
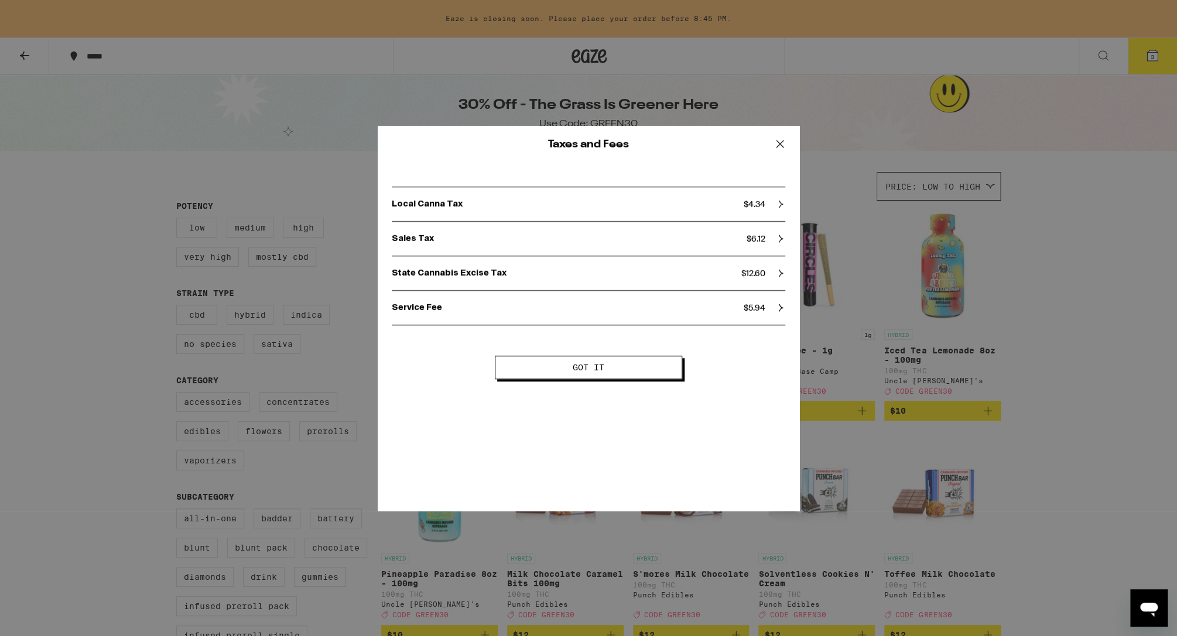
click at [775, 203] on div "Local Canna Tax $ 4.34" at bounding box center [588, 204] width 393 height 11
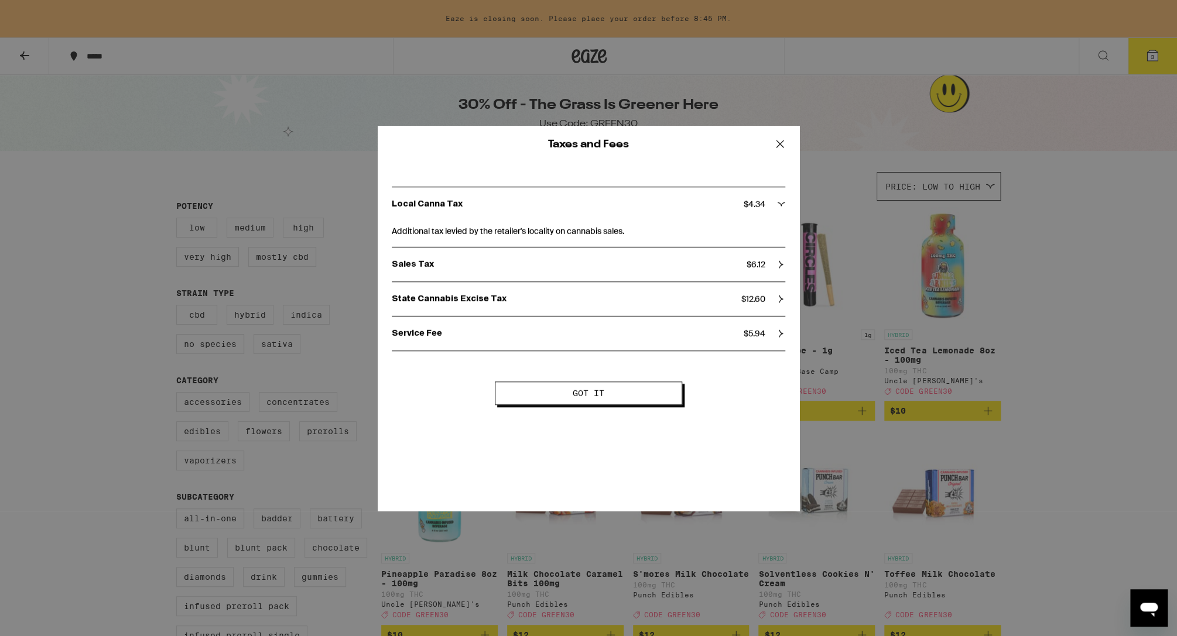
click at [775, 261] on div "Sales Tax $ 6.12" at bounding box center [588, 264] width 393 height 11
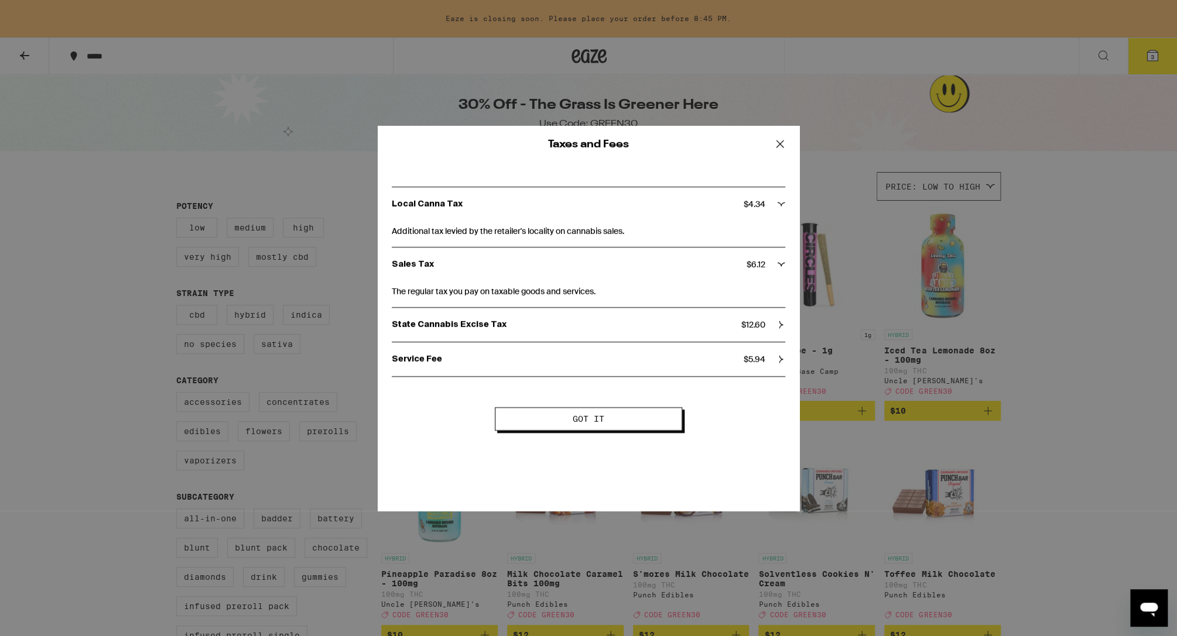
click at [775, 261] on div "Sales Tax $ 6.12" at bounding box center [588, 264] width 393 height 11
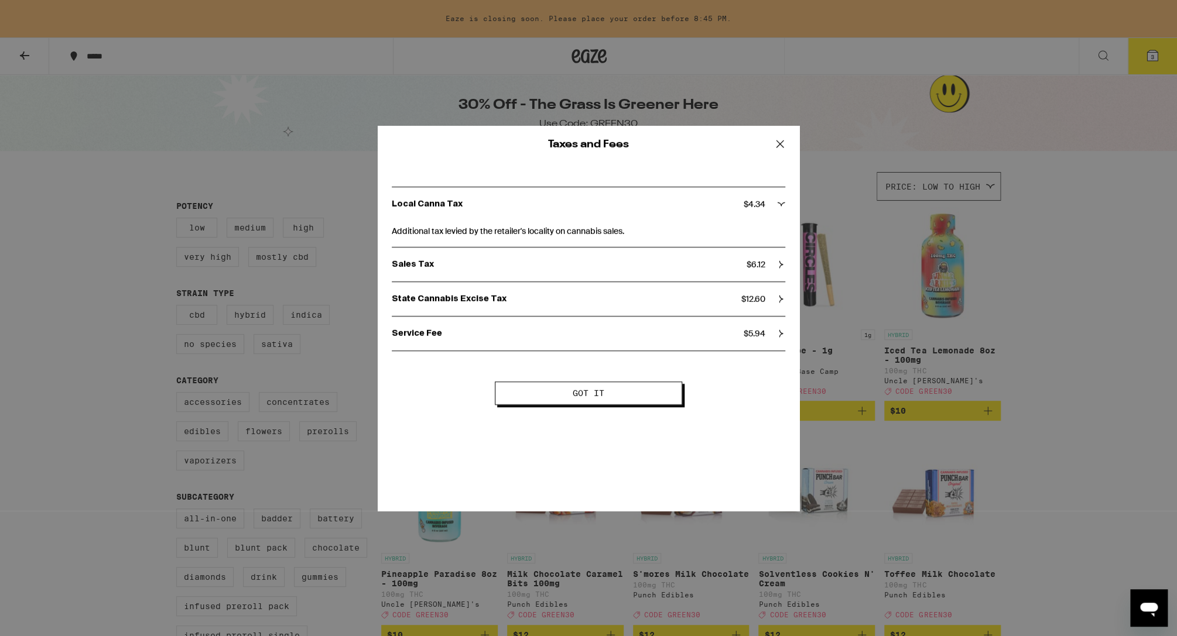
click at [775, 294] on div "State Cannabis Excise Tax $ 12.60" at bounding box center [588, 299] width 393 height 11
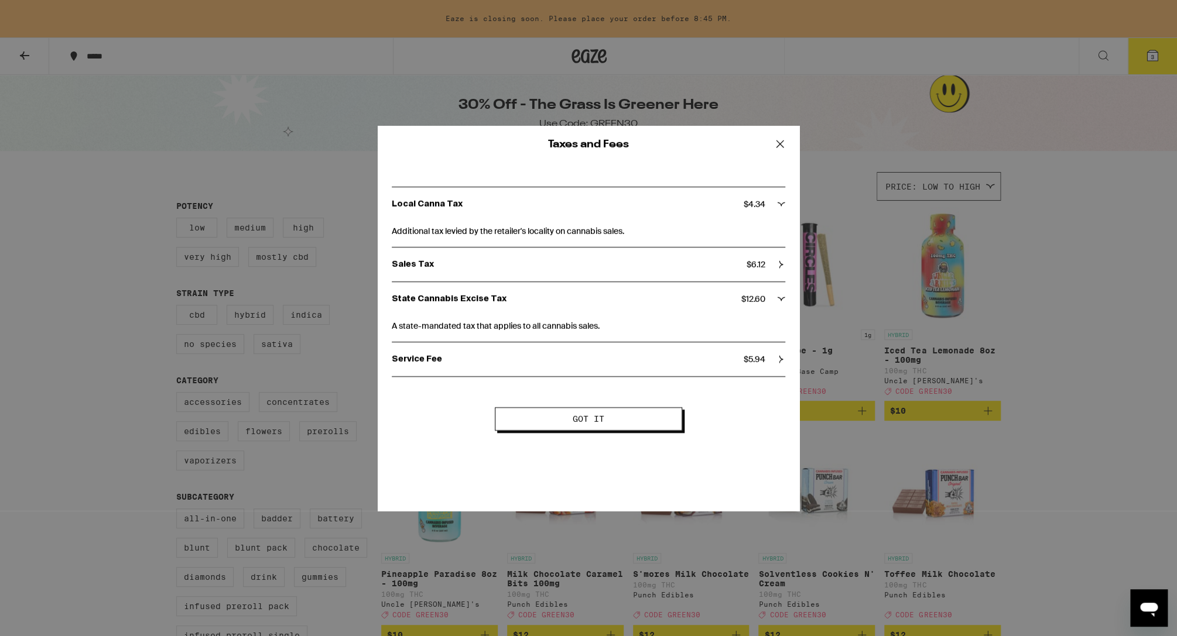
click at [775, 294] on div "State Cannabis Excise Tax $ 12.60" at bounding box center [588, 299] width 393 height 11
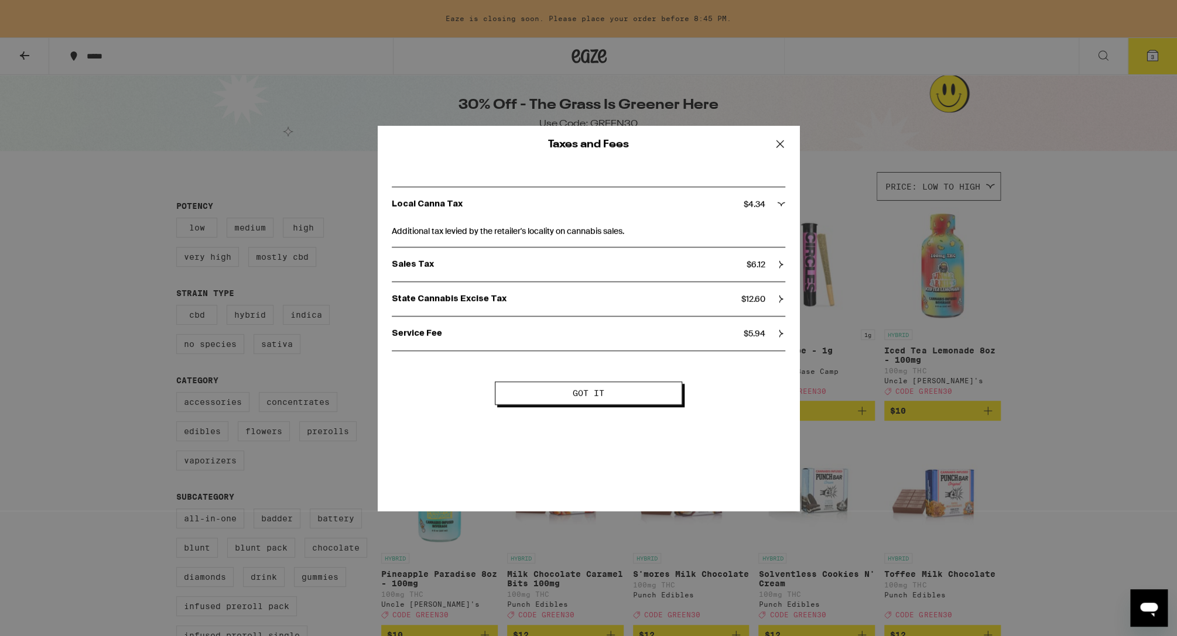
click at [777, 333] on icon at bounding box center [781, 334] width 8 height 8
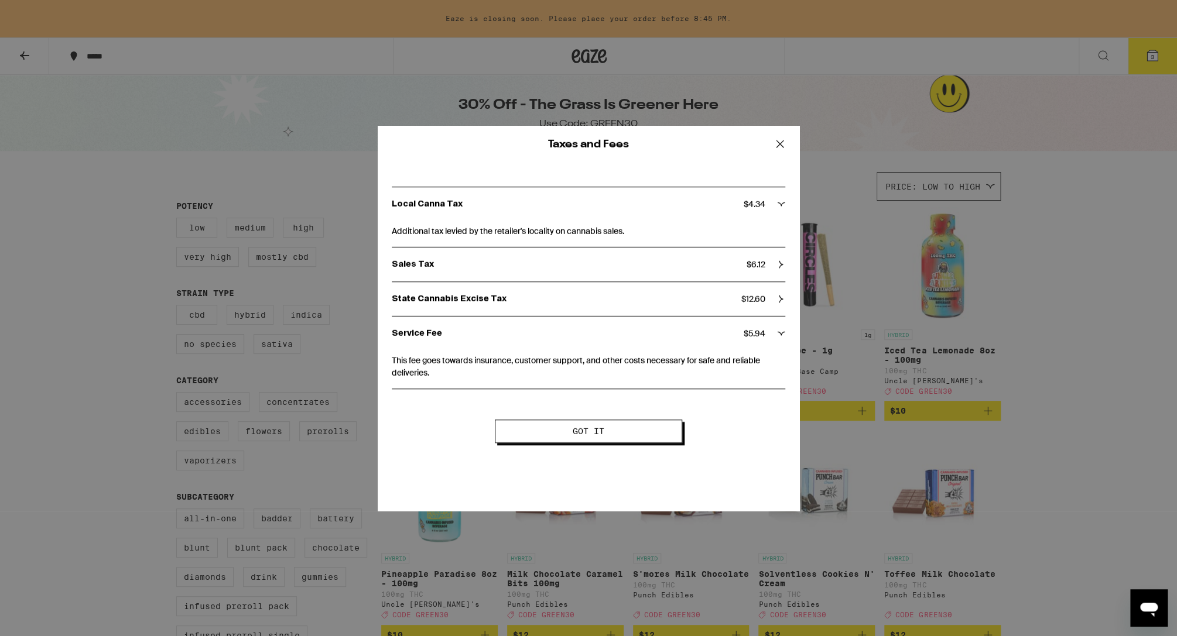
click at [600, 434] on button "Got it" at bounding box center [588, 431] width 187 height 23
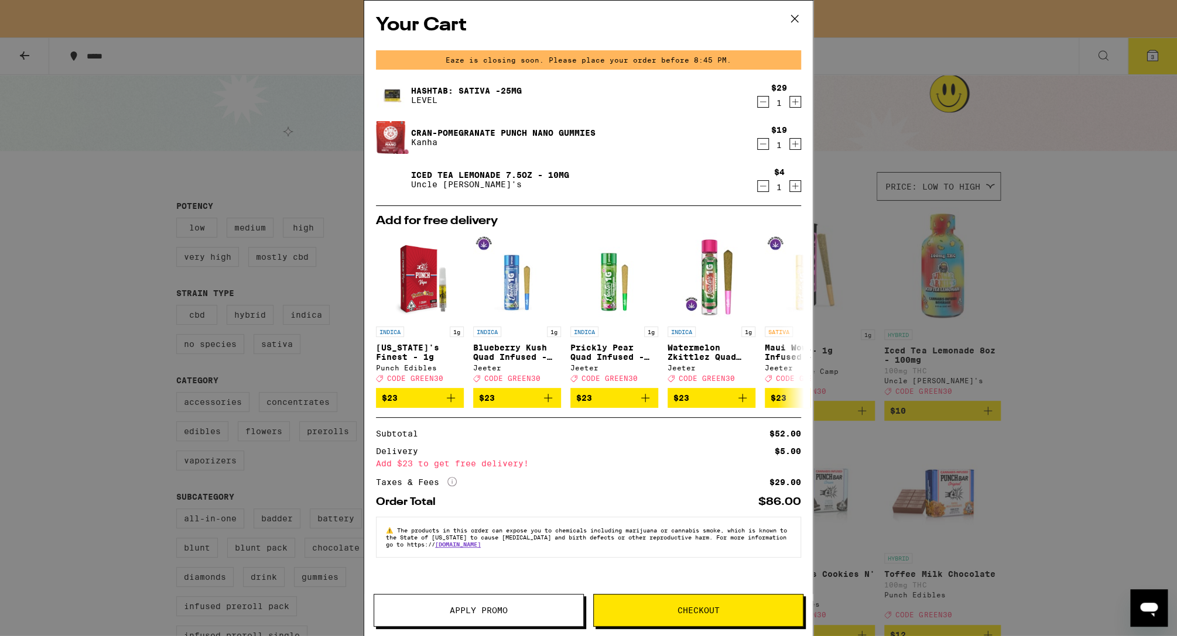
click at [793, 19] on icon at bounding box center [795, 19] width 18 height 18
